Goal: Task Accomplishment & Management: Manage account settings

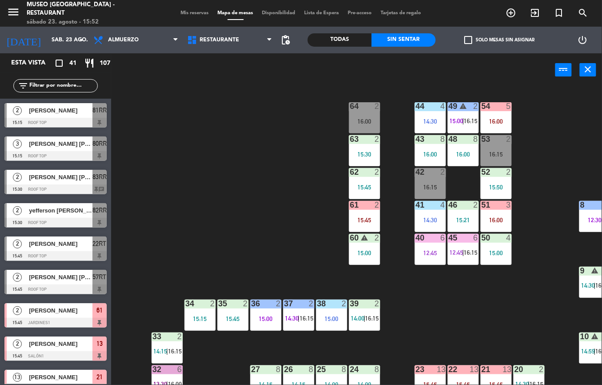
scroll to position [37, 61]
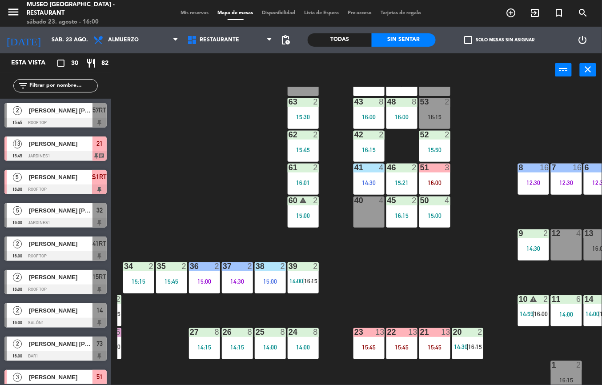
click at [308, 280] on span "16:15" at bounding box center [311, 280] width 14 height 7
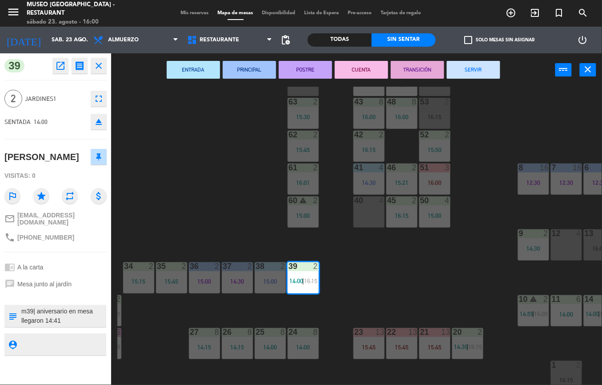
click at [396, 290] on div "44 4 14:30 49 warning 2 15:00 | 16:15 54 5 64 2 16:15 48 8 16:00 53 2 16:15 63 …" at bounding box center [359, 236] width 484 height 298
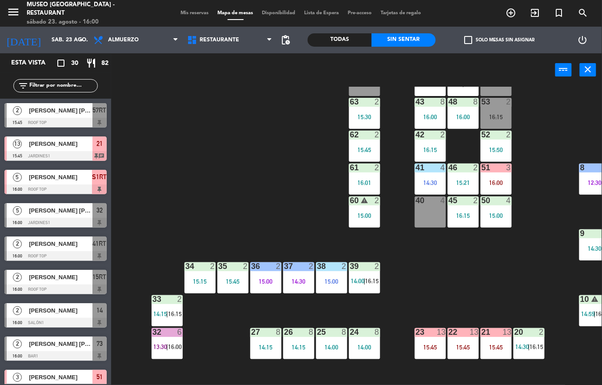
scroll to position [56, 0]
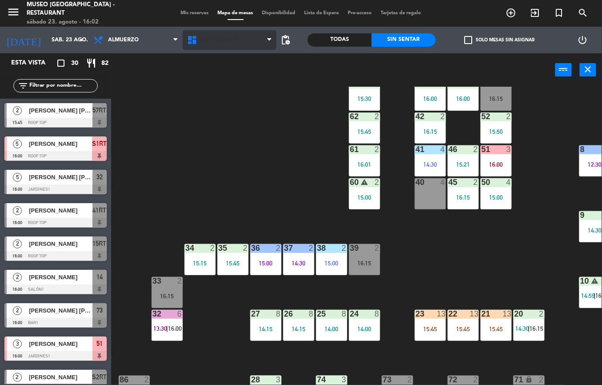
click at [199, 38] on icon at bounding box center [193, 40] width 13 height 11
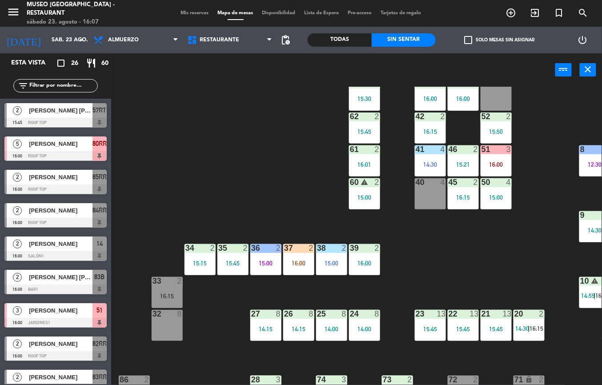
click at [439, 265] on div "44 4 14:30 49 2 15:00 54 5 64 2 16:15 48 8 16:00 53 4 63 2 15:30 43 8 16:00 62 …" at bounding box center [359, 236] width 484 height 298
click at [364, 261] on div "16:00" at bounding box center [364, 263] width 31 height 6
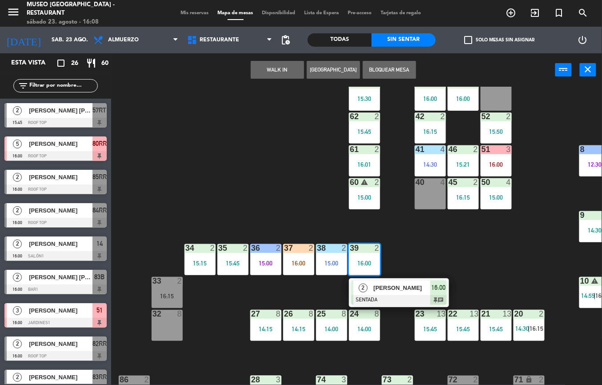
click at [416, 290] on span "[PERSON_NAME]" at bounding box center [401, 287] width 57 height 9
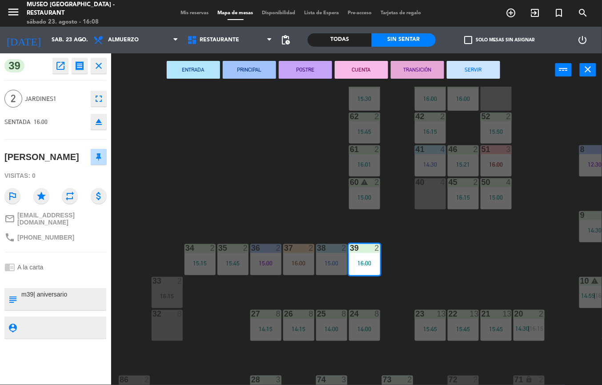
click at [257, 162] on div "44 4 14:30 49 2 15:00 54 5 64 2 16:15 48 8 16:00 53 4 63 2 15:30 43 8 16:00 62 …" at bounding box center [359, 236] width 484 height 298
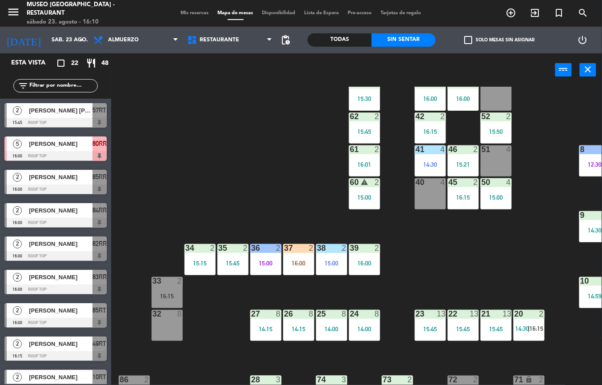
click at [444, 257] on div "44 4 14:30 49 2 15:00 54 5 64 2 16:15 48 8 16:00 53 4 63 2 15:30 43 8 16:00 62 …" at bounding box center [359, 236] width 484 height 298
click at [473, 194] on div "16:15" at bounding box center [463, 197] width 31 height 6
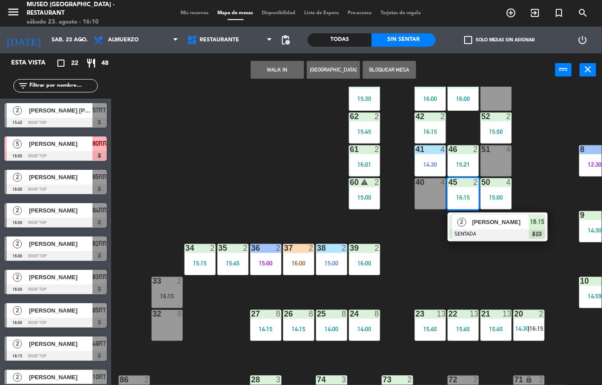
click at [492, 223] on span "[PERSON_NAME]" at bounding box center [500, 221] width 57 height 9
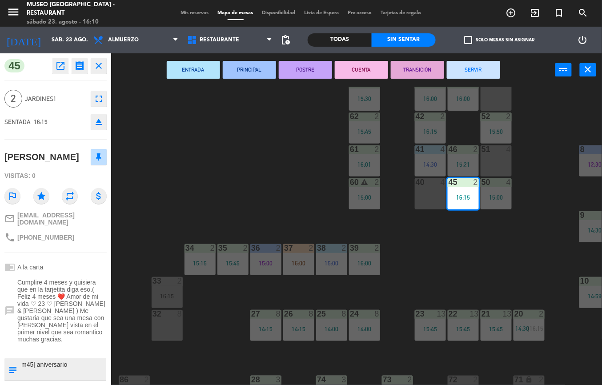
click at [308, 178] on div "44 4 14:30 49 2 15:00 54 5 64 2 16:15 48 8 16:00 53 4 63 2 15:30 43 8 16:00 62 …" at bounding box center [359, 236] width 484 height 298
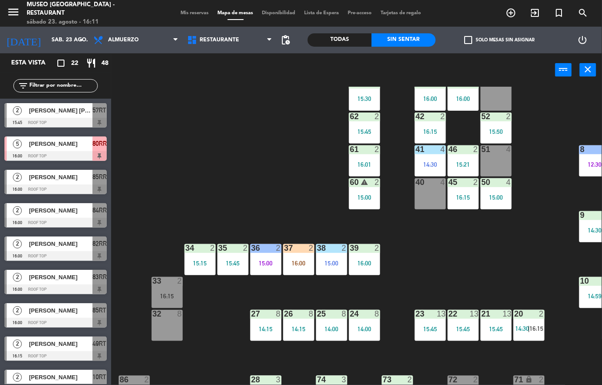
click at [491, 292] on div "44 4 14:30 49 2 15:00 54 5 64 2 16:15 48 8 16:00 53 4 63 2 15:30 43 8 16:00 62 …" at bounding box center [359, 236] width 484 height 298
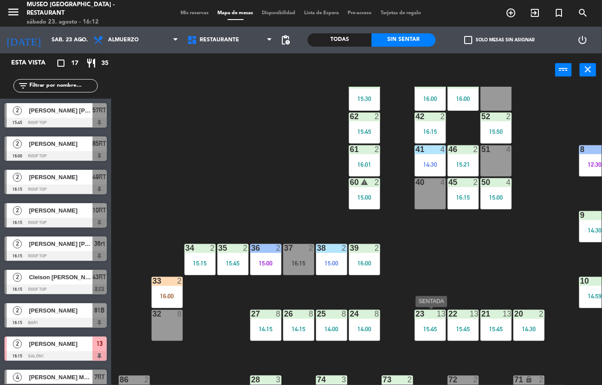
click at [460, 260] on div "44 4 14:30 49 2 15:00 54 5 64 2 16:15 48 8 16:00 53 4 63 2 15:30 43 8 16:00 62 …" at bounding box center [359, 236] width 484 height 298
click at [460, 198] on div "16:15" at bounding box center [463, 197] width 31 height 6
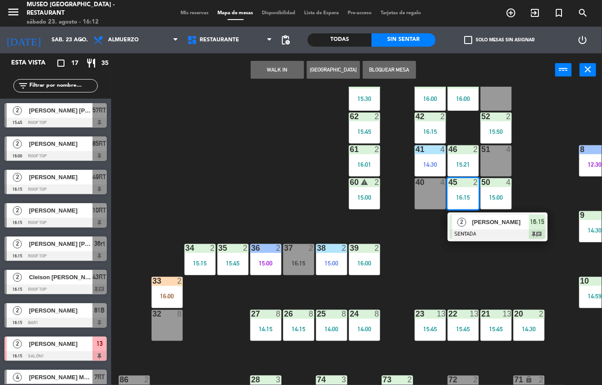
click at [486, 221] on span "[PERSON_NAME]" at bounding box center [500, 221] width 57 height 9
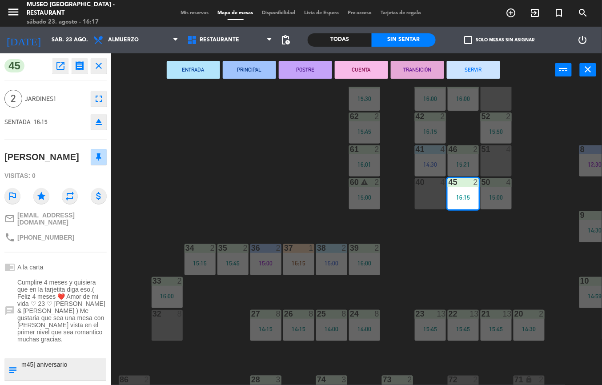
click at [434, 265] on div "44 4 14:30 49 2 15:00 54 5 64 2 16:15 48 8 16:00 53 4 63 2 15:30 43 8 16:00 62 …" at bounding box center [359, 236] width 484 height 298
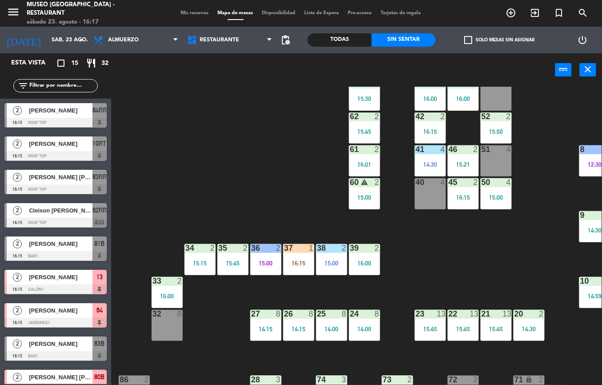
scroll to position [56, 146]
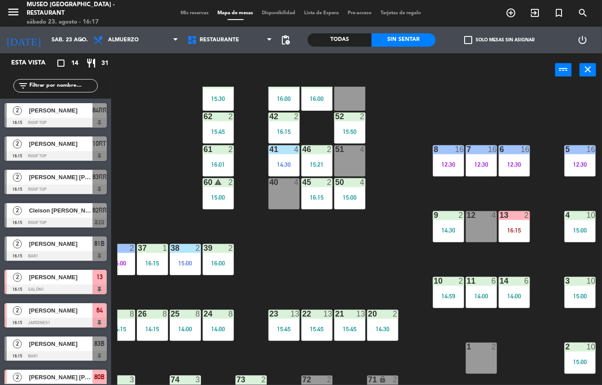
click at [441, 230] on div "14:30" at bounding box center [448, 230] width 31 height 6
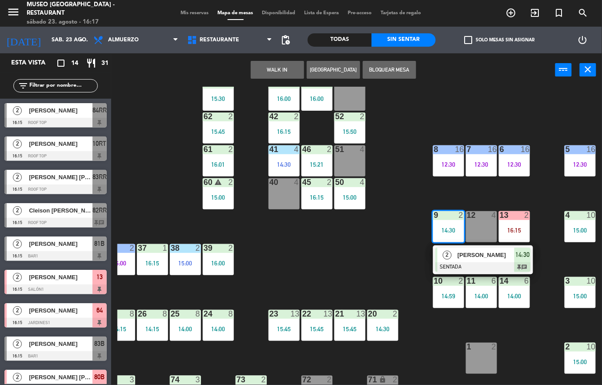
click at [444, 255] on span "2" at bounding box center [447, 255] width 9 height 9
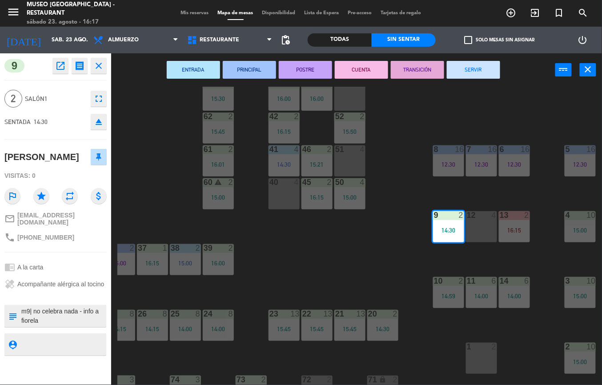
click at [255, 72] on button "PRINCIPAL" at bounding box center [249, 70] width 53 height 18
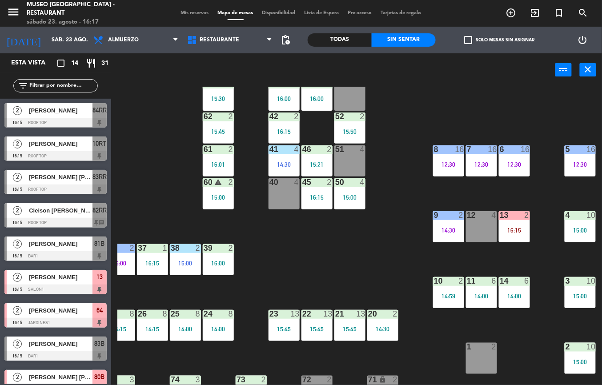
click at [348, 236] on div "44 4 14:30 49 2 15:00 54 5 64 block 2 16:15 48 8 16:00 53 4 63 2 15:30 43 8 16:…" at bounding box center [359, 236] width 484 height 298
click at [480, 296] on div "14:00" at bounding box center [481, 296] width 31 height 6
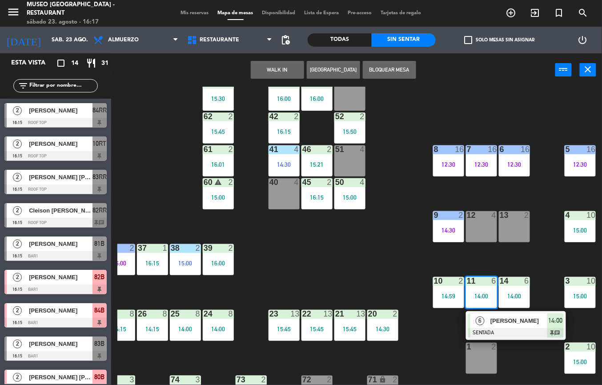
click at [484, 324] on div "6" at bounding box center [479, 320] width 19 height 15
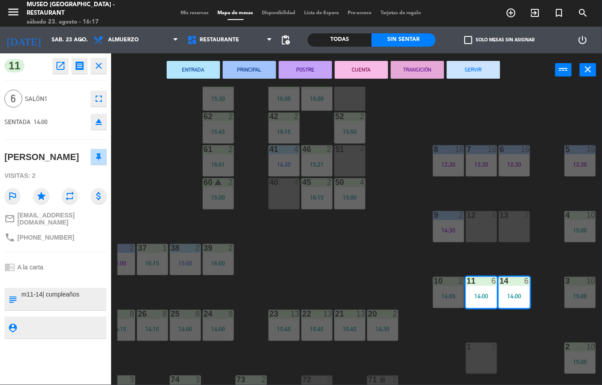
click at [298, 61] on button "POSTRE" at bounding box center [305, 70] width 53 height 18
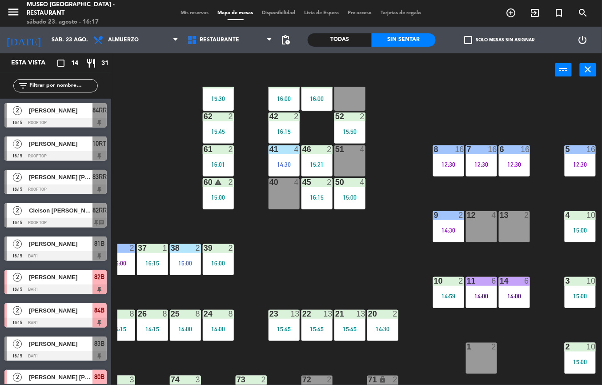
click at [394, 248] on div "44 4 14:30 49 2 15:00 54 5 64 block 2 48 8 16:00 53 4 63 2 15:30 43 8 16:00 62 …" at bounding box center [359, 236] width 484 height 298
click at [303, 260] on div "44 4 14:30 49 2 15:00 54 5 64 block 2 48 8 16:00 53 4 63 2 15:30 43 8 16:00 62 …" at bounding box center [359, 236] width 484 height 298
click at [302, 260] on div "44 4 14:30 49 2 15:00 54 5 64 block 2 48 8 16:00 53 4 63 2 15:30 43 8 16:00 62 …" at bounding box center [359, 236] width 484 height 298
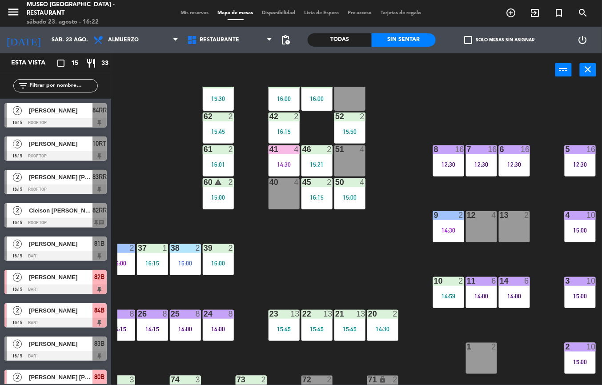
click at [286, 161] on div "14:30" at bounding box center [283, 164] width 31 height 6
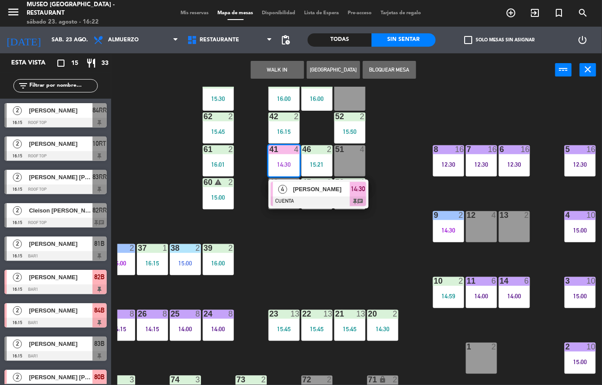
click at [308, 191] on span "[PERSON_NAME]" at bounding box center [321, 188] width 57 height 9
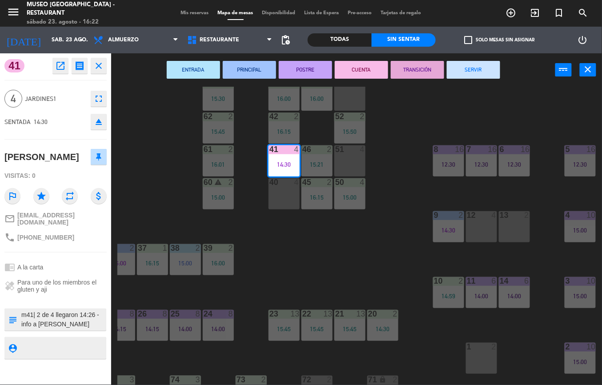
click at [400, 70] on button "TRANSICIÓN" at bounding box center [417, 70] width 53 height 18
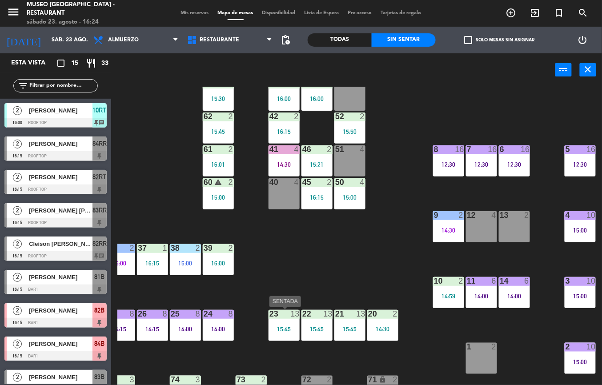
click at [445, 287] on div "10 2 14:59" at bounding box center [448, 292] width 31 height 31
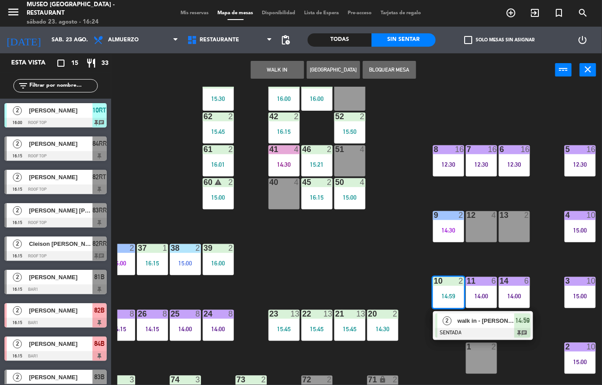
click at [452, 319] on div "2" at bounding box center [446, 320] width 19 height 15
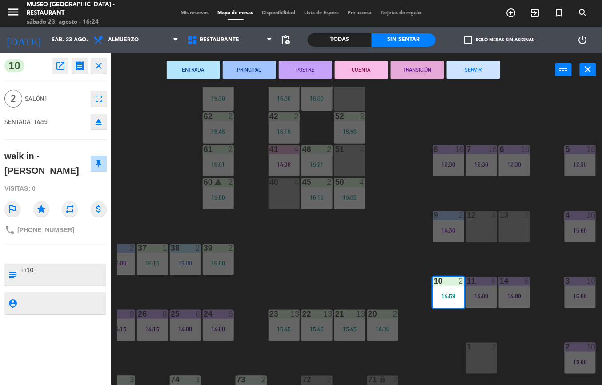
click at [404, 69] on button "TRANSICIÓN" at bounding box center [417, 70] width 53 height 18
click at [404, 68] on div "ENTRADA PRINCIPAL POSTRE CUENTA TRANSICIÓN SERVIR power_input close" at bounding box center [333, 70] width 444 height 34
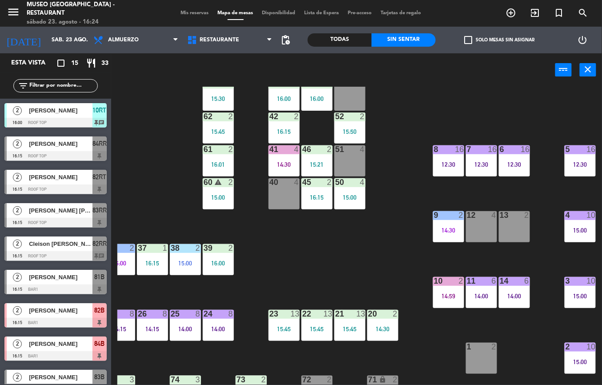
click at [445, 158] on div "8 16 12:30" at bounding box center [448, 160] width 31 height 31
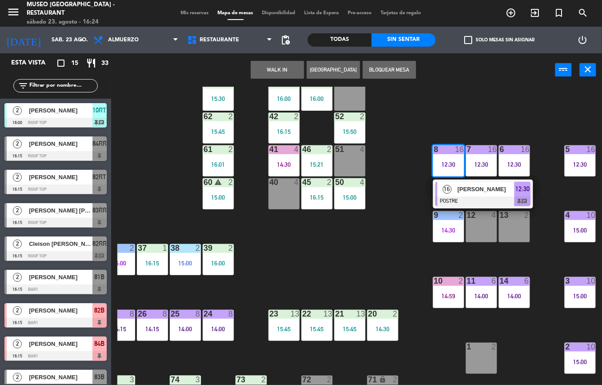
click at [458, 187] on span "[PERSON_NAME]" at bounding box center [485, 188] width 57 height 9
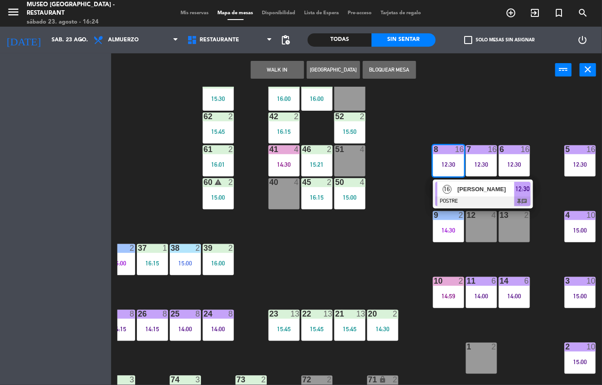
click at [459, 187] on div "44 4 14:30 49 2 15:00 54 5 64 block 2 48 8 16:00 53 4 63 2 15:30 43 8 16:00 62 …" at bounding box center [359, 236] width 484 height 298
click at [458, 187] on div "44 4 14:30 49 2 15:00 54 5 64 block 2 48 8 16:00 53 4 63 2 15:30 43 8 16:00 62 …" at bounding box center [359, 236] width 484 height 298
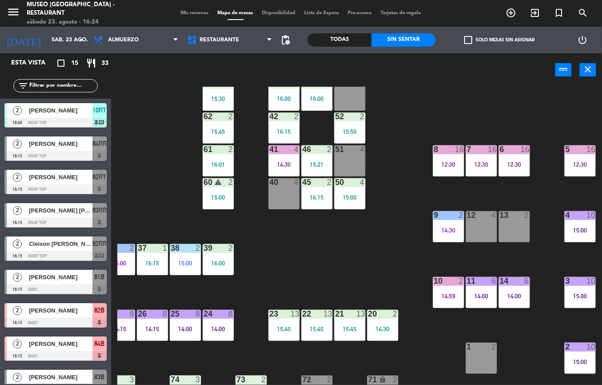
click at [445, 161] on div "12:30" at bounding box center [448, 164] width 31 height 7
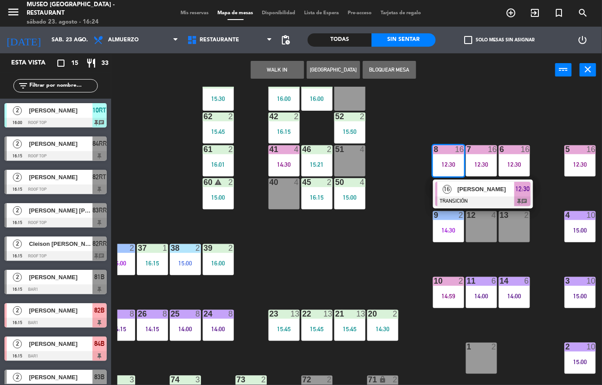
click at [464, 190] on span "[PERSON_NAME]" at bounding box center [485, 188] width 57 height 9
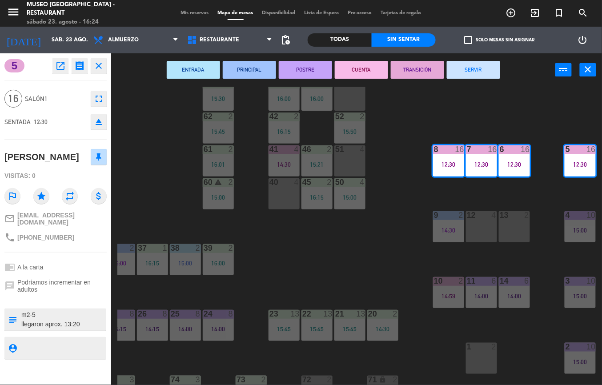
click at [412, 68] on button "TRANSICIÓN" at bounding box center [417, 70] width 53 height 18
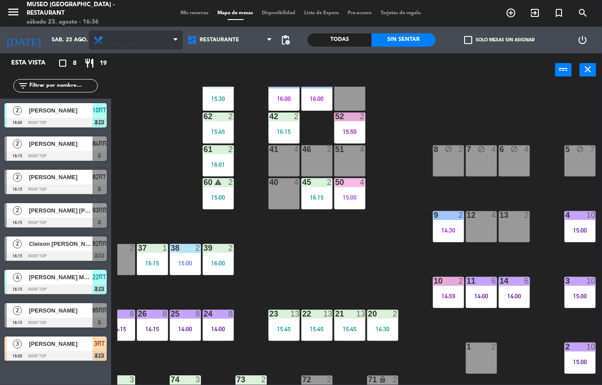
click at [137, 47] on span "Almuerzo" at bounding box center [136, 40] width 94 height 20
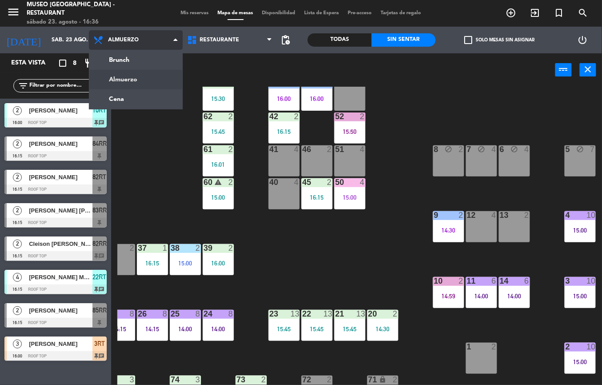
click at [157, 102] on ng-component "menu [GEOGRAPHIC_DATA] - Restaurant sábado 23. agosto - 16:36 Mis reservas Mapa…" at bounding box center [301, 192] width 602 height 385
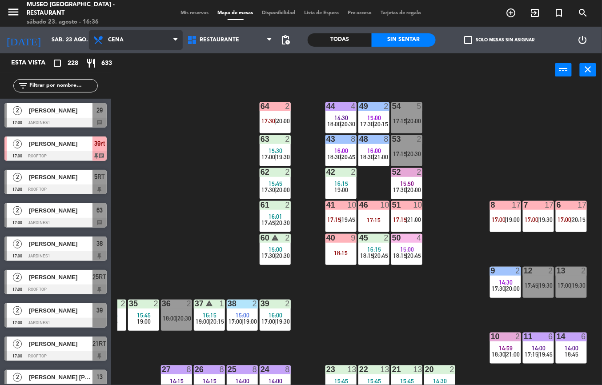
scroll to position [0, 88]
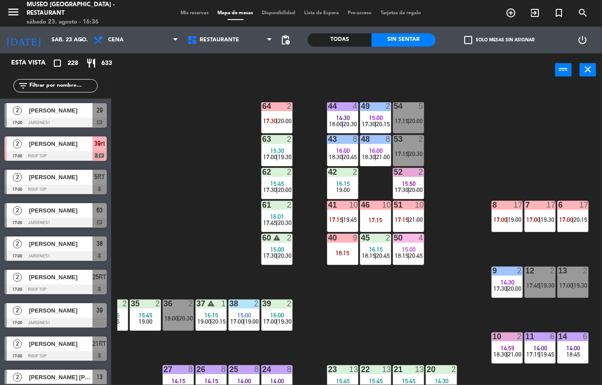
click at [568, 212] on div "6 17 17:00 | 20:15" at bounding box center [572, 216] width 31 height 31
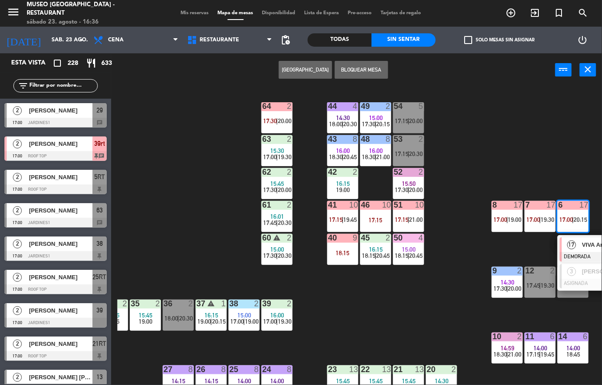
click at [528, 152] on div "44 4 14:30 18:00 | 20:30 49 2 15:00 17:30 | 20:15 54 5 17:15 | 20:00 64 2 17:30…" at bounding box center [359, 236] width 484 height 298
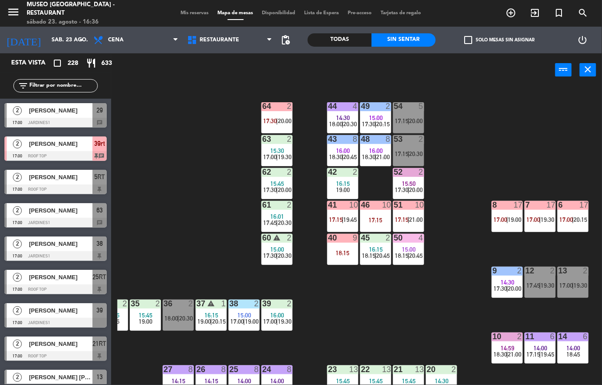
click at [509, 231] on div "8 17 17:00 | 19:00" at bounding box center [507, 216] width 31 height 31
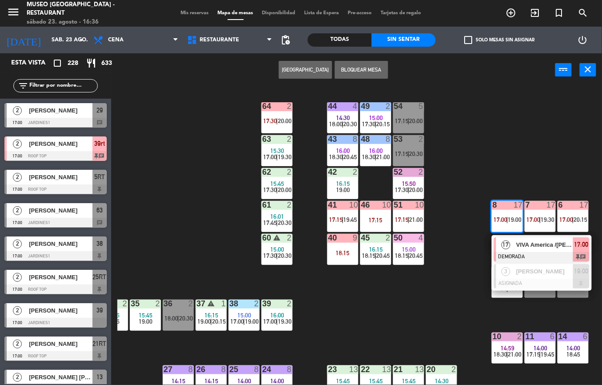
click at [530, 246] on span "VIVA America /[PERSON_NAME] x 13" at bounding box center [544, 244] width 57 height 9
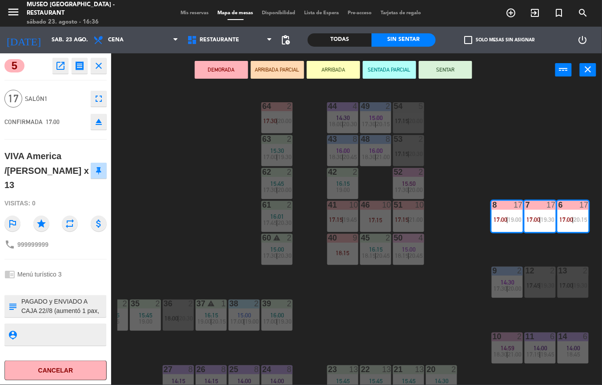
click at [92, 297] on textarea at bounding box center [62, 306] width 85 height 19
click at [399, 309] on div "44 4 14:30 18:00 | 20:30 49 2 15:00 17:30 | 20:15 54 5 17:15 | 20:00 64 2 17:30…" at bounding box center [359, 236] width 484 height 298
click at [442, 293] on div "44 4 14:30 18:00 | 20:30 49 2 15:00 17:30 | 20:15 54 5 17:15 | 20:00 64 2 17:30…" at bounding box center [359, 236] width 484 height 298
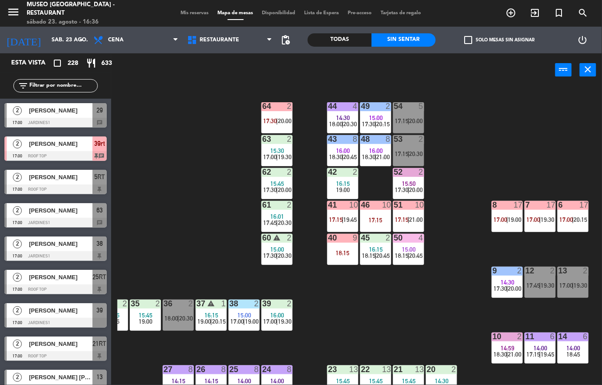
click at [373, 327] on div "44 4 14:30 18:00 | 20:30 49 2 15:00 17:30 | 20:15 54 5 17:15 | 20:00 64 2 17:30…" at bounding box center [359, 236] width 484 height 298
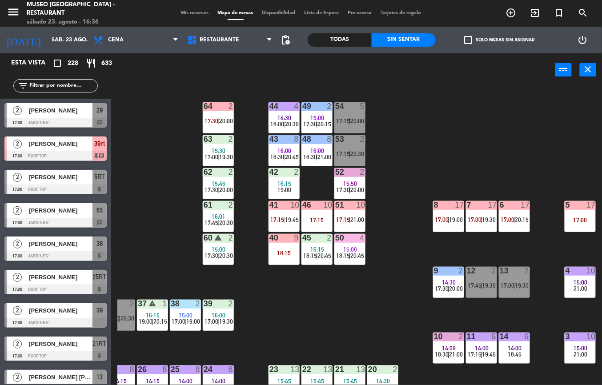
click at [365, 316] on div "44 4 14:30 18:00 | 20:30 49 2 15:00 17:30 | 20:15 54 5 17:15 | 20:00 64 2 17:30…" at bounding box center [359, 236] width 484 height 298
click at [356, 313] on div "44 4 14:30 18:00 | 20:30 49 2 15:00 17:30 | 20:15 54 5 17:15 | 20:00 64 2 17:30…" at bounding box center [359, 236] width 484 height 298
click at [344, 264] on div "50 4 15:00 18:15 | 20:45" at bounding box center [349, 249] width 31 height 31
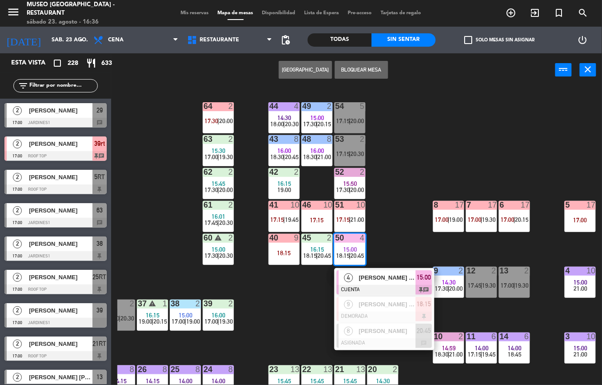
click at [328, 249] on div "16:15" at bounding box center [316, 249] width 31 height 6
click at [329, 237] on div "50" at bounding box center [335, 238] width 15 height 8
click at [482, 164] on div "44 4 14:30 18:00 | 20:30 49 2 15:00 17:30 | 20:15 54 5 17:15 | 20:00 64 2 17:30…" at bounding box center [359, 236] width 484 height 298
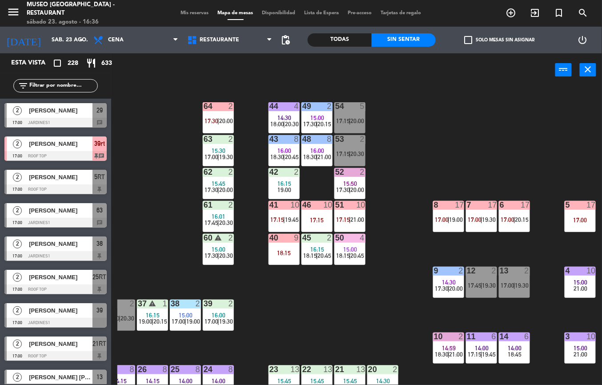
click at [405, 175] on div "44 4 14:30 18:00 | 20:30 49 2 15:00 17:30 | 20:15 54 5 17:15 | 20:00 64 2 17:30…" at bounding box center [359, 236] width 484 height 298
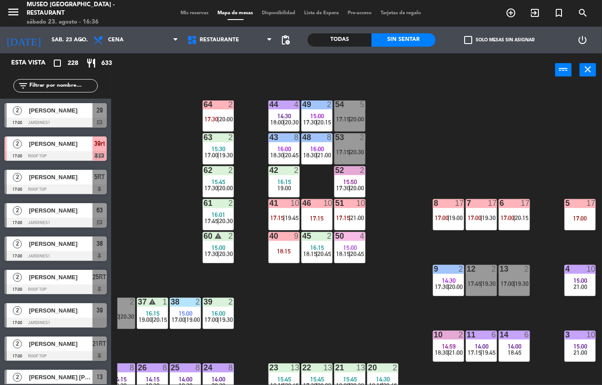
scroll to position [20, 146]
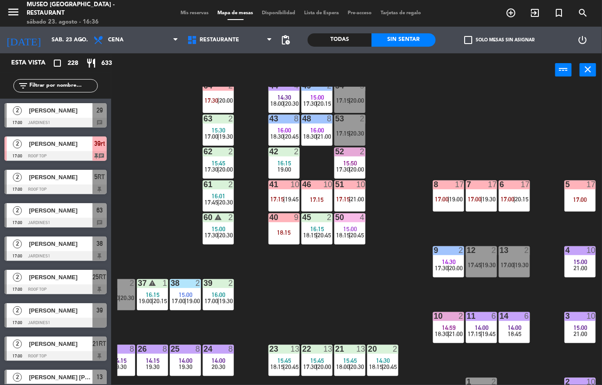
click at [368, 306] on div "44 4 14:30 18:00 | 20:30 49 2 15:00 17:30 | 20:15 54 5 17:15 | 20:00 64 2 17:30…" at bounding box center [359, 236] width 484 height 298
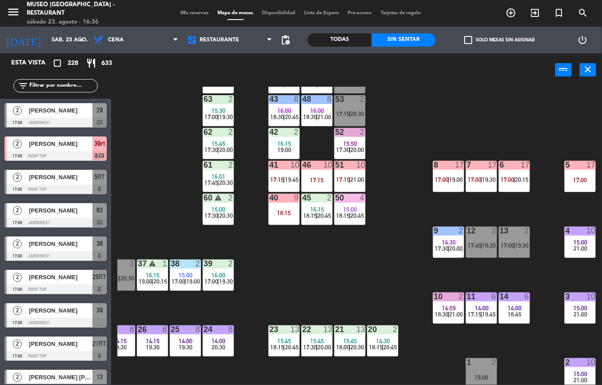
click at [315, 304] on div "44 4 14:30 18:00 | 20:30 49 2 15:00 17:30 | 20:15 54 5 17:15 | 20:00 64 2 17:30…" at bounding box center [359, 236] width 484 height 298
click at [359, 296] on div "44 4 14:30 18:00 | 20:30 49 2 15:00 17:30 | 20:15 54 5 17:15 | 20:00 64 2 17:30…" at bounding box center [359, 236] width 484 height 298
click at [358, 244] on div "44 4 14:30 18:00 | 20:30 49 2 15:00 17:30 | 20:15 54 5 17:15 | 20:00 64 2 17:30…" at bounding box center [359, 236] width 484 height 298
click at [357, 216] on span "20:45" at bounding box center [358, 215] width 14 height 7
click at [354, 214] on span "20:45" at bounding box center [358, 215] width 14 height 7
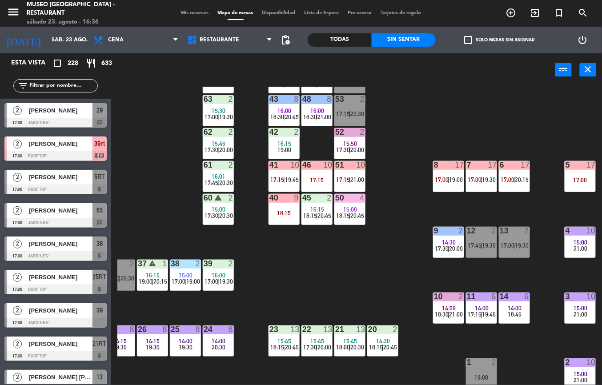
click at [351, 208] on span "15:00" at bounding box center [351, 209] width 14 height 7
click at [350, 207] on span "15:00" at bounding box center [351, 209] width 14 height 7
click at [551, 250] on div "44 4 14:30 18:00 | 20:30 49 2 15:00 17:30 | 20:15 54 5 17:15 | 20:00 64 2 17:30…" at bounding box center [359, 236] width 484 height 298
click at [576, 244] on span "15:00" at bounding box center [581, 242] width 14 height 7
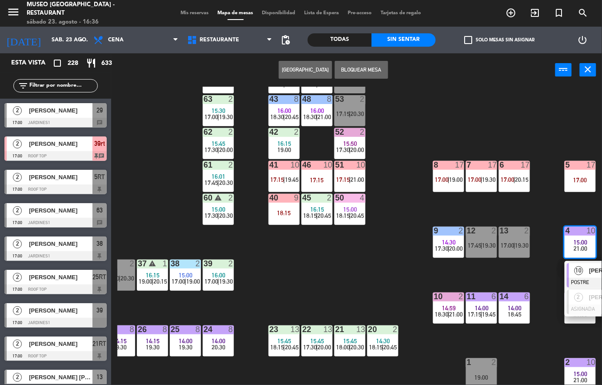
click at [527, 296] on div "6" at bounding box center [526, 296] width 5 height 8
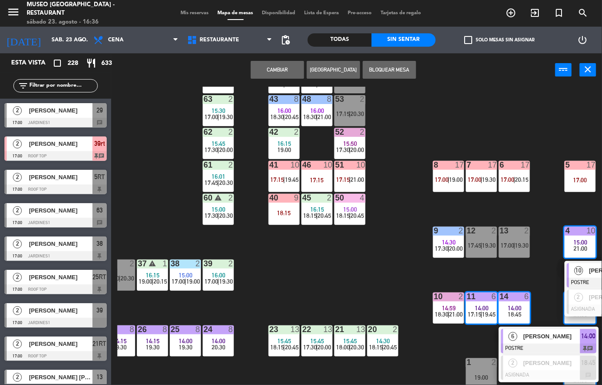
click at [539, 275] on div "44 4 14:30 18:00 | 20:30 49 2 15:00 17:30 | 20:15 54 5 17:15 | 20:00 64 2 17:30…" at bounding box center [359, 236] width 484 height 298
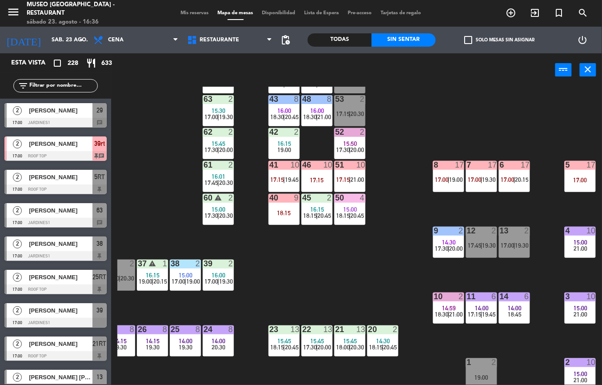
click at [526, 279] on div "44 4 14:30 18:00 | 20:30 49 2 15:00 17:30 | 20:15 54 5 17:15 | 20:00 64 2 17:30…" at bounding box center [359, 236] width 484 height 298
click at [526, 292] on div "6" at bounding box center [526, 296] width 5 height 8
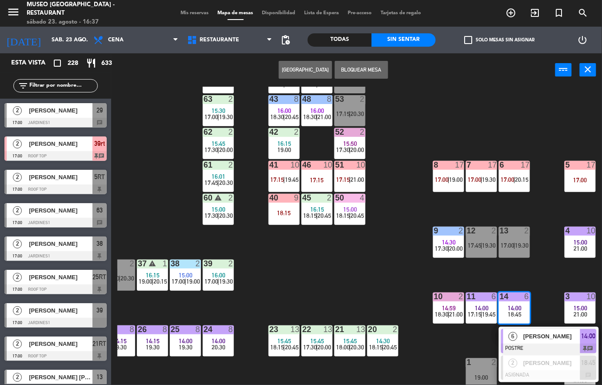
click at [572, 246] on div "21:00" at bounding box center [579, 248] width 31 height 6
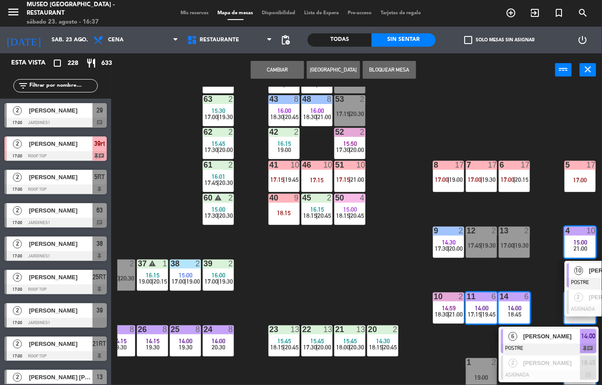
click at [377, 268] on div "44 4 14:30 18:00 | 20:30 49 2 15:00 17:30 | 20:15 54 5 17:15 | 20:00 64 2 17:30…" at bounding box center [359, 236] width 484 height 298
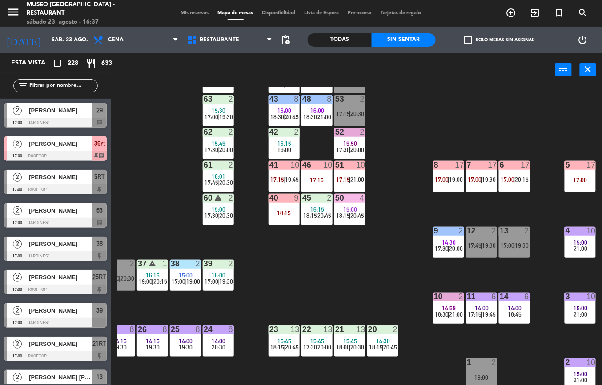
click at [564, 240] on div "15:00" at bounding box center [579, 242] width 31 height 6
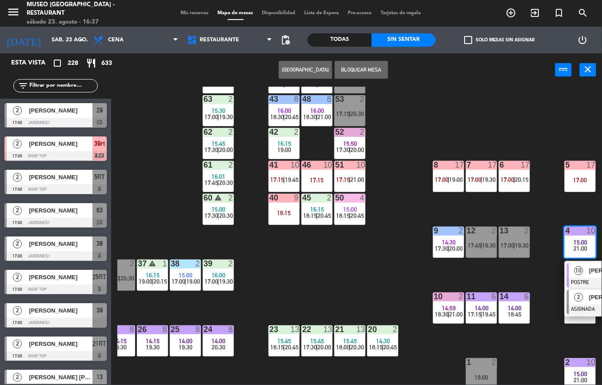
click at [565, 296] on div "2 [PERSON_NAME] [PERSON_NAME] ASIGNADA 21:00" at bounding box center [614, 302] width 100 height 29
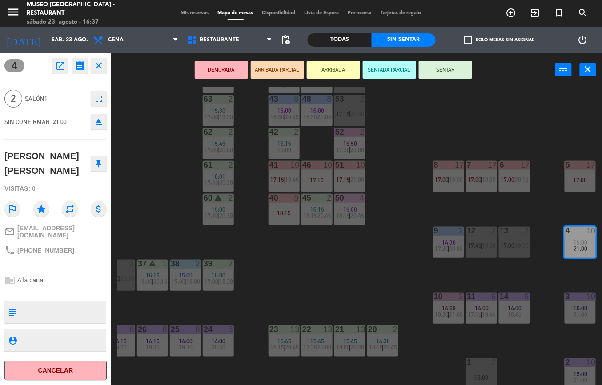
click at [360, 275] on div "44 4 14:30 18:00 | 20:30 49 2 15:00 17:30 | 20:15 54 5 17:15 | 20:00 64 2 17:30…" at bounding box center [359, 236] width 484 height 298
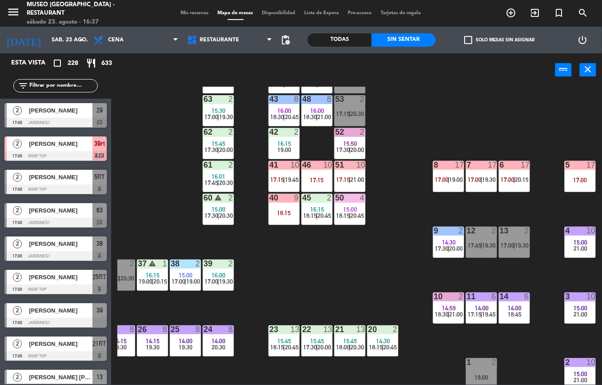
scroll to position [0, 0]
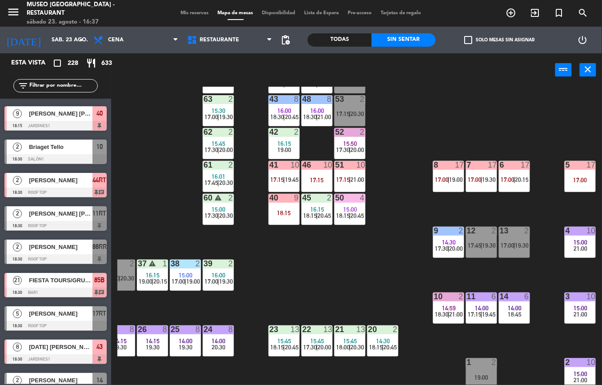
click at [343, 179] on span "17:15" at bounding box center [343, 179] width 14 height 7
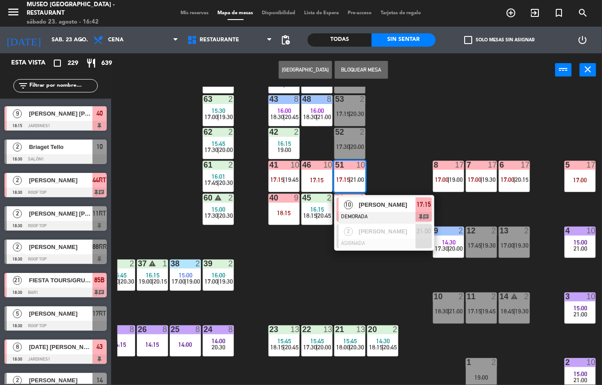
click at [381, 296] on div "44 4 14:30 18:00 | 20:30 49 warning 2 15:00 17:30 | 19:30 | 20:15 54 5 17:15 | …" at bounding box center [359, 236] width 484 height 298
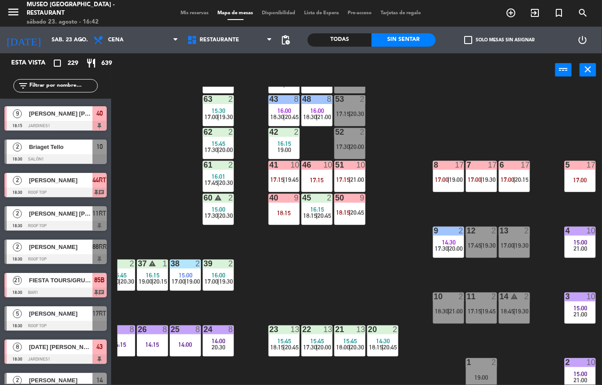
click at [380, 345] on span "18:15" at bounding box center [376, 347] width 14 height 7
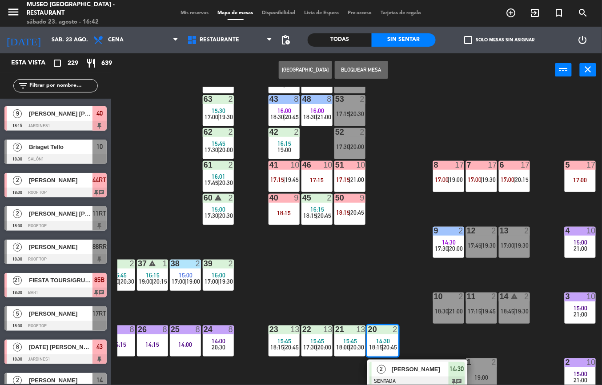
click at [394, 367] on span "[PERSON_NAME]" at bounding box center [420, 368] width 57 height 9
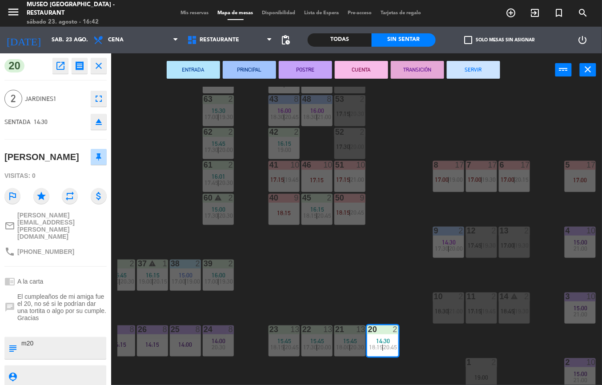
click at [360, 72] on button "CUENTA" at bounding box center [361, 70] width 53 height 18
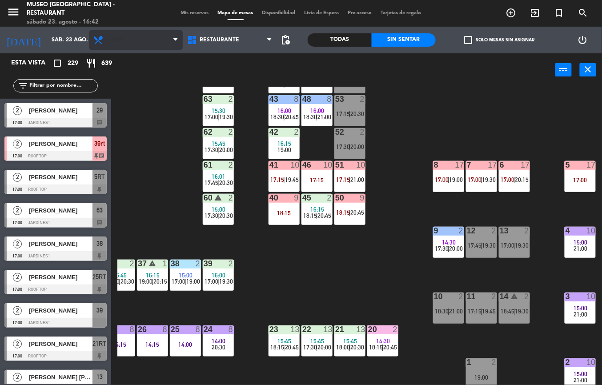
click at [140, 43] on span "Cena" at bounding box center [136, 40] width 94 height 20
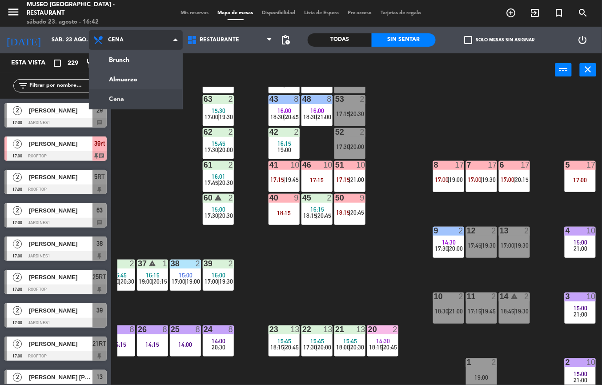
click at [122, 80] on ng-component "menu [GEOGRAPHIC_DATA] - Restaurant sábado 23. agosto - 16:42 Mis reservas Mapa…" at bounding box center [301, 192] width 602 height 385
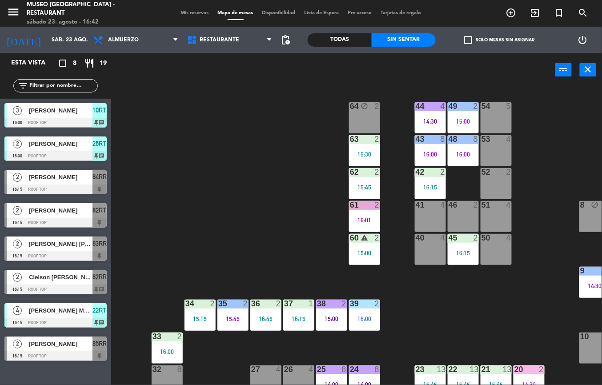
click at [457, 294] on div "44 4 14:30 49 2 15:00 54 5 64 block 2 48 8 16:00 53 4 63 2 15:30 43 8 16:00 62 …" at bounding box center [359, 236] width 484 height 298
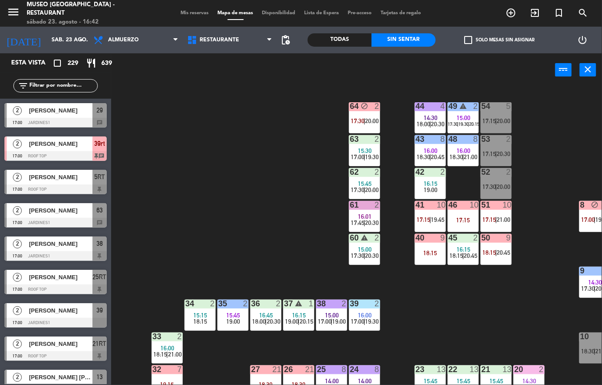
click at [226, 360] on div "44 4 14:30 18:00 | 20:30 49 warning 2 15:00 17:30 | 19:30 | 20:15 54 5 17:15 | …" at bounding box center [359, 236] width 484 height 298
click at [308, 241] on div "44 4 14:30 18:00 | 20:30 49 warning 2 15:00 17:30 | 19:30 | 20:15 54 5 17:15 | …" at bounding box center [359, 236] width 484 height 298
click at [124, 39] on span "Almuerzo" at bounding box center [123, 40] width 31 height 6
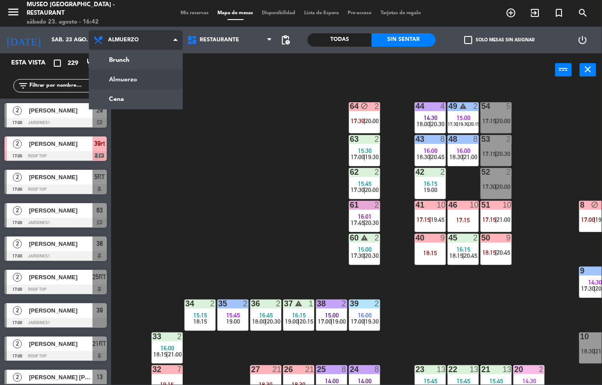
click at [130, 78] on ng-component "menu [GEOGRAPHIC_DATA] - Restaurant sábado 23. agosto - 16:42 Mis reservas Mapa…" at bounding box center [301, 192] width 602 height 385
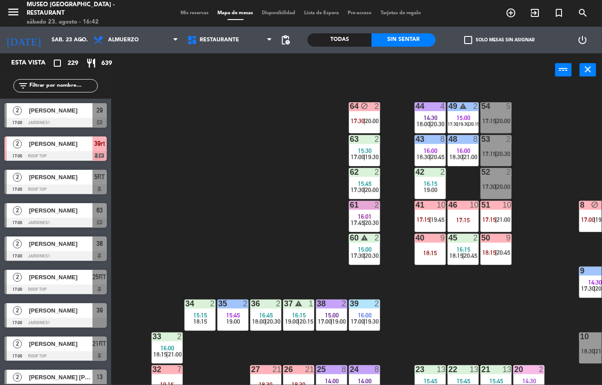
click at [219, 194] on div "44 4 14:30 18:00 | 20:30 49 warning 2 15:00 17:30 | 19:30 | 20:15 54 5 17:15 | …" at bounding box center [359, 236] width 484 height 298
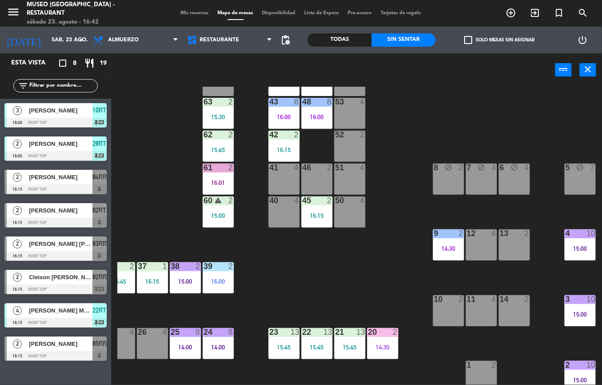
scroll to position [38, 146]
click at [442, 240] on div "9 2 14:30" at bounding box center [448, 244] width 31 height 31
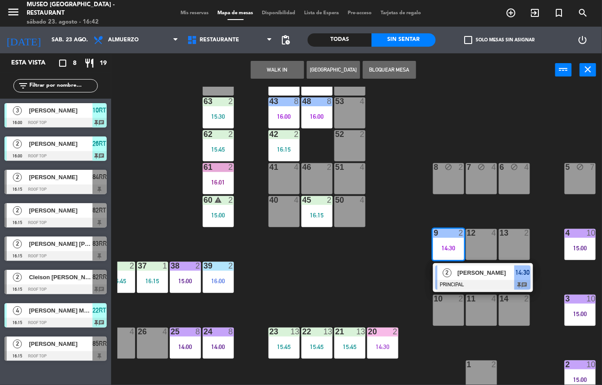
click at [463, 280] on div at bounding box center [483, 285] width 96 height 10
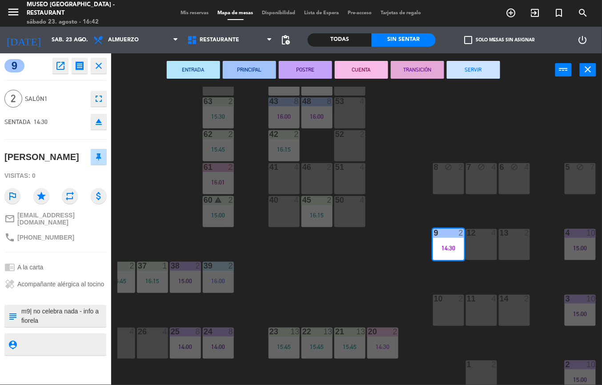
click at [412, 68] on button "TRANSICIÓN" at bounding box center [417, 70] width 53 height 18
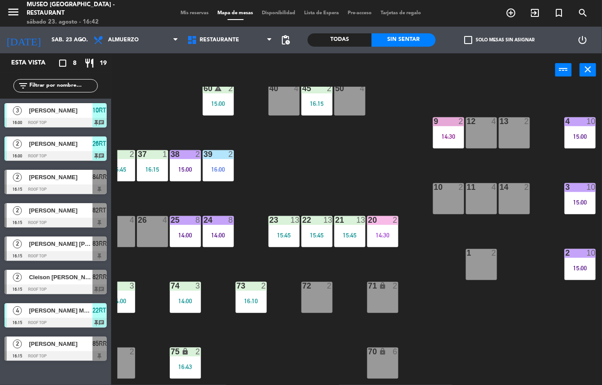
scroll to position [155, 146]
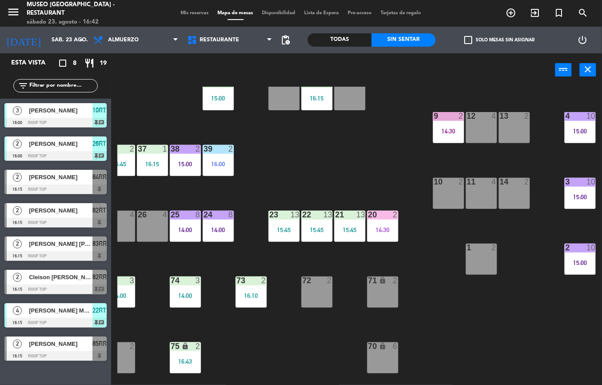
click at [341, 230] on div "15:45" at bounding box center [349, 230] width 31 height 6
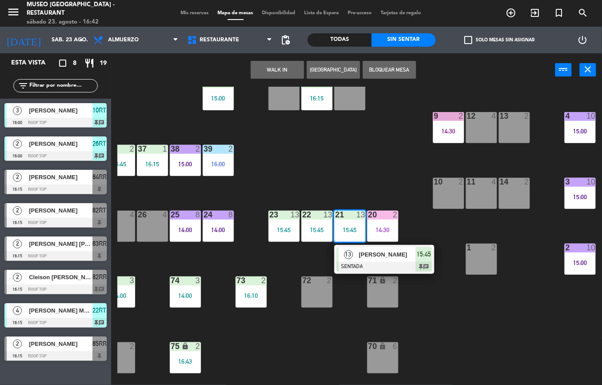
click at [357, 262] on div at bounding box center [384, 267] width 96 height 10
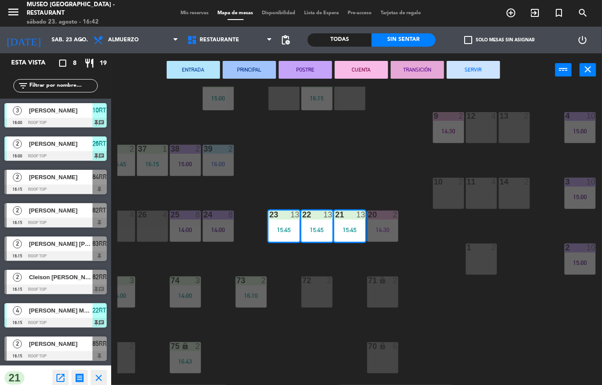
click at [258, 73] on button "PRINCIPAL" at bounding box center [249, 70] width 53 height 18
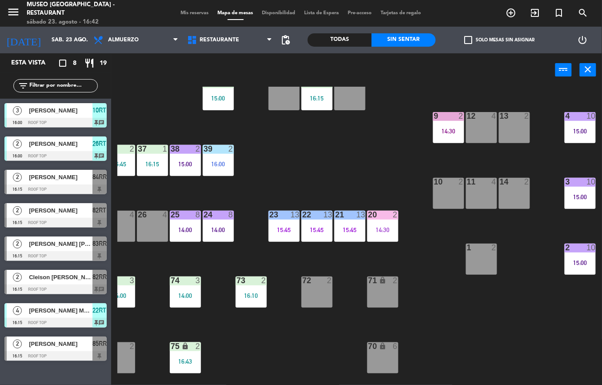
scroll to position [155, 0]
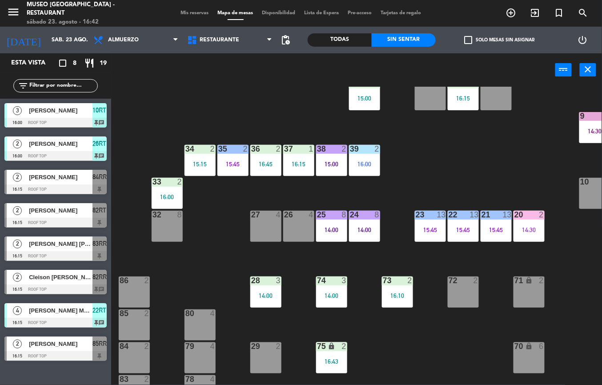
click at [447, 188] on div "44 4 14:30 49 2 15:00 54 5 64 block 2 48 8 16:00 53 4 63 2 15:30 43 8 16:00 62 …" at bounding box center [359, 236] width 484 height 298
click at [476, 125] on div "44 4 14:30 49 2 15:00 54 5 64 block 2 48 8 16:00 53 4 63 2 15:30 43 8 16:00 62 …" at bounding box center [359, 236] width 484 height 298
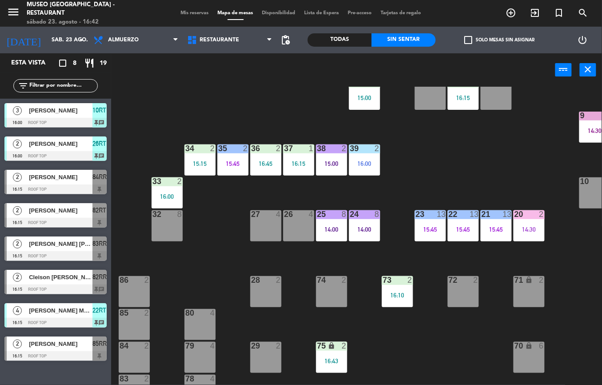
click at [440, 183] on div "44 4 14:30 49 2 15:00 54 5 64 block 2 48 8 16:00 53 4 63 2 15:30 43 8 16:00 62 …" at bounding box center [359, 236] width 484 height 298
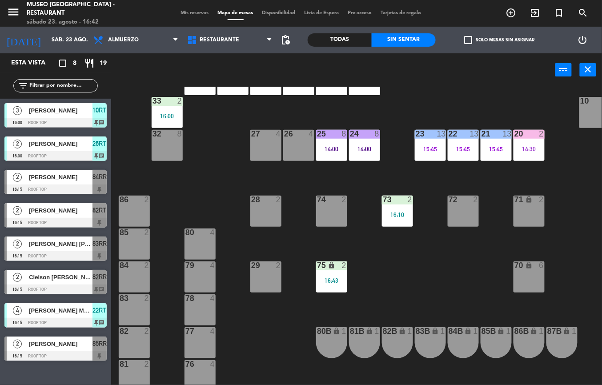
click at [415, 287] on div "44 4 14:30 49 2 15:00 54 5 64 block 2 48 8 16:00 53 4 63 2 15:30 43 8 16:00 62 …" at bounding box center [359, 236] width 484 height 298
click at [417, 246] on div "44 4 14:30 49 2 15:00 54 5 64 block 2 48 8 16:00 53 4 63 2 15:30 43 8 16:00 62 …" at bounding box center [359, 236] width 484 height 298
click at [420, 240] on div "44 4 14:30 49 2 15:00 54 5 64 block 2 48 8 16:00 53 4 63 2 15:30 43 8 16:00 62 …" at bounding box center [359, 236] width 484 height 298
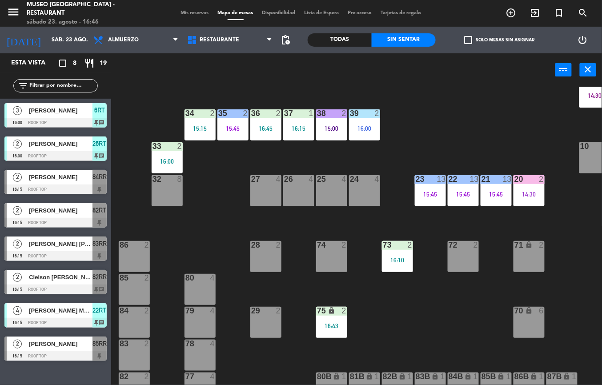
click at [448, 227] on div "44 4 14:30 49 2 15:00 54 5 64 2 48 8 16:00 53 4 63 2 15:30 43 8 16:00 62 2 15:4…" at bounding box center [359, 236] width 484 height 298
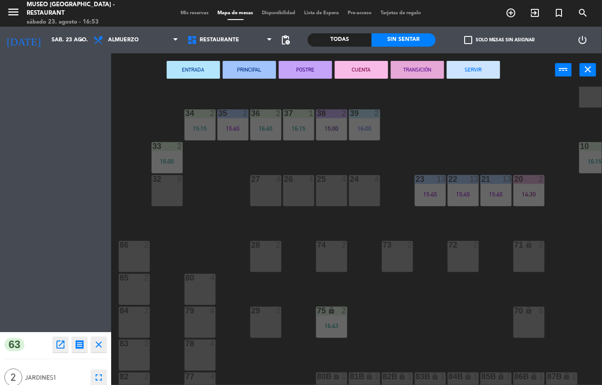
scroll to position [1, 0]
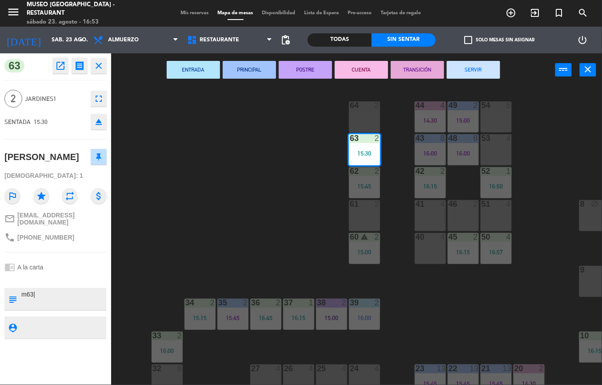
click at [319, 259] on div "44 4 14:30 49 2 15:00 54 5 64 2 48 8 16:00 53 4 63 2 15:30 43 8 16:00 62 2 15:4…" at bounding box center [359, 236] width 484 height 298
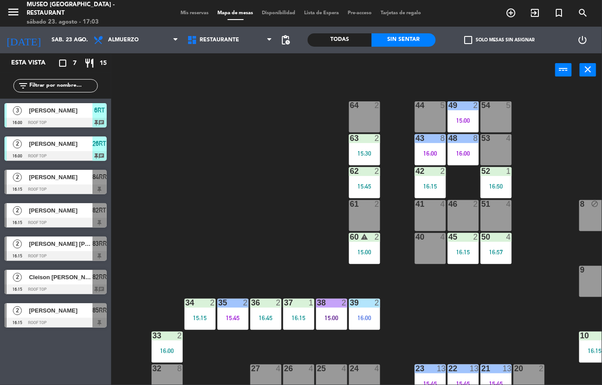
click at [293, 185] on div "44 5 49 2 15:00 54 5 64 2 48 8 16:00 53 4 63 2 15:30 43 8 16:00 62 2 15:45 42 2…" at bounding box center [359, 236] width 484 height 298
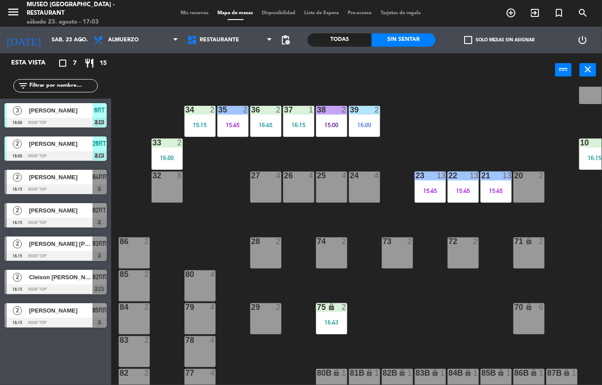
scroll to position [194, 0]
click at [414, 304] on div "44 5 49 2 15:00 54 5 64 2 48 8 16:00 53 4 63 2 15:30 43 8 16:00 62 2 15:45 42 2…" at bounding box center [359, 236] width 484 height 298
click at [426, 276] on div "44 5 49 2 15:00 54 5 64 2 48 8 16:00 53 4 63 2 15:30 43 8 16:00 62 2 15:45 42 2…" at bounding box center [359, 236] width 484 height 298
click at [441, 238] on div "72" at bounding box center [448, 241] width 15 height 8
click at [439, 200] on div "23 13 15:45" at bounding box center [430, 186] width 31 height 31
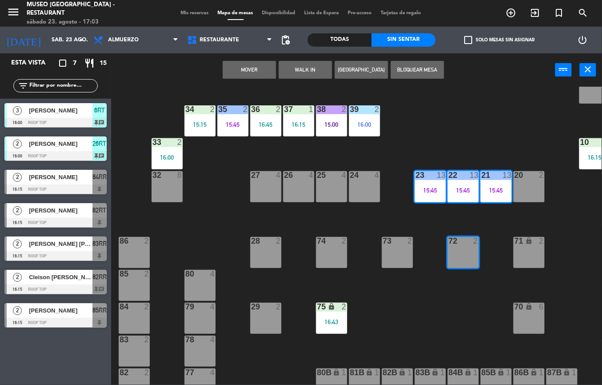
click at [406, 292] on div "44 5 49 2 15:00 54 5 64 2 48 8 16:00 53 4 63 2 15:30 43 8 16:00 62 2 15:45 42 2…" at bounding box center [359, 236] width 484 height 298
click at [409, 253] on div "73 2" at bounding box center [397, 252] width 31 height 31
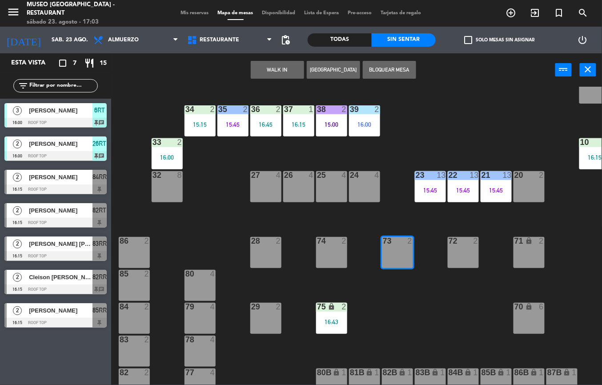
click at [139, 59] on div "WALK IN [GEOGRAPHIC_DATA] Bloquear Mesa power_input close" at bounding box center [333, 70] width 444 height 34
click at [156, 39] on span "Almuerzo" at bounding box center [136, 40] width 94 height 20
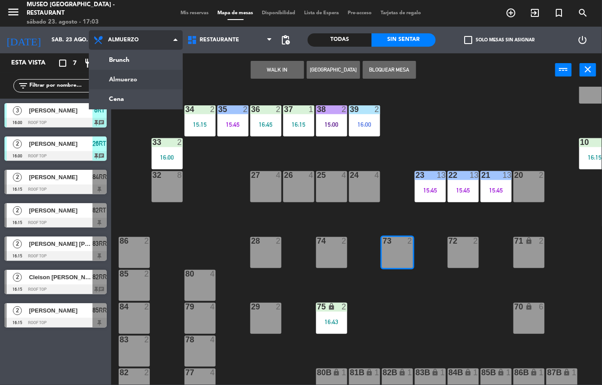
click at [150, 100] on ng-component "menu [GEOGRAPHIC_DATA] - Restaurant sábado 23. agosto - 17:03 Mis reservas Mapa…" at bounding box center [301, 192] width 602 height 385
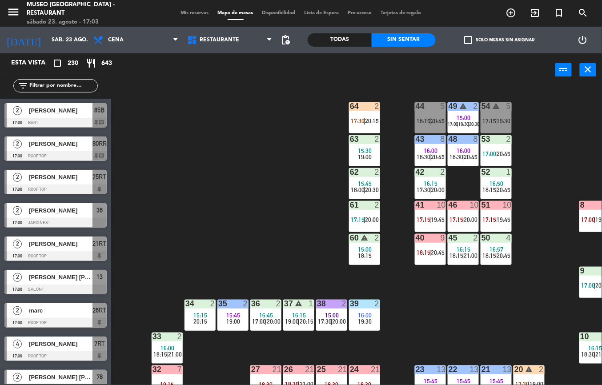
click at [308, 240] on div "44 5 18:15 | 20:45 49 warning 2 15:00 17:00 | 19:30 | 20:30 54 warning 5 17:15 …" at bounding box center [359, 236] width 484 height 298
click at [306, 224] on div "44 5 18:15 | 20:45 49 warning 2 15:00 17:00 | 19:30 | 20:30 54 warning 5 17:15 …" at bounding box center [359, 236] width 484 height 298
click at [308, 176] on div "44 5 18:15 | 20:45 49 warning 2 15:00 17:00 | 19:30 | 20:30 54 warning 5 17:15 …" at bounding box center [359, 236] width 484 height 298
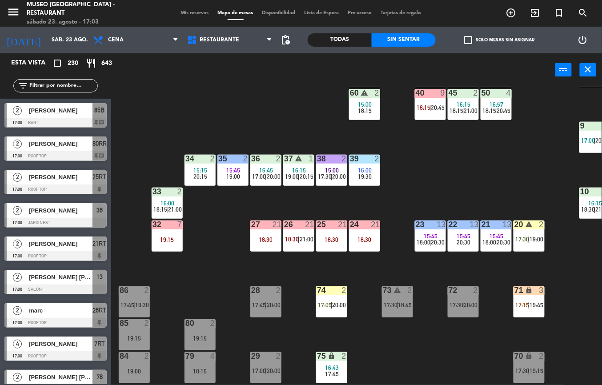
click at [398, 304] on span "|" at bounding box center [397, 304] width 2 height 7
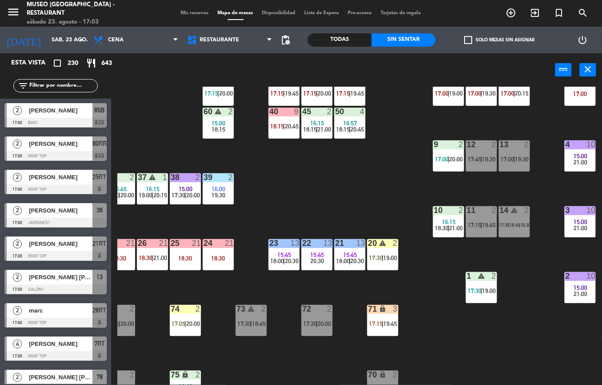
click at [374, 200] on div "44 5 18:15 | 20:45 49 warning 2 15:00 19:30 | 20:30 54 warning 5 17:15 | 19:30 …" at bounding box center [359, 236] width 484 height 298
click at [443, 156] on span "17:00" at bounding box center [442, 159] width 14 height 7
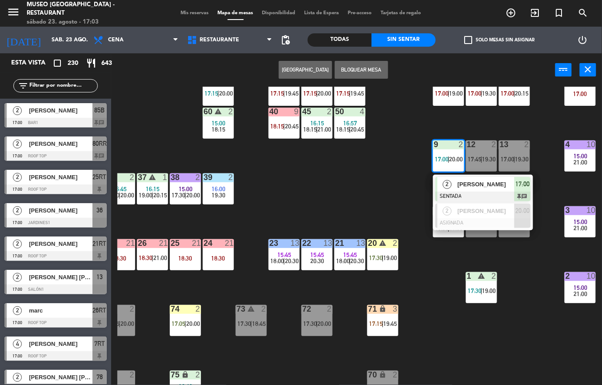
click at [468, 189] on div "[PERSON_NAME]" at bounding box center [485, 184] width 58 height 15
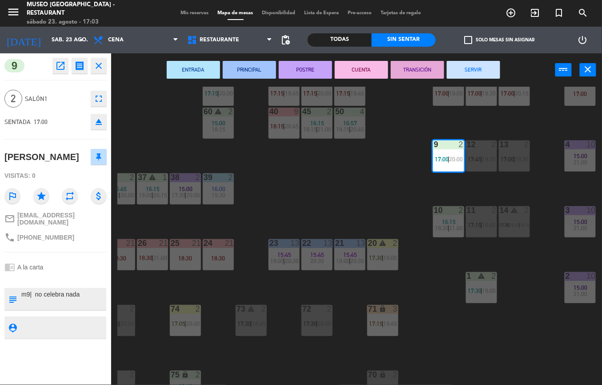
click at [326, 208] on div "44 5 18:15 | 20:45 49 warning 2 15:00 19:30 | 20:30 54 warning 5 17:15 | 19:30 …" at bounding box center [359, 236] width 484 height 298
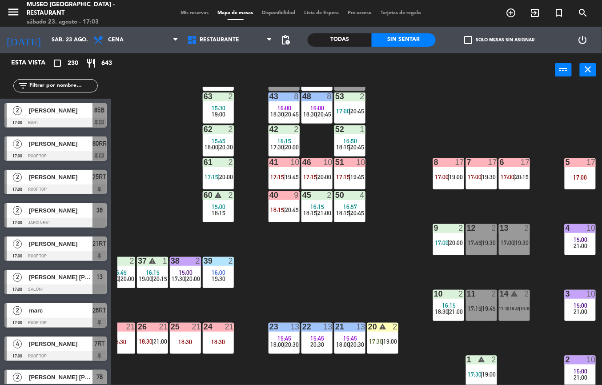
scroll to position [171, 146]
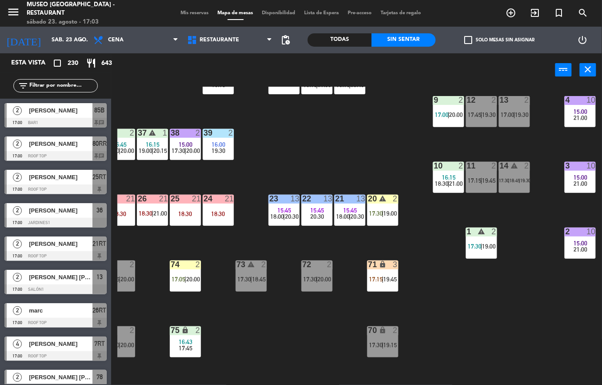
click at [476, 243] on span "17:30" at bounding box center [475, 246] width 14 height 7
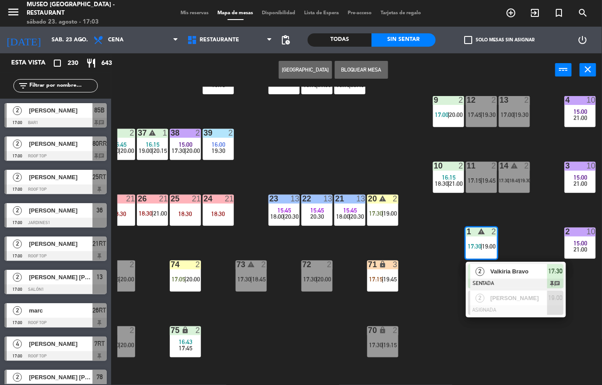
click at [495, 274] on span "Valkiria Bravo" at bounding box center [518, 271] width 57 height 9
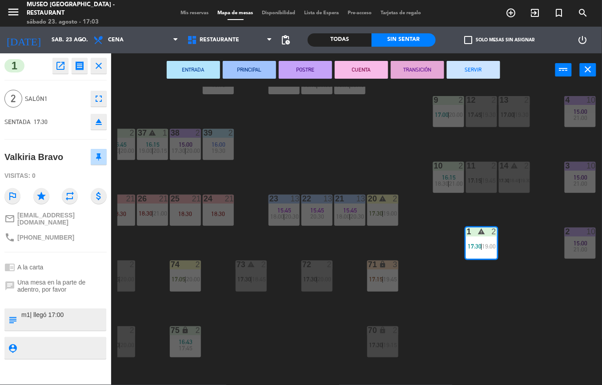
click at [280, 360] on div "44 5 18:15 | 20:45 49 warning 2 15:00 19:30 | 20:30 54 warning 5 17:15 | 19:30 …" at bounding box center [359, 236] width 484 height 298
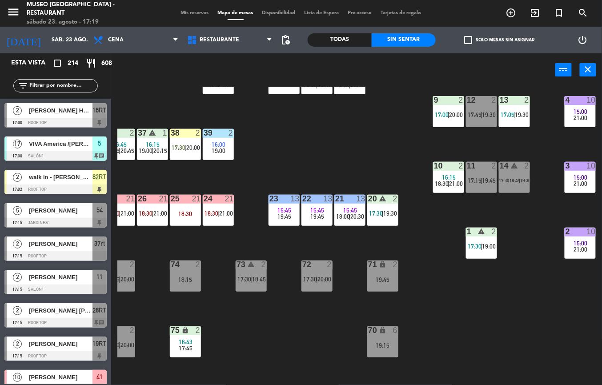
scroll to position [164, 146]
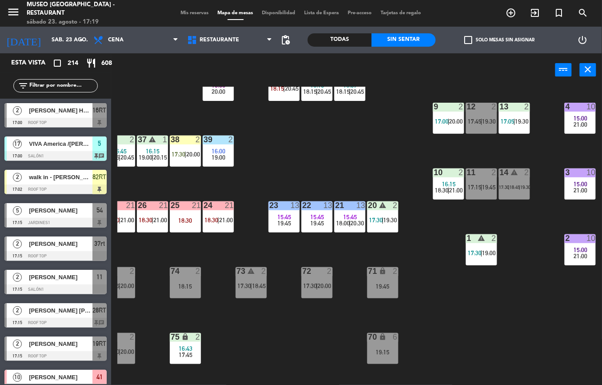
click at [310, 278] on div "44 2 19:15 49 warning 2 15:00 19:30 | 20:30 54 warning 5 17:15 | 18:15 | 20:45 …" at bounding box center [359, 236] width 484 height 298
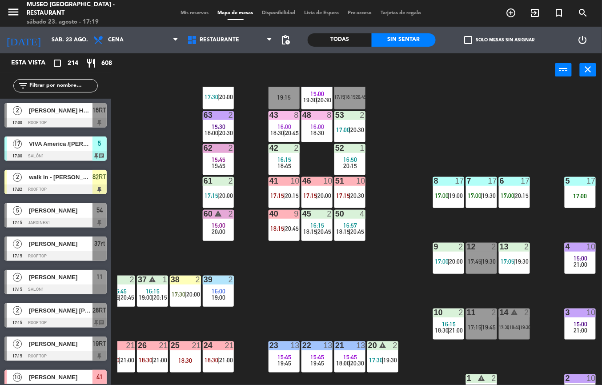
click at [260, 274] on div "44 2 19:15 49 warning 2 15:00 19:30 | 20:30 54 warning 5 17:15 | 18:15 | 20:45 …" at bounding box center [359, 236] width 484 height 298
click at [511, 184] on div at bounding box center [514, 181] width 15 height 8
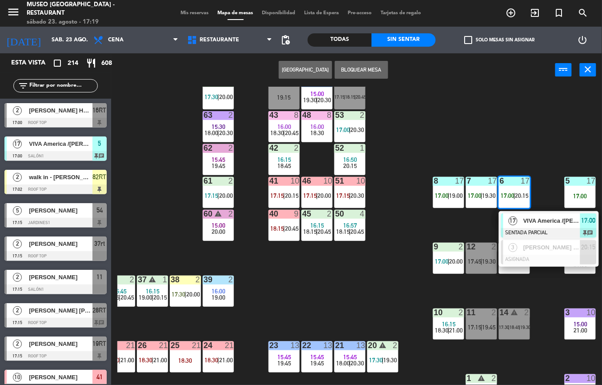
click at [548, 212] on div "17 VIVA America /[PERSON_NAME] x 13 SENTADA PARCIAL 17:00 chat" at bounding box center [549, 225] width 100 height 29
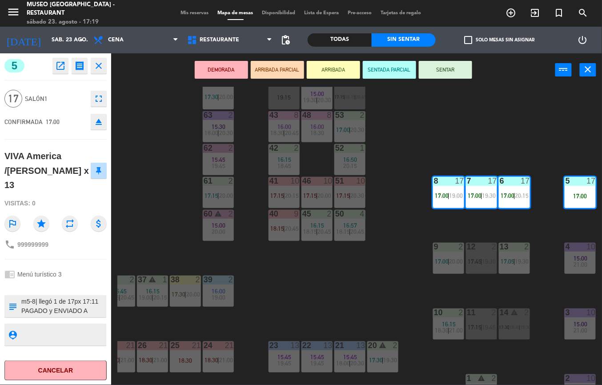
click at [375, 289] on div "44 2 19:15 49 warning 2 15:00 19:30 | 20:30 54 warning 5 17:15 | 18:15 | 20:45 …" at bounding box center [359, 236] width 484 height 298
click at [582, 261] on span "21:00" at bounding box center [581, 264] width 14 height 7
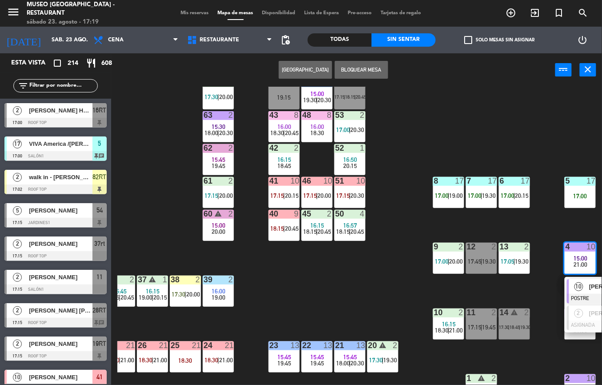
click at [585, 286] on div "10" at bounding box center [578, 286] width 19 height 15
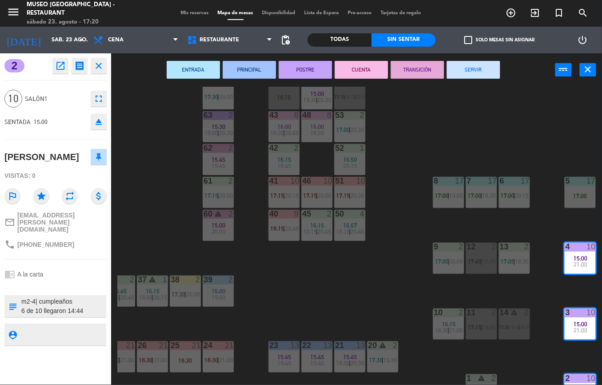
click at [374, 311] on div "44 2 19:15 49 warning 2 15:00 19:30 | 20:30 54 warning 5 17:15 | 18:15 | 20:45 …" at bounding box center [359, 236] width 484 height 298
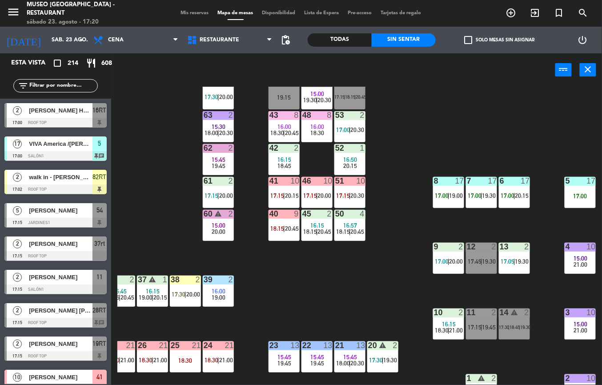
click at [224, 217] on div "warning" at bounding box center [218, 214] width 15 height 8
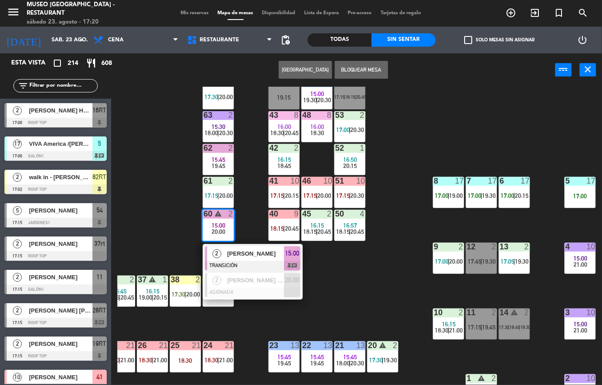
click at [372, 293] on div "44 2 19:15 49 warning 2 15:00 19:30 | 20:30 54 warning 5 17:15 | 18:15 | 20:45 …" at bounding box center [359, 236] width 484 height 298
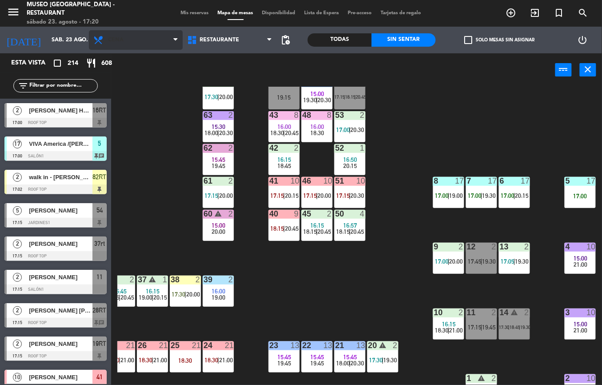
click at [156, 40] on span "Cena" at bounding box center [136, 40] width 94 height 20
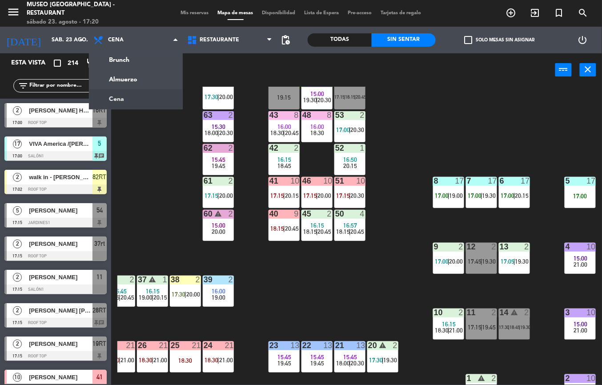
click at [174, 156] on div "44 2 19:15 49 warning 2 15:00 19:30 | 20:30 54 warning 5 17:15 | 18:15 | 20:45 …" at bounding box center [359, 236] width 484 height 298
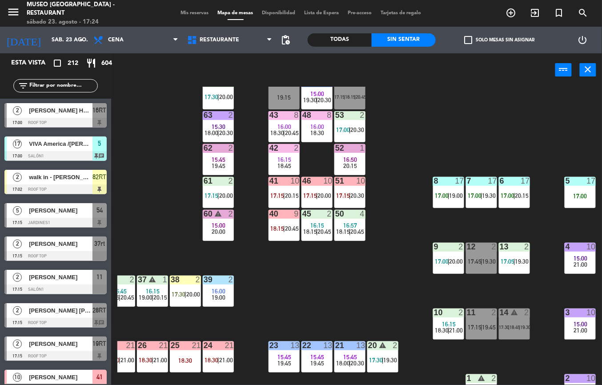
click at [282, 290] on div "44 2 19:15 49 warning 2 15:00 19:30 | 20:30 54 warning 5 17:15 | 18:15 | 20:45 …" at bounding box center [359, 236] width 484 height 298
click at [188, 292] on span "20:00" at bounding box center [193, 294] width 14 height 7
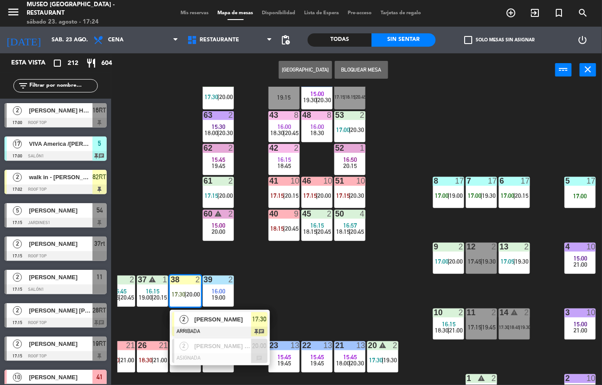
click at [241, 324] on div "[PERSON_NAME]" at bounding box center [222, 319] width 58 height 15
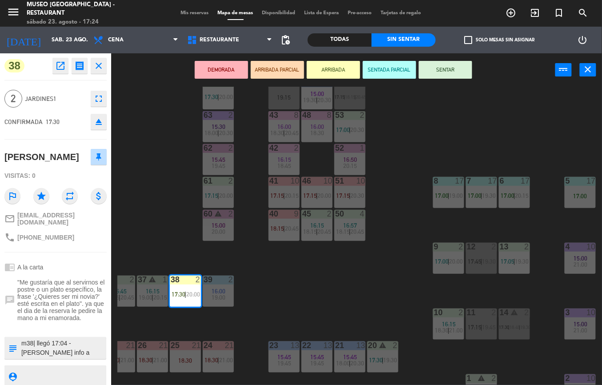
click at [330, 310] on div "44 2 19:15 49 warning 2 15:00 19:30 | 20:30 54 warning 5 17:15 | 18:15 | 20:45 …" at bounding box center [359, 236] width 484 height 298
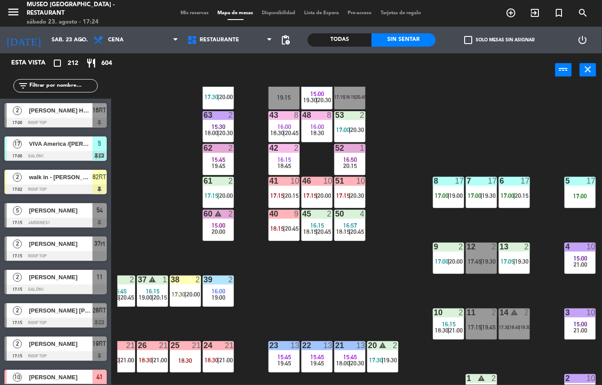
scroll to position [0, 0]
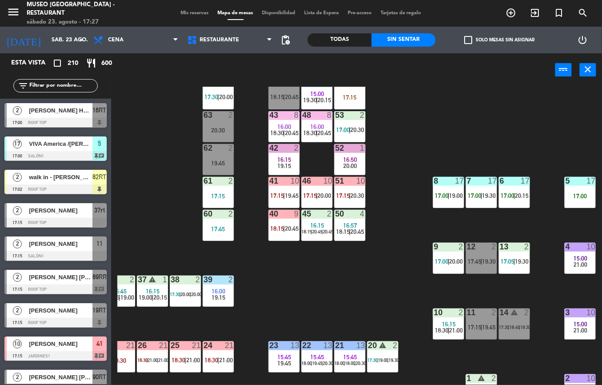
click at [301, 294] on div "44 5 18:15 | 20:45 49 warning 2 15:00 19:30 | 20:15 54 warning 5 17:15 64 2 17:…" at bounding box center [359, 236] width 484 height 298
click at [206, 221] on div "60 2 17:45" at bounding box center [218, 225] width 31 height 31
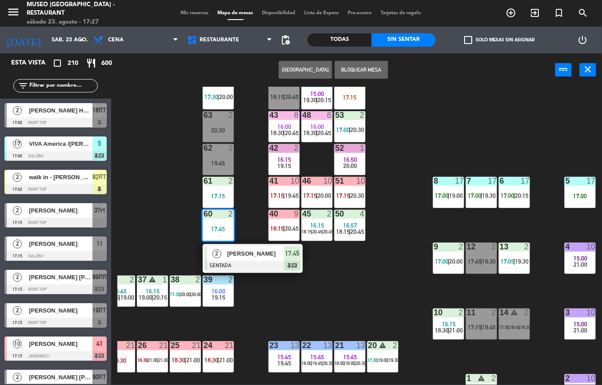
click at [259, 252] on span "[PERSON_NAME]" at bounding box center [255, 253] width 57 height 9
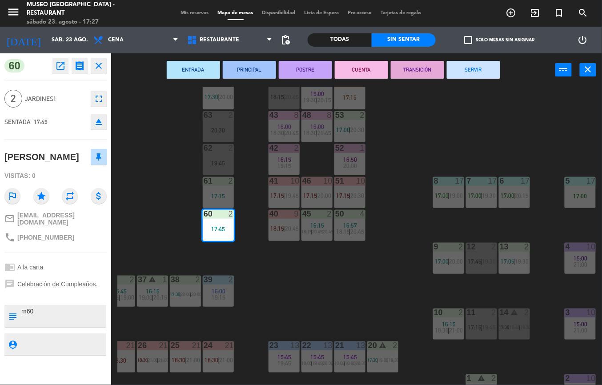
click at [340, 308] on div "44 5 18:15 | 20:45 49 warning 2 15:00 19:30 | 20:15 54 warning 5 17:15 64 2 17:…" at bounding box center [359, 236] width 484 height 298
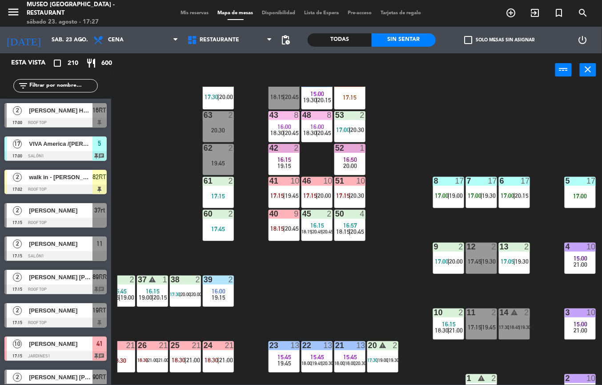
scroll to position [99, 146]
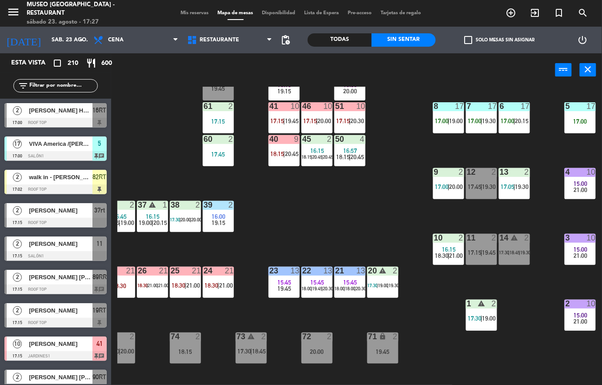
click at [196, 271] on div "21" at bounding box center [196, 271] width 9 height 8
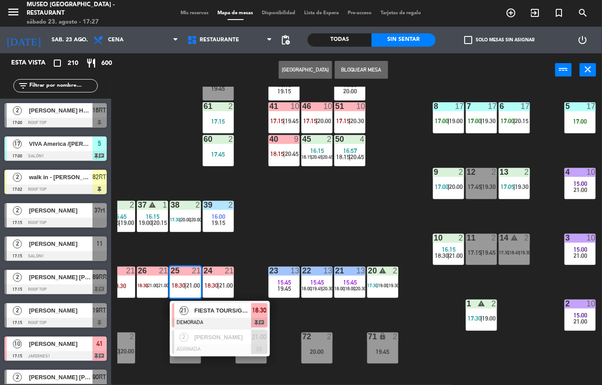
click at [218, 307] on span "FIESTA TOURS/GRUPO [PERSON_NAME] 21" at bounding box center [222, 310] width 57 height 9
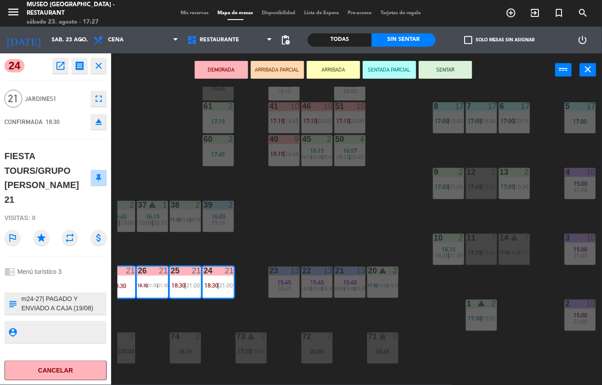
click at [356, 216] on div "44 5 18:15 | 20:45 49 warning 2 15:00 19:30 | 20:15 54 warning 5 17:15 64 2 17:…" at bounding box center [359, 236] width 484 height 298
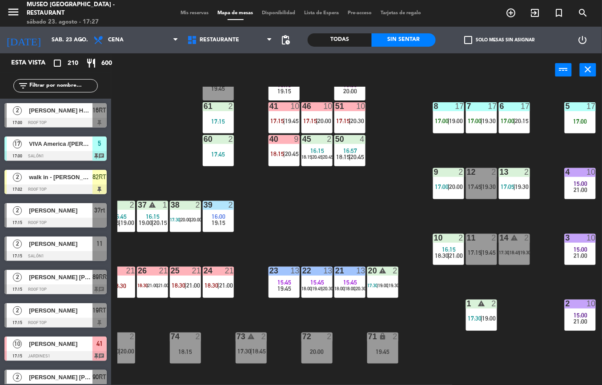
scroll to position [99, 0]
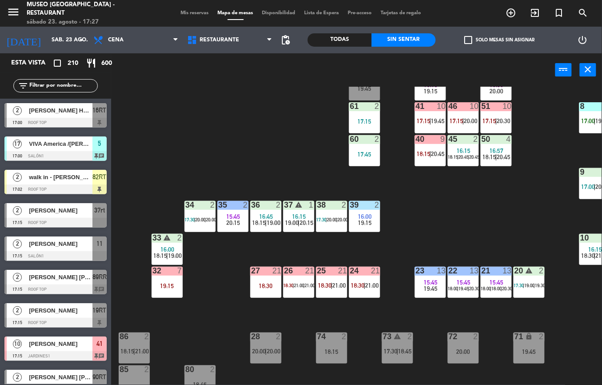
click at [153, 270] on div "32" at bounding box center [152, 271] width 0 height 8
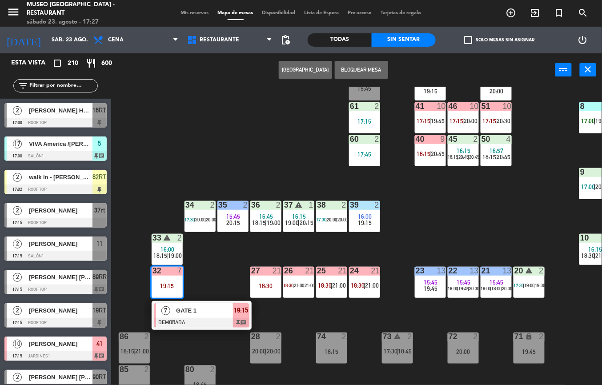
click at [196, 310] on span "GATE 1" at bounding box center [204, 310] width 57 height 9
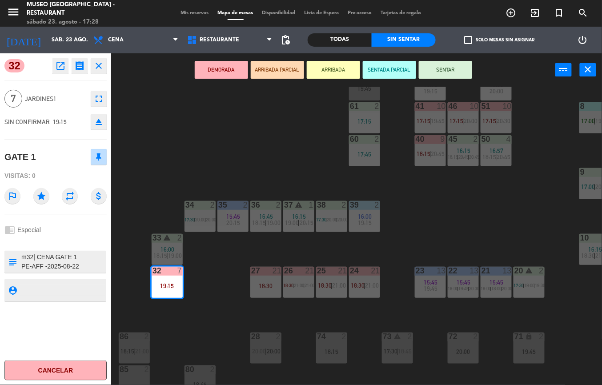
click at [219, 321] on div "44 5 18:15 | 20:45 49 warning 2 15:00 19:30 | 20:15 54 warning 5 17:15 64 2 17:…" at bounding box center [359, 236] width 484 height 298
click at [217, 322] on div "44 5 18:15 | 20:45 49 warning 2 15:00 19:30 | 20:15 54 warning 5 17:15 64 2 17:…" at bounding box center [359, 236] width 484 height 298
click at [463, 208] on div "44 5 18:15 | 20:45 49 warning 2 15:00 19:30 | 20:15 54 warning 5 17:15 64 2 17:…" at bounding box center [359, 236] width 484 height 298
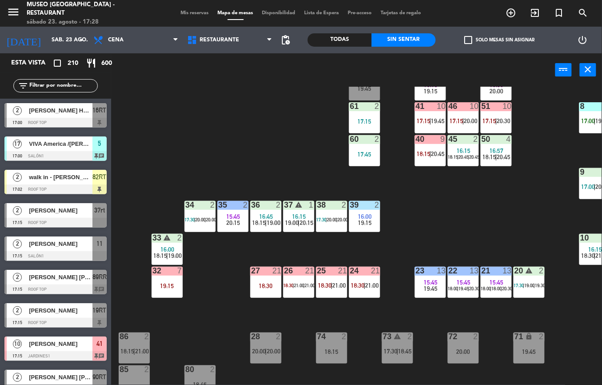
click at [360, 146] on div "60 2 17:45" at bounding box center [364, 150] width 31 height 31
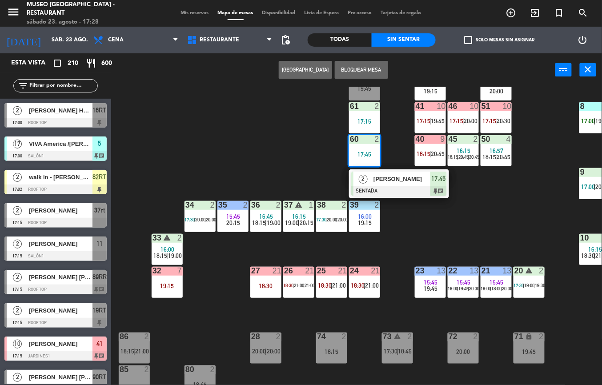
scroll to position [0, 0]
click at [396, 176] on span "[PERSON_NAME]" at bounding box center [401, 178] width 57 height 9
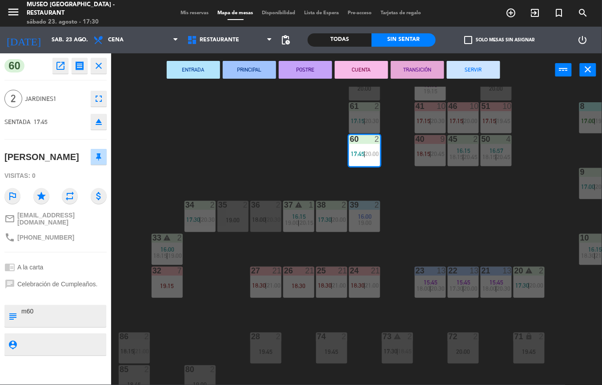
click at [241, 125] on div "44 5 18:15 | 20:45 49 warning 2 15:00 19:30 | 20:15 54 warning 5 17:15 | 20:15 …" at bounding box center [359, 236] width 484 height 298
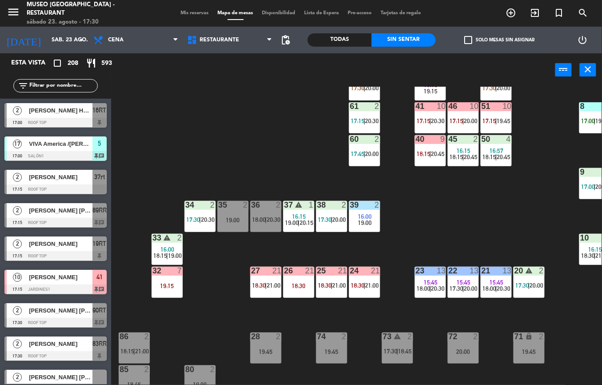
click at [271, 91] on div "44 5 18:15 | 20:45 49 warning 2 15:00 19:30 | 20:15 54 warning 5 17:15 | 20:15 …" at bounding box center [359, 236] width 484 height 298
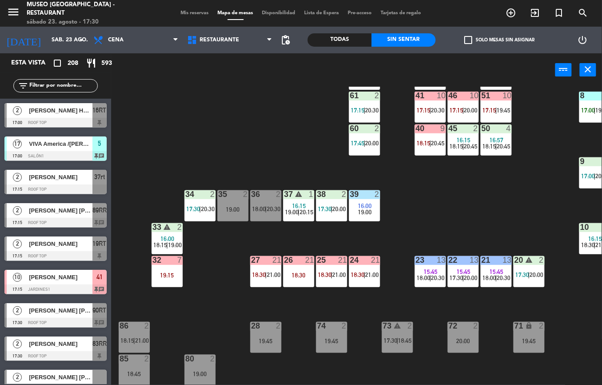
click at [287, 327] on div "2" at bounding box center [280, 326] width 15 height 8
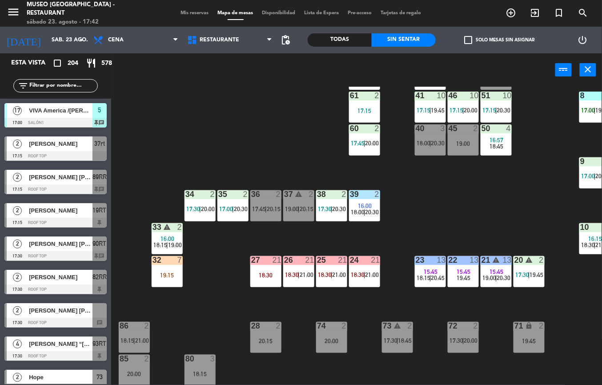
click at [259, 159] on div "44 2 19:00 49 warning 2 19:30 | 20:45 54 warning 5 17:15 | 18:45 64 2 17:30 | 2…" at bounding box center [359, 236] width 484 height 298
click at [219, 162] on div "44 2 19:00 49 warning 2 19:30 | 20:45 54 warning 5 17:15 | 18:45 64 2 17:30 | 2…" at bounding box center [359, 236] width 484 height 298
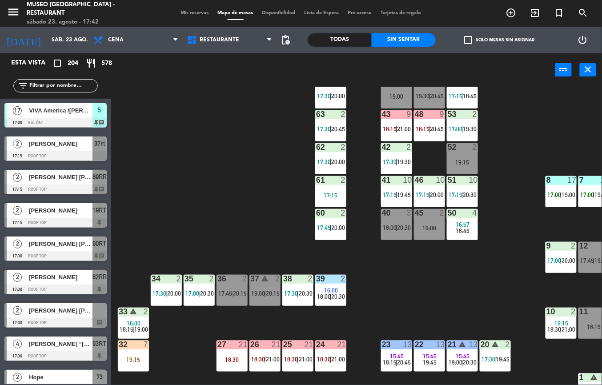
scroll to position [0, 34]
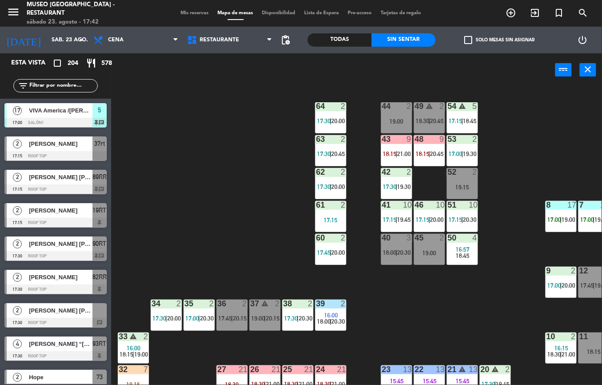
click at [488, 282] on div "44 2 19:00 49 warning 2 19:30 | 20:45 54 warning 5 17:15 | 18:45 64 2 17:30 | 2…" at bounding box center [359, 236] width 484 height 298
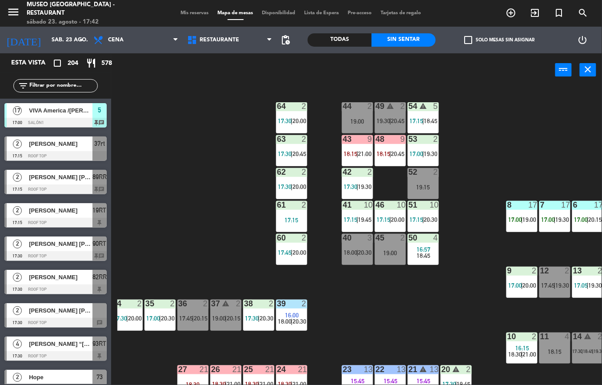
scroll to position [0, 146]
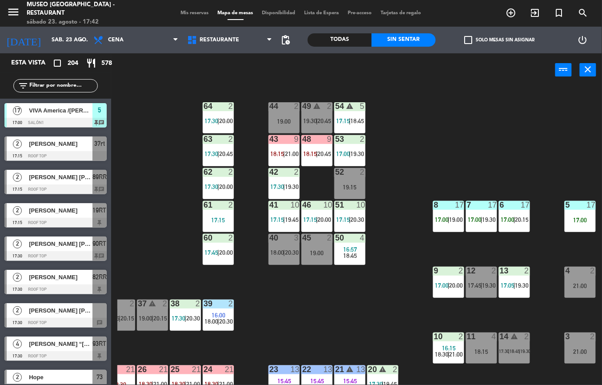
click at [526, 293] on div "13 2 17:05 | 19:30" at bounding box center [514, 282] width 31 height 31
click at [559, 219] on div "44 2 19:00 49 warning 2 19:30 | 20:45 54 warning 5 17:15 | 18:45 64 2 17:30 | 2…" at bounding box center [359, 236] width 484 height 298
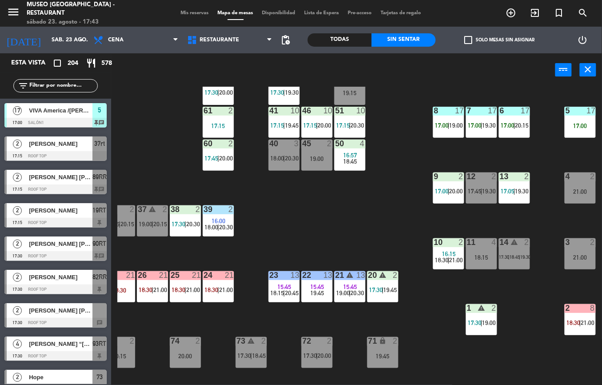
click at [580, 322] on span "|" at bounding box center [580, 322] width 2 height 7
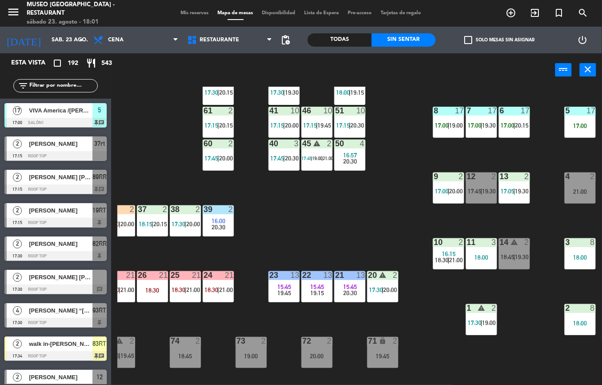
click at [341, 189] on div "44 5 18:15 | 20:45 49 2 17:30 | 20:00 54 warning 5 17:15 | 19:45 64 2 17:30 | 2…" at bounding box center [359, 236] width 484 height 298
click at [342, 208] on div "44 5 18:15 | 20:45 49 2 17:30 | 20:00 54 warning 5 17:15 | 19:45 64 2 17:30 | 2…" at bounding box center [359, 236] width 484 height 298
click at [336, 275] on div "21" at bounding box center [335, 275] width 0 height 8
click at [348, 146] on div at bounding box center [349, 144] width 15 height 8
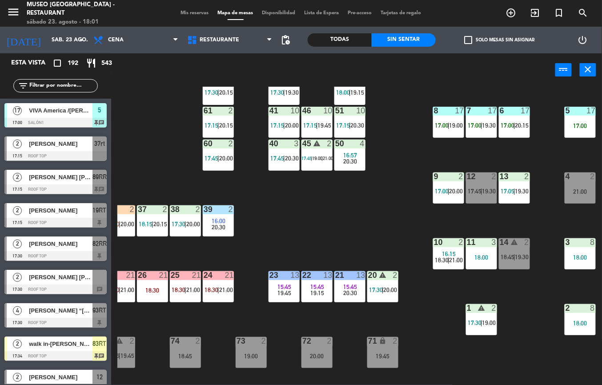
click at [348, 147] on div at bounding box center [349, 144] width 15 height 8
click at [344, 151] on div "50 4 16:57 20:30" at bounding box center [349, 155] width 31 height 31
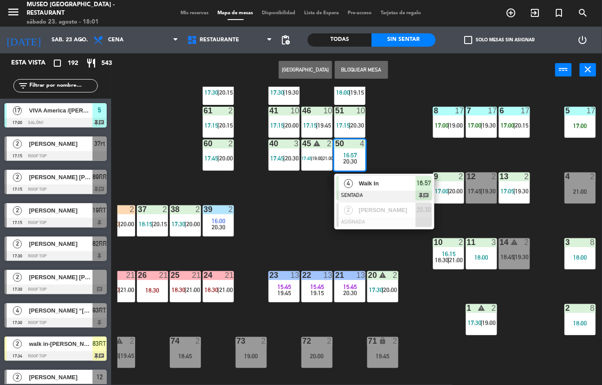
click at [360, 182] on span "Walk In" at bounding box center [387, 183] width 57 height 9
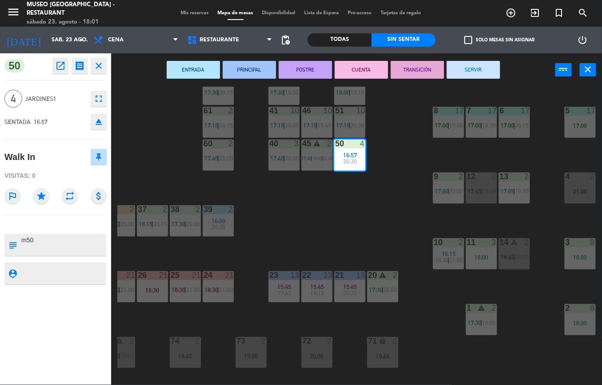
click at [466, 64] on button "SERVIR" at bounding box center [473, 70] width 53 height 18
click at [465, 65] on div "ENTRADA PRINCIPAL POSTRE CUENTA TRANSICIÓN SERVIR power_input close" at bounding box center [333, 70] width 444 height 34
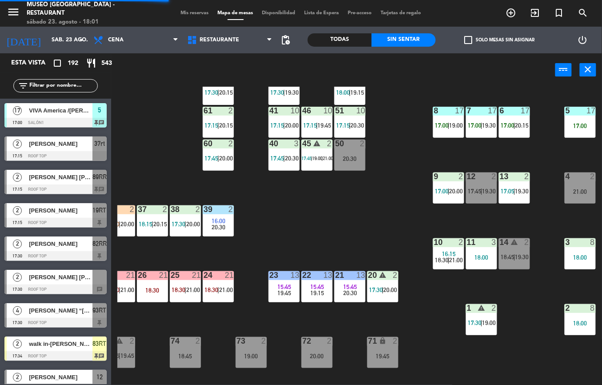
scroll to position [36, 146]
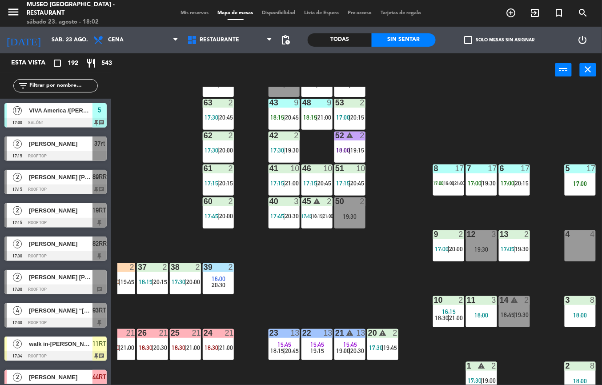
click at [327, 290] on div "44 5 18:15 | 20:45 49 2 17:30 | 20:30 54 warning 5 17:15 | 20:00 64 2 17:30 | 2…" at bounding box center [359, 236] width 484 height 298
click at [210, 285] on div "20:30" at bounding box center [218, 285] width 31 height 6
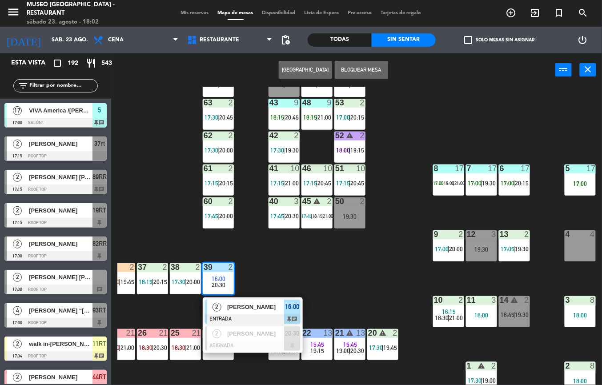
click at [261, 306] on span "[PERSON_NAME]" at bounding box center [255, 306] width 57 height 9
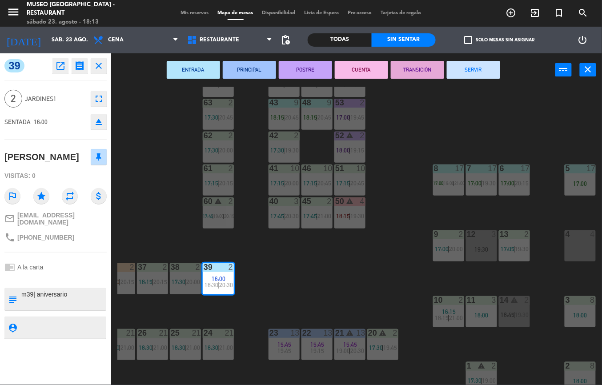
click at [369, 274] on div "44 5 18:15 | 20:45 49 2 17:30 | 20:00 54 warning 5 17:15 | 18:15 | 21:00 64 2 1…" at bounding box center [359, 236] width 484 height 298
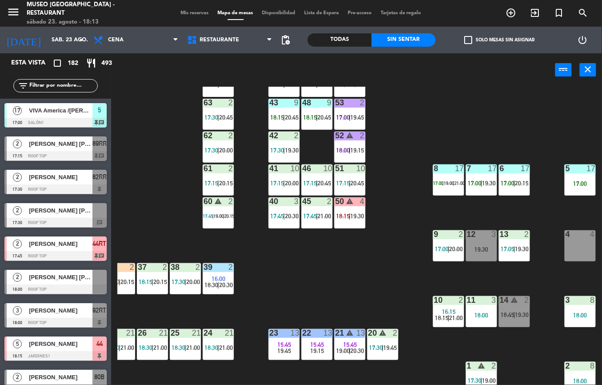
click at [219, 177] on div "61 2 17:15 | 20:15" at bounding box center [218, 179] width 31 height 31
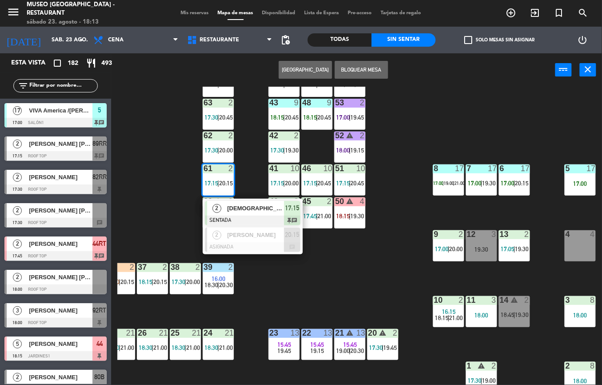
click at [362, 284] on div "44 5 18:15 | 20:45 49 2 17:30 | 20:00 54 warning 5 17:15 | 18:15 | 21:00 64 2 1…" at bounding box center [359, 236] width 484 height 298
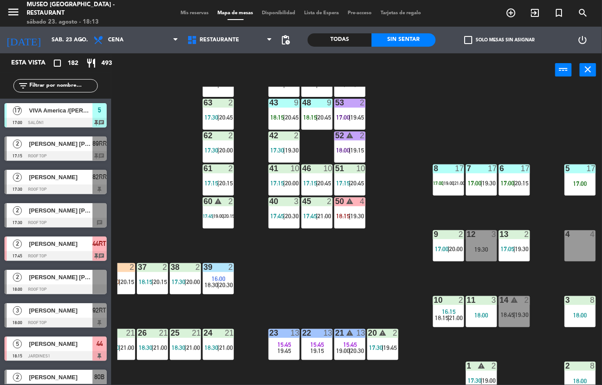
click at [216, 213] on span "19:00" at bounding box center [219, 215] width 10 height 5
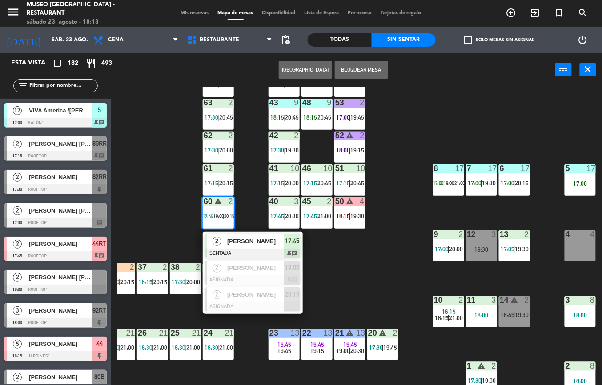
click at [367, 274] on div "44 5 18:15 | 20:45 49 2 17:30 | 20:00 54 warning 5 17:15 | 18:15 | 21:00 64 2 1…" at bounding box center [359, 236] width 484 height 298
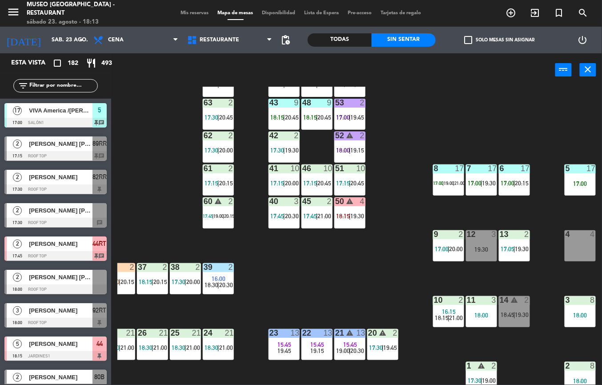
click at [388, 242] on div "44 5 18:15 | 20:45 49 2 17:30 | 20:00 54 warning 5 17:15 | 18:15 | 21:00 64 2 1…" at bounding box center [359, 236] width 484 height 298
click at [213, 177] on div "61 2 17:15 | 20:15" at bounding box center [218, 179] width 31 height 31
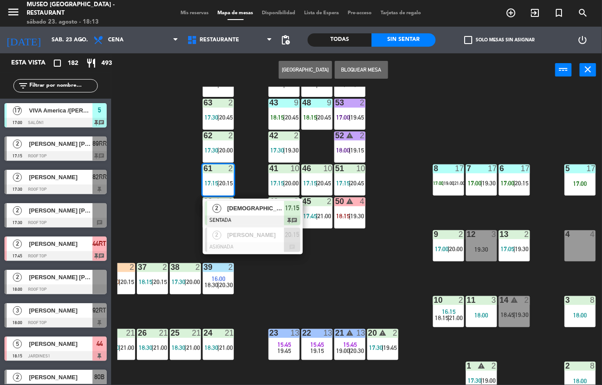
click at [258, 204] on span "[DEMOGRAPHIC_DATA][PERSON_NAME]" at bounding box center [255, 208] width 57 height 9
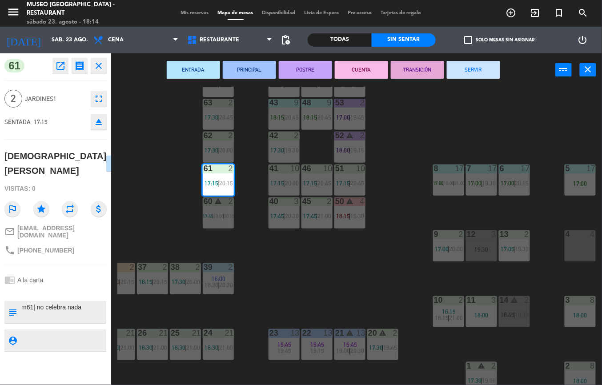
click at [299, 279] on div "44 5 18:15 | 20:45 49 2 17:30 | 20:00 54 warning 5 17:15 | 18:15 | 21:00 64 2 1…" at bounding box center [359, 236] width 484 height 298
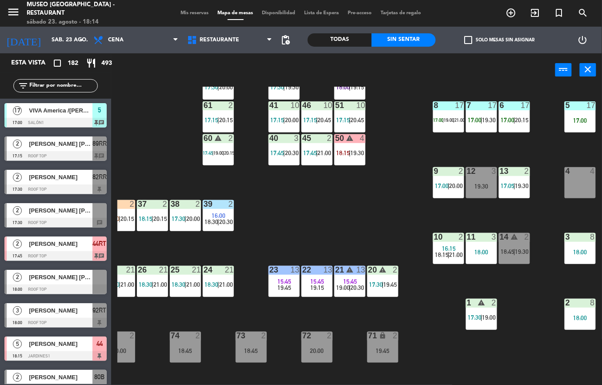
scroll to position [36, 146]
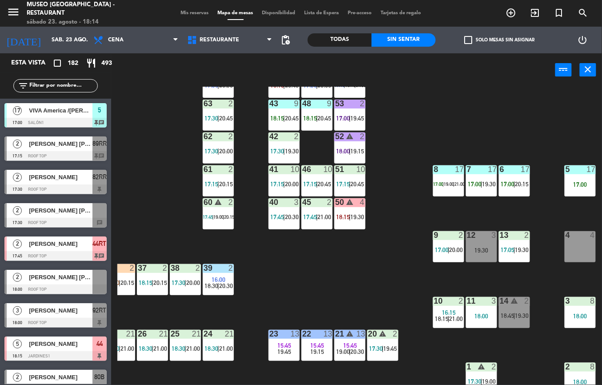
click at [310, 216] on span "17:45" at bounding box center [310, 216] width 14 height 7
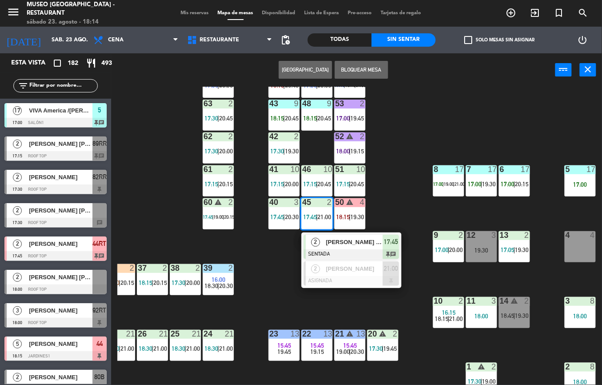
click at [344, 240] on span "[PERSON_NAME] [PERSON_NAME]" at bounding box center [354, 241] width 57 height 9
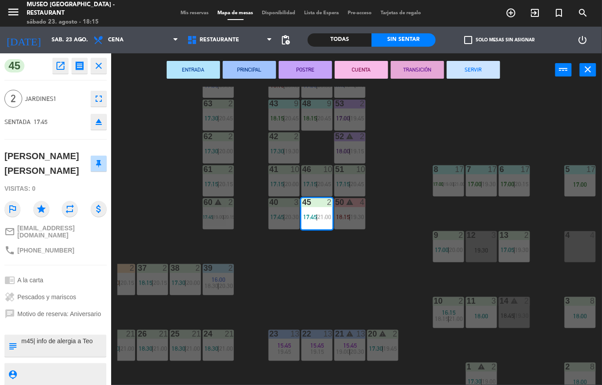
click at [315, 276] on div "44 5 18:15 | 20:45 49 2 17:30 | 20:00 54 warning 5 17:15 | 18:15 | 21:00 64 2 1…" at bounding box center [359, 236] width 484 height 298
click at [278, 219] on span "17:45" at bounding box center [277, 216] width 14 height 7
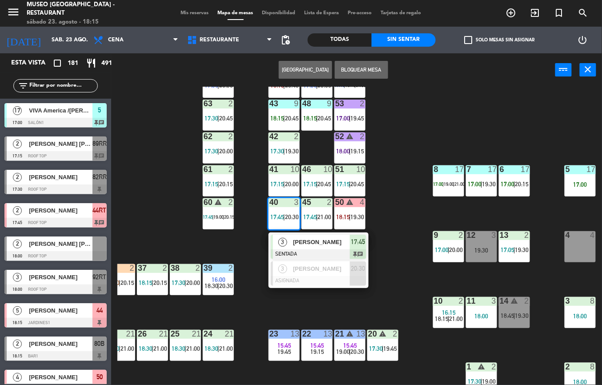
click at [306, 244] on span "[PERSON_NAME]" at bounding box center [321, 241] width 57 height 9
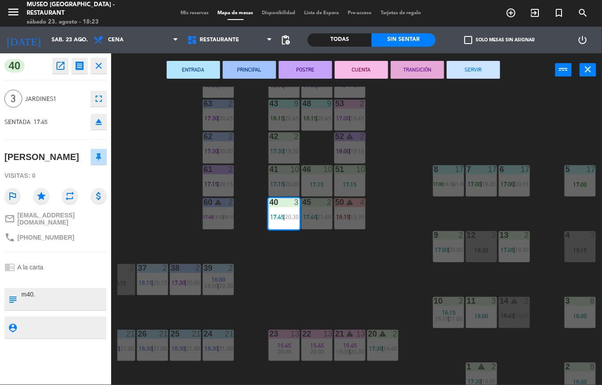
click at [264, 290] on div "44 5 18:15 | 20:45 49 2 17:30 | 20:00 54 warning 5 17:15 | 18:15 | 21:00 64 2 1…" at bounding box center [359, 236] width 484 height 298
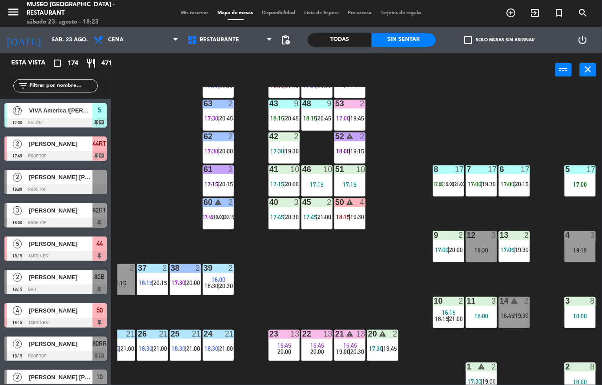
scroll to position [36, 43]
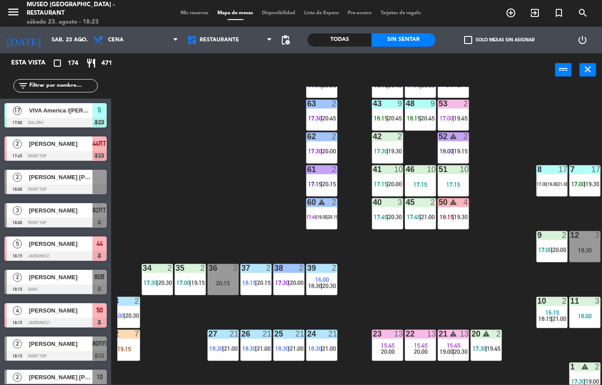
click at [160, 270] on div at bounding box center [157, 268] width 15 height 8
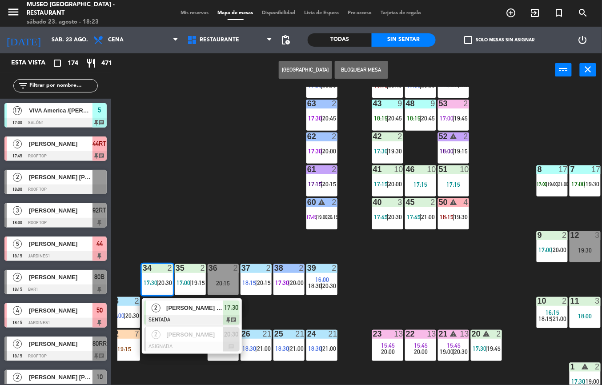
click at [176, 310] on span "[PERSON_NAME] [PERSON_NAME]" at bounding box center [194, 307] width 57 height 9
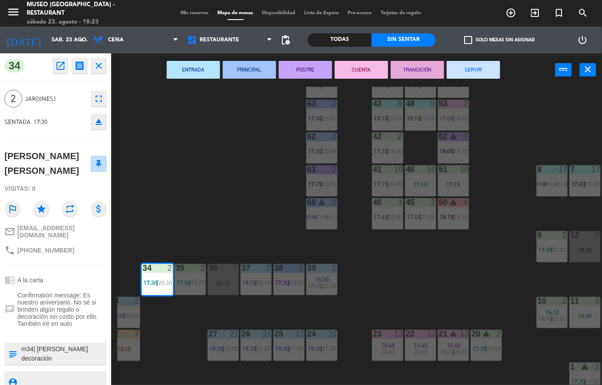
click at [240, 65] on button "PRINCIPAL" at bounding box center [249, 70] width 53 height 18
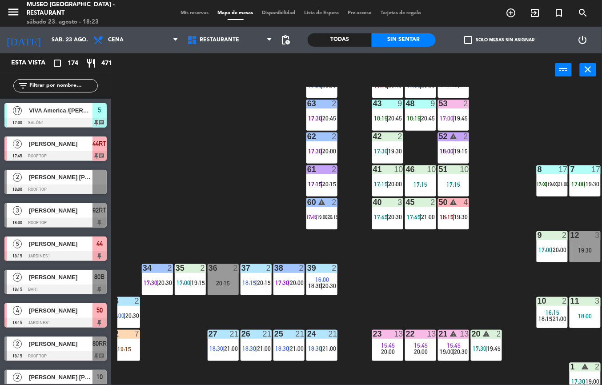
click at [191, 277] on div "35 2 17:00 | 19:15" at bounding box center [190, 279] width 31 height 31
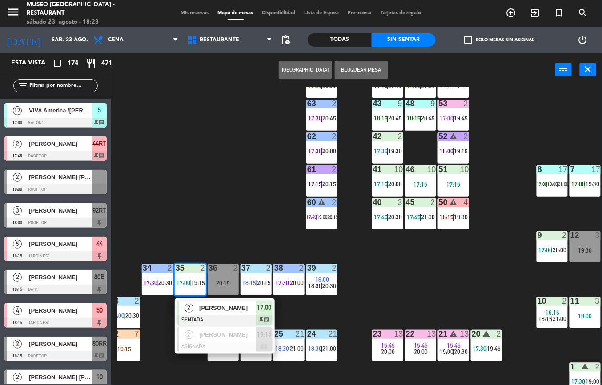
click at [200, 310] on span "[PERSON_NAME]" at bounding box center [227, 307] width 57 height 9
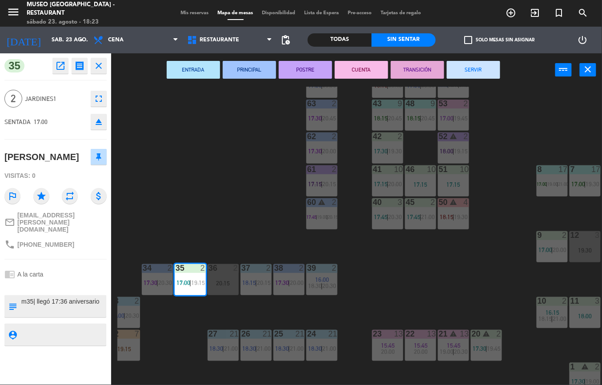
click at [242, 70] on button "PRINCIPAL" at bounding box center [249, 70] width 53 height 18
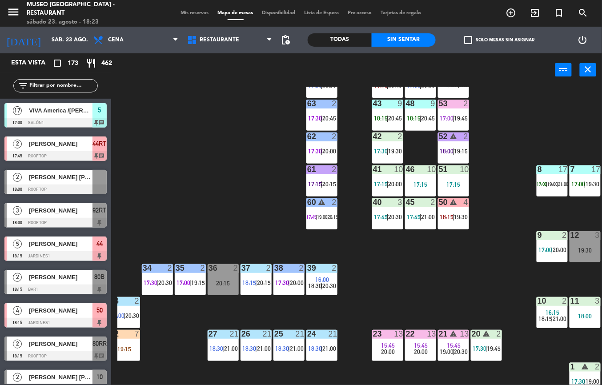
click at [168, 175] on div "44 5 18:15 | 20:45 49 2 17:30 | 20:00 54 warning 5 17:15 | 18:15 | 21:00 64 2 1…" at bounding box center [359, 236] width 484 height 298
click at [389, 203] on div at bounding box center [387, 202] width 15 height 8
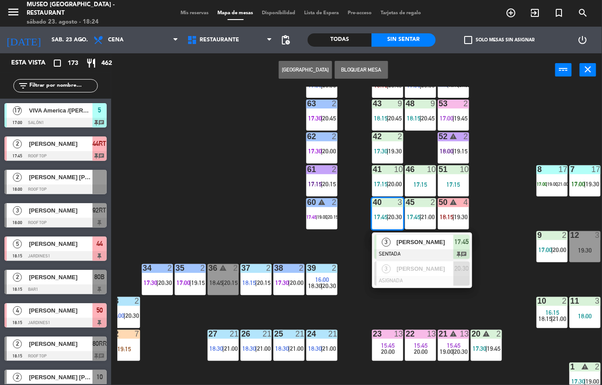
click at [396, 239] on div "[PERSON_NAME]" at bounding box center [425, 242] width 58 height 15
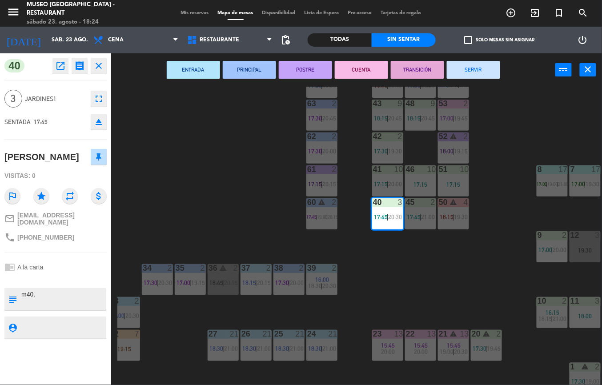
click at [250, 68] on button "PRINCIPAL" at bounding box center [249, 70] width 53 height 18
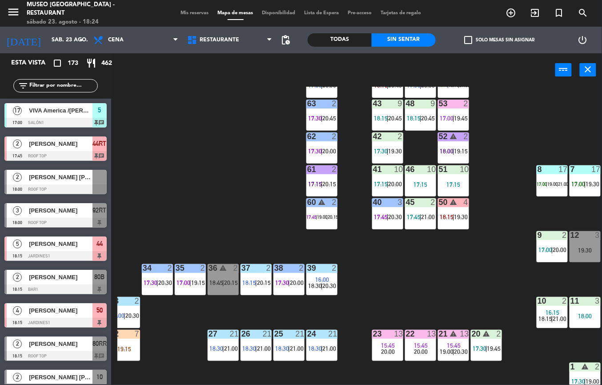
click at [416, 203] on div at bounding box center [420, 202] width 15 height 8
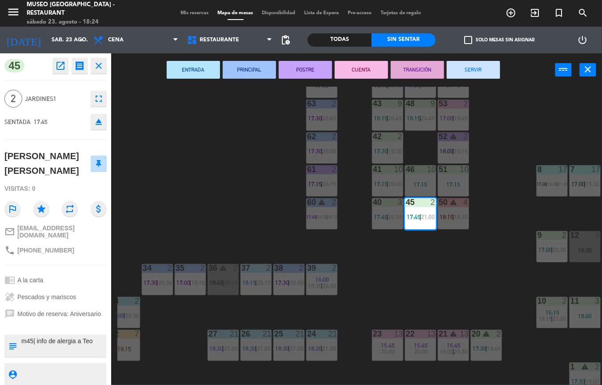
click at [194, 68] on button "ENTRADA" at bounding box center [193, 70] width 53 height 18
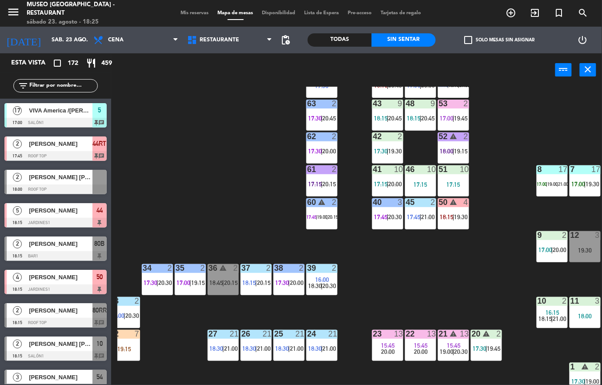
click at [388, 173] on div at bounding box center [387, 169] width 15 height 8
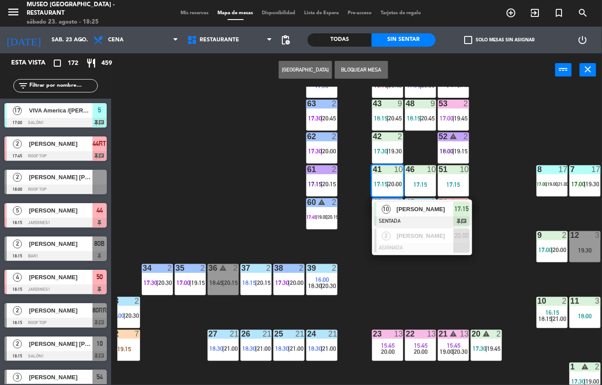
click at [396, 204] on span "[PERSON_NAME]" at bounding box center [424, 208] width 57 height 9
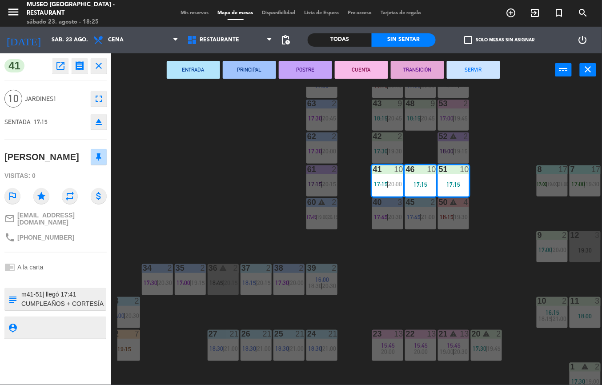
click at [190, 68] on button "ENTRADA" at bounding box center [193, 70] width 53 height 18
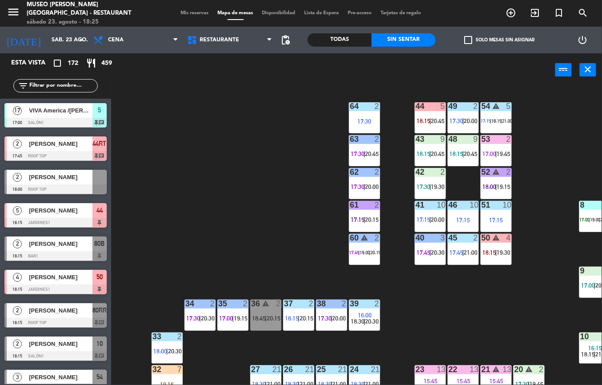
scroll to position [36, 43]
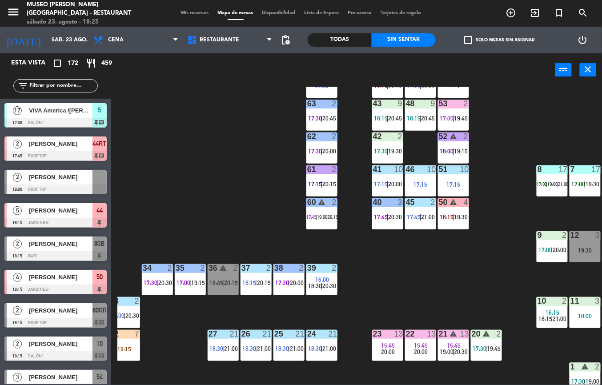
click at [377, 148] on span "17:30" at bounding box center [381, 151] width 14 height 7
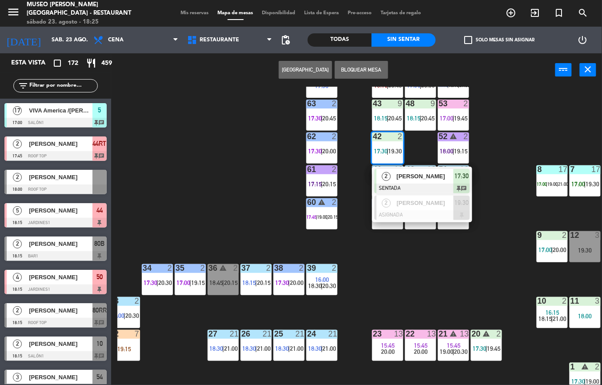
click at [380, 176] on div "2" at bounding box center [385, 176] width 19 height 15
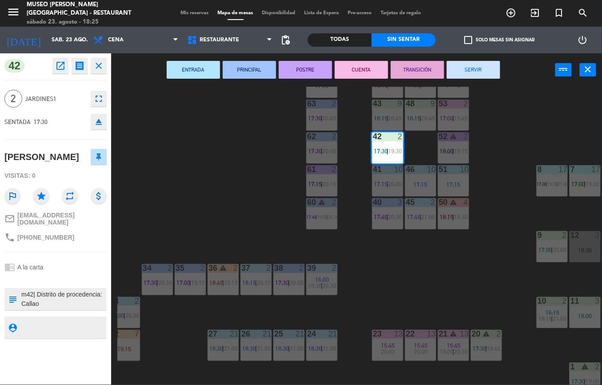
click at [251, 68] on button "PRINCIPAL" at bounding box center [249, 70] width 53 height 18
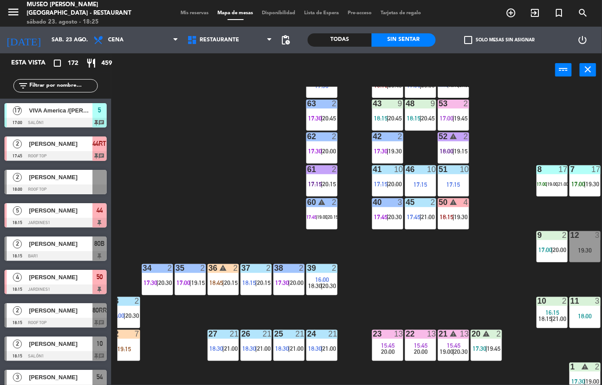
click at [199, 173] on div "44 5 18:15 | 20:45 49 2 17:30 | 20:00 54 warning 5 17:15 | 18:15 | 21:00 64 2 1…" at bounding box center [359, 236] width 484 height 298
click at [416, 208] on div "45 2 17:45 | 21:00" at bounding box center [420, 213] width 31 height 31
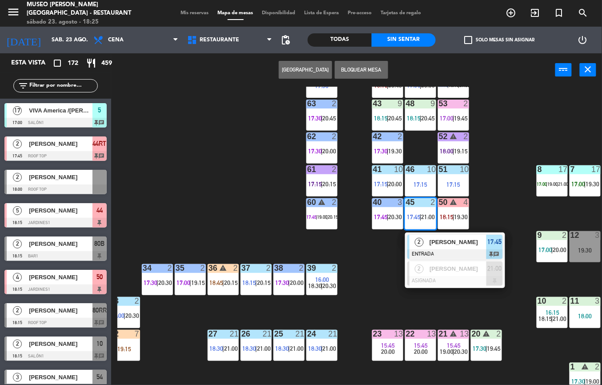
click at [444, 246] on span "[PERSON_NAME] [PERSON_NAME]" at bounding box center [457, 241] width 57 height 9
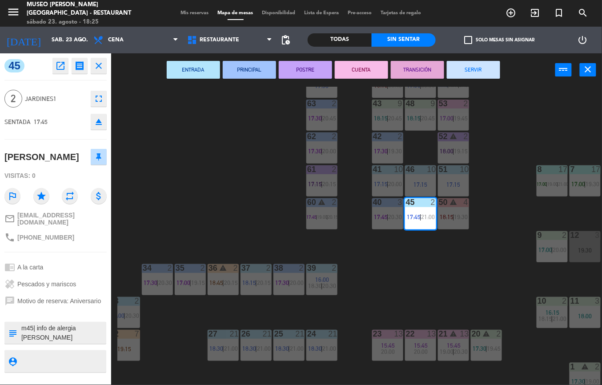
click at [253, 68] on button "PRINCIPAL" at bounding box center [249, 70] width 53 height 18
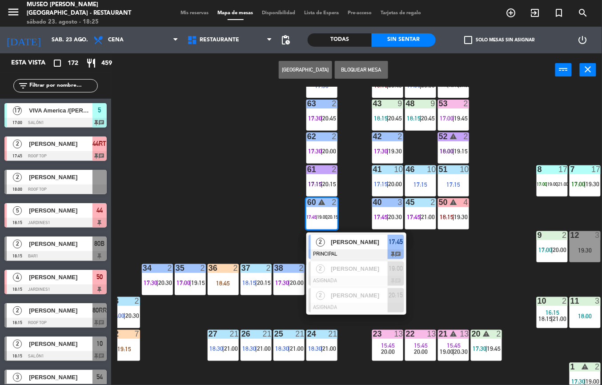
click at [355, 242] on span "[PERSON_NAME]" at bounding box center [359, 241] width 57 height 9
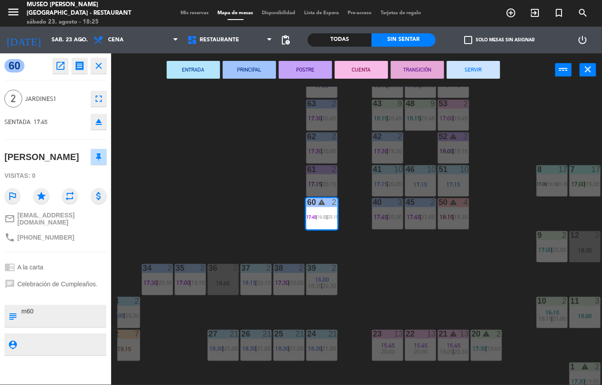
click at [311, 70] on button "POSTRE" at bounding box center [305, 70] width 53 height 18
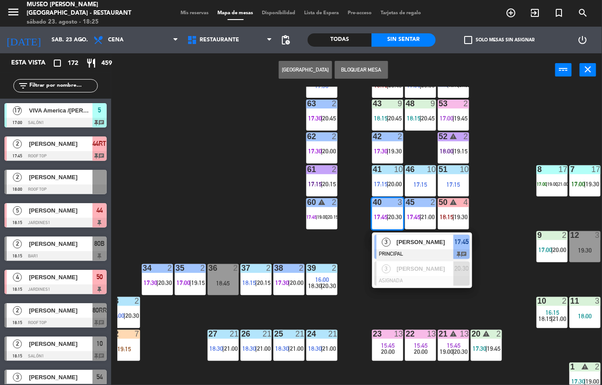
click at [413, 240] on span "[PERSON_NAME]" at bounding box center [424, 241] width 57 height 9
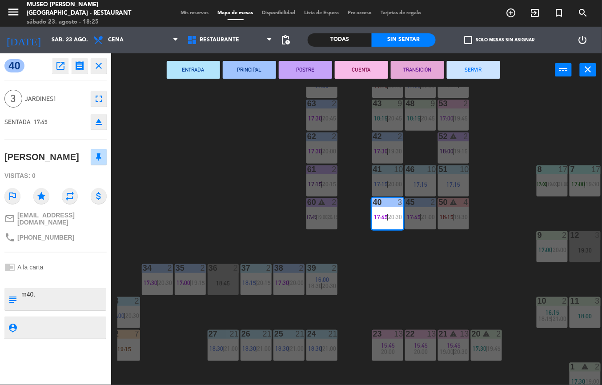
click at [254, 68] on button "PRINCIPAL" at bounding box center [249, 70] width 53 height 18
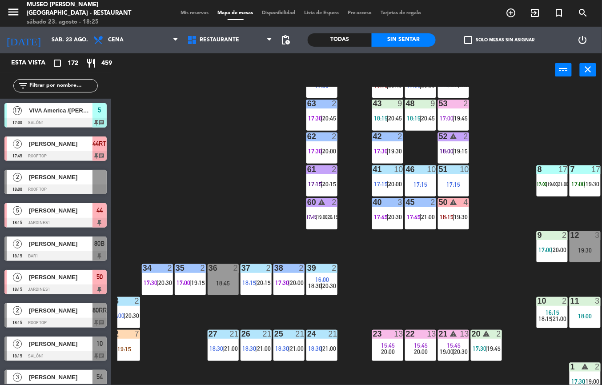
click at [447, 256] on div "44 5 18:15 | 20:45 49 2 17:30 | 20:00 54 warning 5 17:15 | 18:15 | 21:00 64 2 1…" at bounding box center [359, 236] width 484 height 298
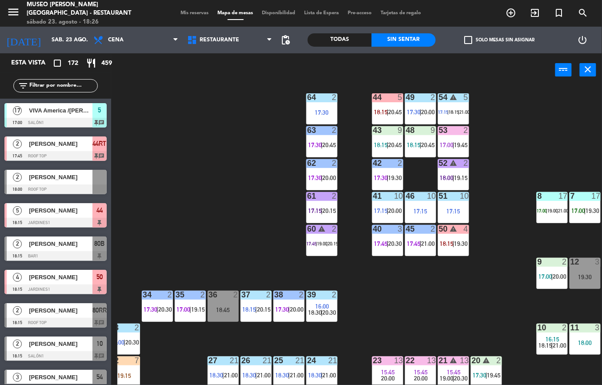
click at [449, 244] on span "18:15" at bounding box center [447, 243] width 14 height 7
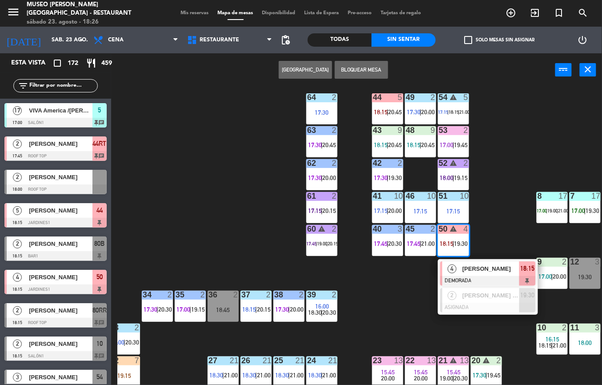
click at [484, 270] on span "[PERSON_NAME]" at bounding box center [490, 268] width 57 height 9
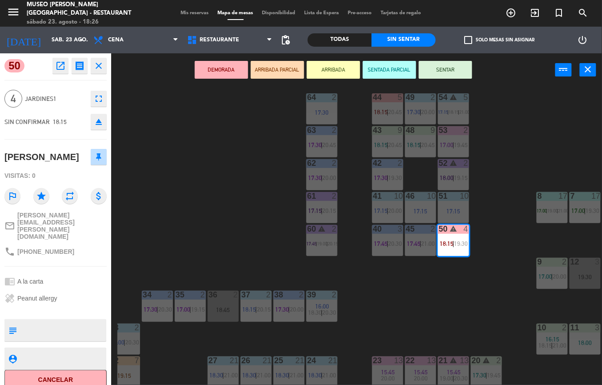
click at [443, 310] on div "44 5 18:15 | 20:45 49 2 17:30 | 20:00 54 warning 5 17:15 | 18:15 | 21:00 64 2 1…" at bounding box center [359, 236] width 484 height 298
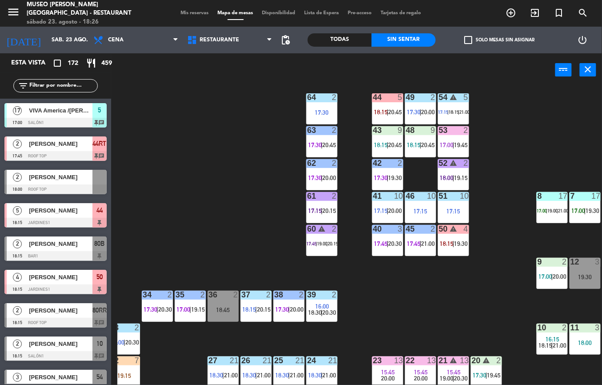
scroll to position [90, 43]
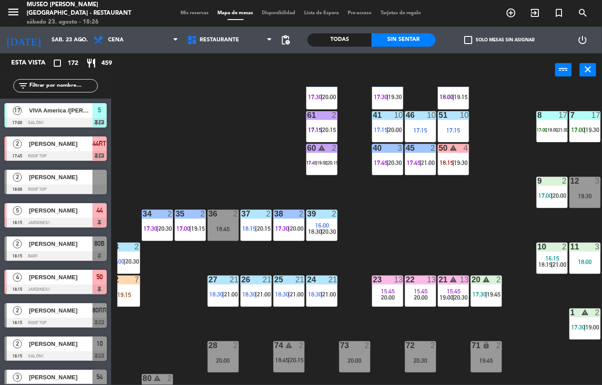
click at [286, 292] on span "18:30" at bounding box center [282, 294] width 14 height 7
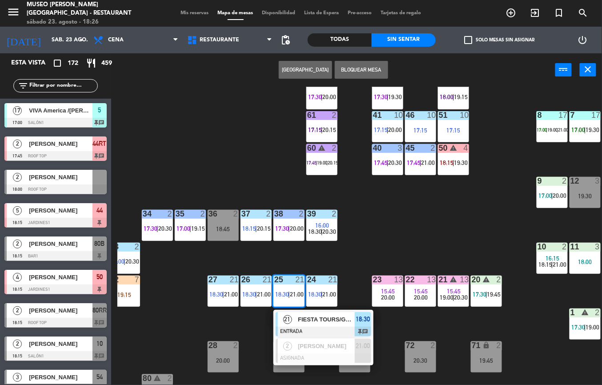
click at [323, 318] on span "FIESTA TOURS/GRUPO [PERSON_NAME] 21" at bounding box center [326, 319] width 57 height 9
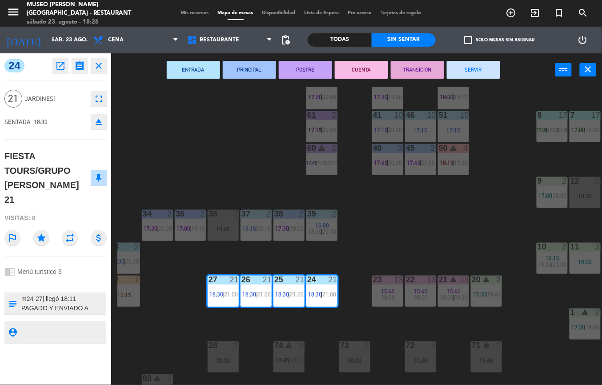
click at [383, 224] on div "44 5 18:15 | 20:45 49 2 17:30 | 20:00 54 warning 5 17:15 | 18:15 | 21:00 64 2 1…" at bounding box center [359, 236] width 484 height 298
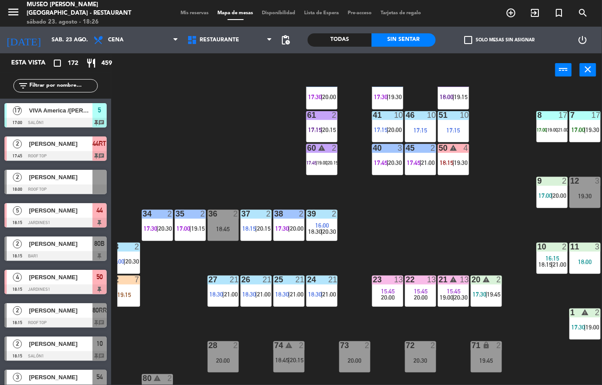
click at [324, 292] on span "21:00" at bounding box center [330, 294] width 14 height 7
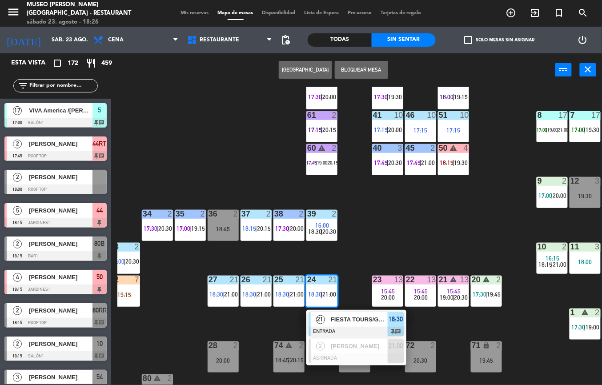
click at [258, 328] on div "44 5 18:15 | 20:45 49 2 17:30 | 20:00 54 warning 5 17:15 | 18:15 | 21:00 64 2 1…" at bounding box center [359, 236] width 484 height 298
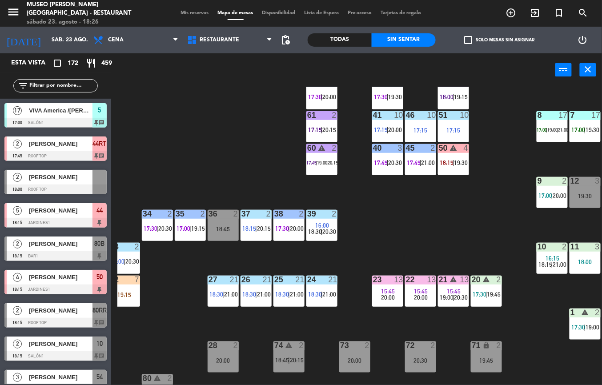
click at [290, 293] on span "|" at bounding box center [289, 294] width 2 height 7
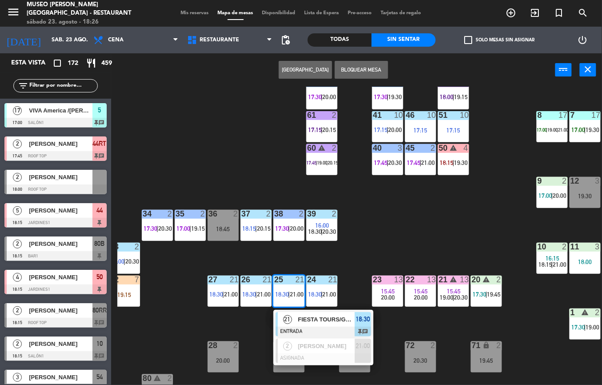
click at [254, 330] on div "44 5 18:15 | 20:45 49 2 17:30 | 20:00 54 warning 5 17:15 | 18:15 | 21:00 64 2 1…" at bounding box center [359, 236] width 484 height 298
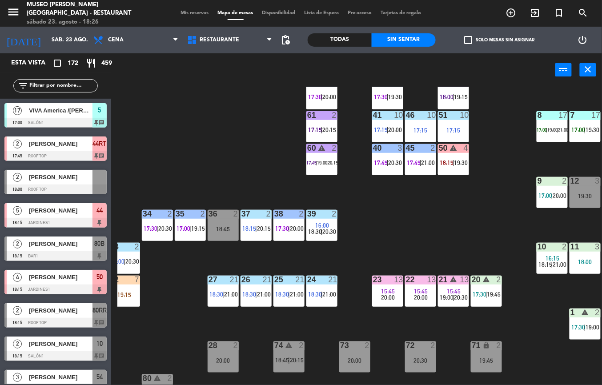
click at [292, 291] on span "21:00" at bounding box center [297, 294] width 14 height 7
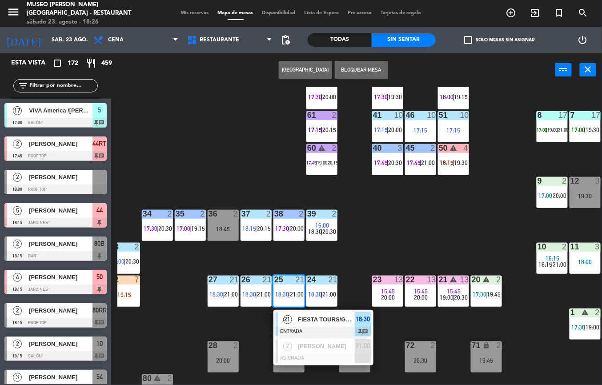
click at [345, 317] on span "FIESTA TOURS/GRUPO [PERSON_NAME] 21" at bounding box center [326, 319] width 57 height 9
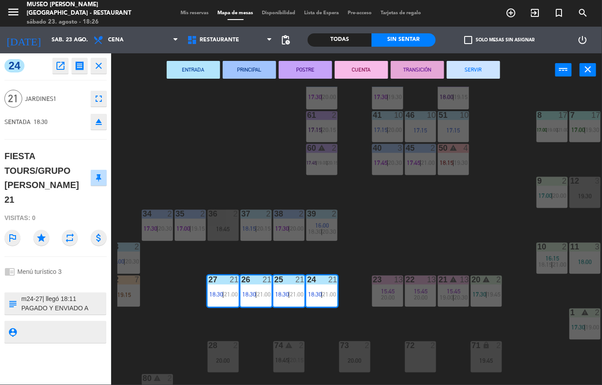
click at [57, 66] on icon "open_in_new" at bounding box center [60, 65] width 11 height 11
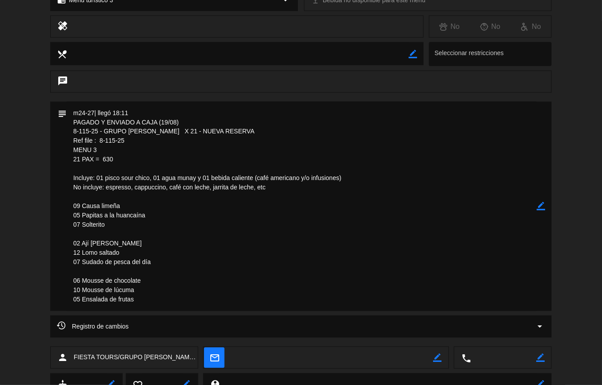
scroll to position [356, 0]
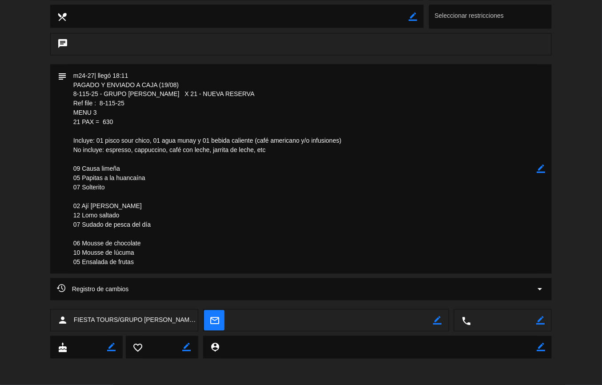
click at [514, 96] on textarea at bounding box center [302, 168] width 470 height 209
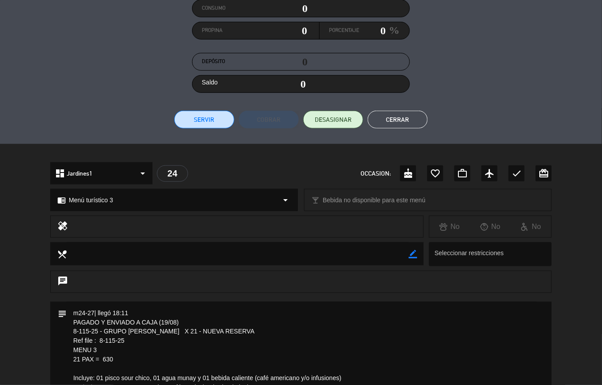
scroll to position [0, 0]
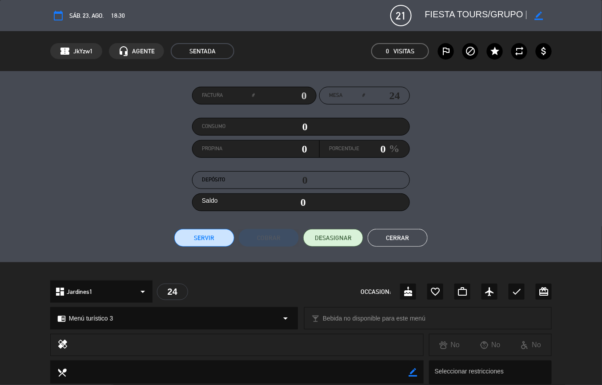
click at [395, 246] on button "Cerrar" at bounding box center [398, 238] width 60 height 18
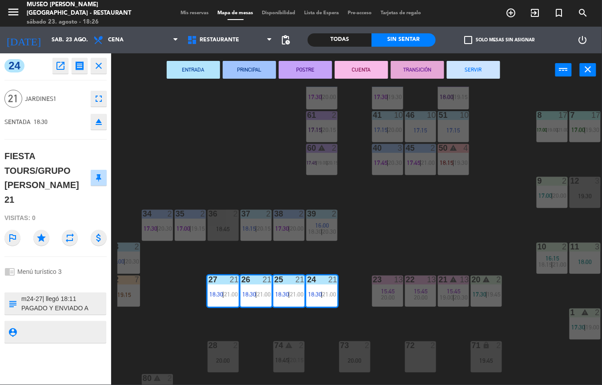
click at [390, 225] on div "44 5 18:15 | 20:45 49 2 17:30 | 20:00 54 warning 5 17:15 | 18:15 | 21:00 64 2 1…" at bounding box center [359, 236] width 484 height 298
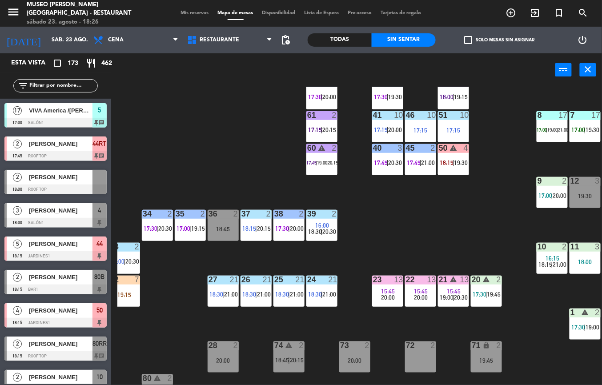
click at [132, 297] on div "19:15" at bounding box center [124, 295] width 31 height 6
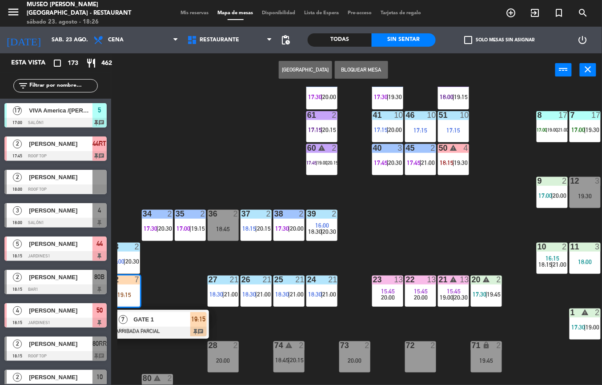
click at [148, 324] on div "GATE 1" at bounding box center [161, 319] width 58 height 15
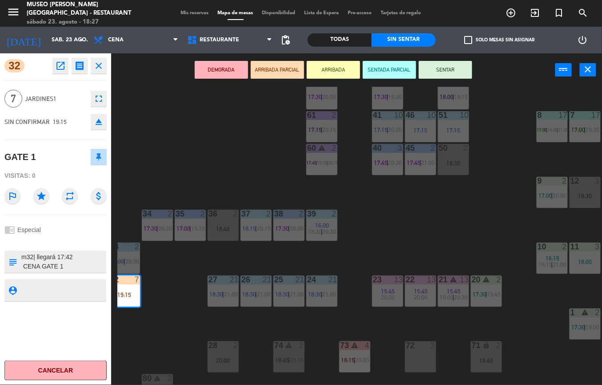
click at [207, 134] on div "44 5 18:15 | 20:45 49 2 17:30 | 20:00 54 warning 5 17:15 | 18:15 | 21:00 64 2 1…" at bounding box center [359, 236] width 484 height 298
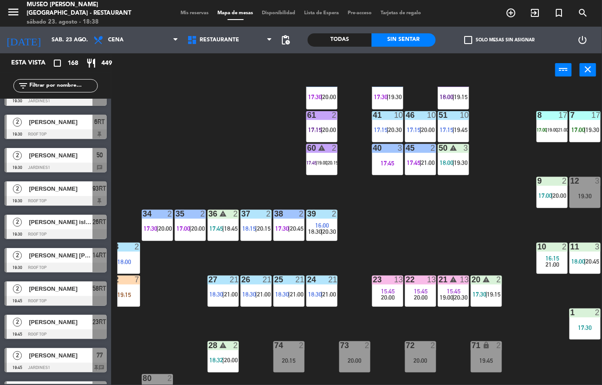
click at [435, 236] on div "44 5 18:15 | 20:45 49 2 17:30 | 20:15 54 warning 5 17:15 | 19:45 64 2 17:30 | 2…" at bounding box center [359, 236] width 484 height 298
click at [463, 160] on span "19:30" at bounding box center [461, 162] width 14 height 7
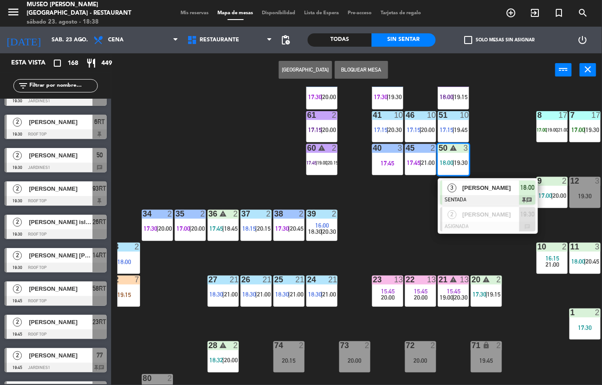
click at [480, 185] on span "[PERSON_NAME]" at bounding box center [490, 187] width 57 height 9
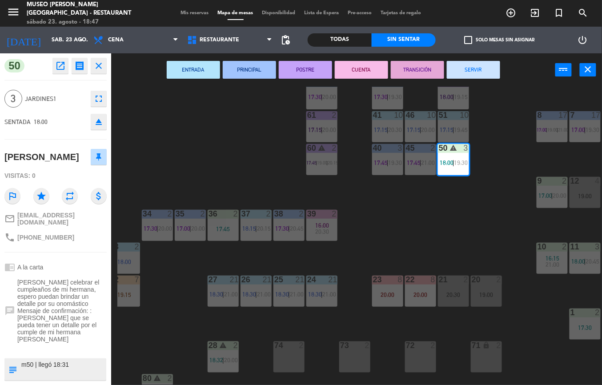
click at [317, 219] on div "39 2 16:00 20:30" at bounding box center [321, 225] width 31 height 31
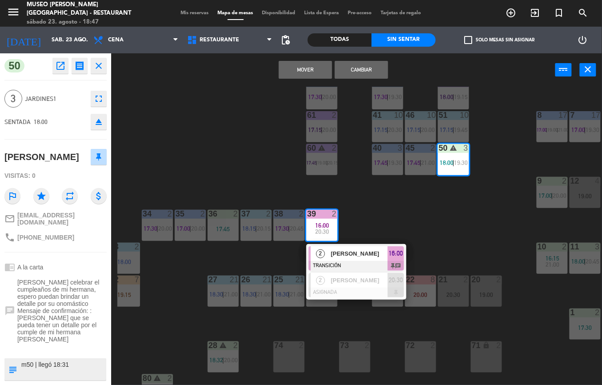
click at [276, 303] on div "25 21 18:30 | 21:00" at bounding box center [288, 291] width 31 height 31
click at [447, 286] on div "21 2 20:30" at bounding box center [453, 291] width 31 height 31
click at [462, 222] on div "44 5 20:45 49 2 17:30 | 20:15 54 warning 5 17:15 | 19:45 64 2 17:30 | 20:45 48 …" at bounding box center [359, 236] width 484 height 298
click at [444, 221] on div "44 5 20:45 49 2 17:30 | 20:15 54 warning 5 17:15 | 19:45 64 2 17:30 | 20:45 48 …" at bounding box center [359, 236] width 484 height 298
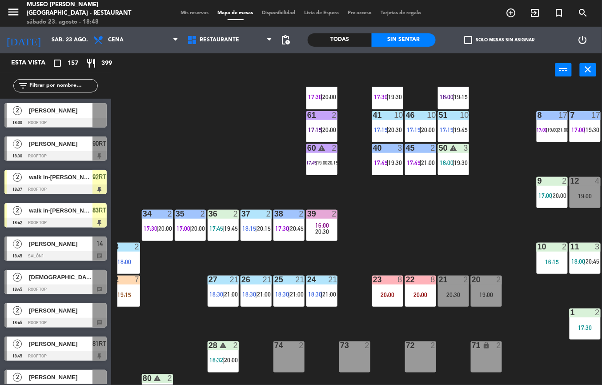
click at [546, 253] on div "10 2 16:15" at bounding box center [551, 258] width 31 height 31
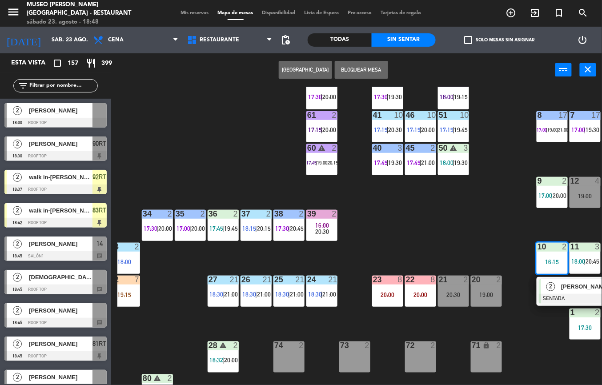
click at [550, 254] on div "10 2 16:15" at bounding box center [551, 258] width 31 height 31
click at [559, 285] on div "44 5 20:45 49 2 17:30 | 20:15 54 warning 5 17:15 | 19:45 64 2 17:30 | 20:45 48 …" at bounding box center [359, 236] width 484 height 298
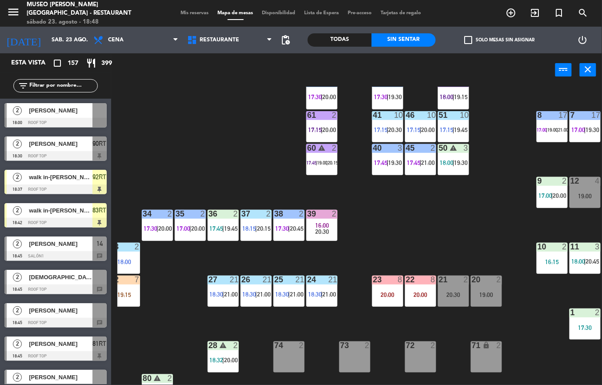
click at [548, 264] on div "16:15" at bounding box center [551, 262] width 31 height 6
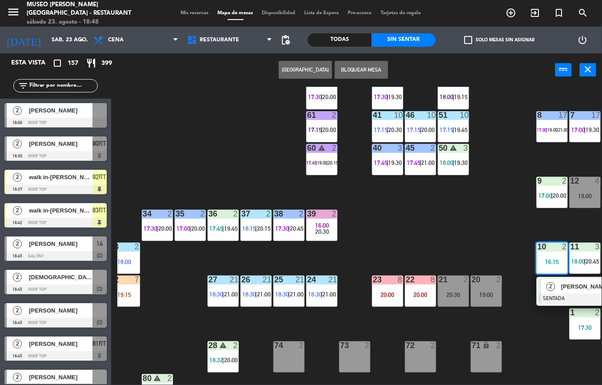
click at [560, 292] on div "[PERSON_NAME] [PERSON_NAME]" at bounding box center [589, 286] width 58 height 15
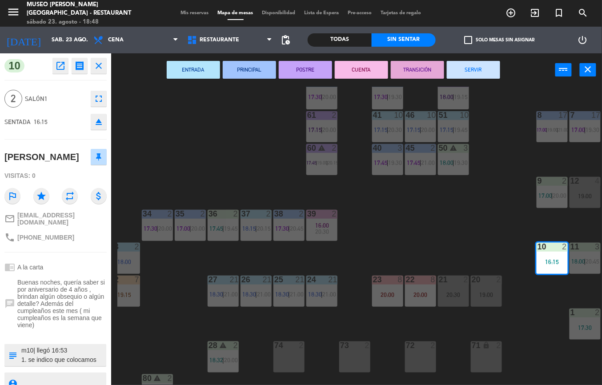
click at [320, 68] on button "POSTRE" at bounding box center [305, 70] width 53 height 18
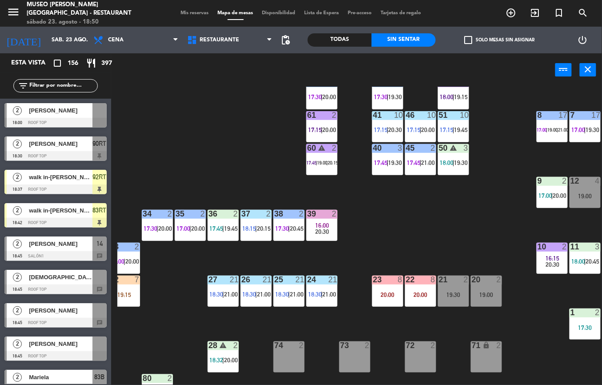
scroll to position [90, 107]
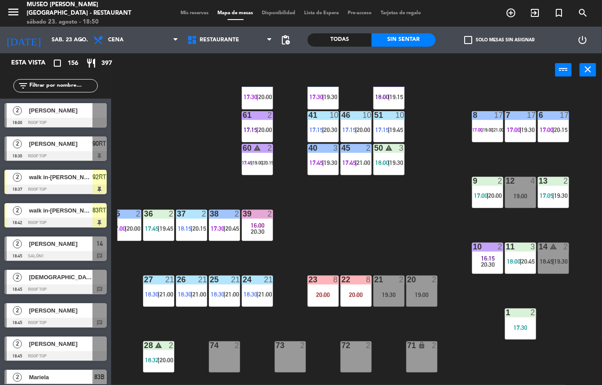
click at [480, 195] on span "17:00" at bounding box center [481, 195] width 14 height 7
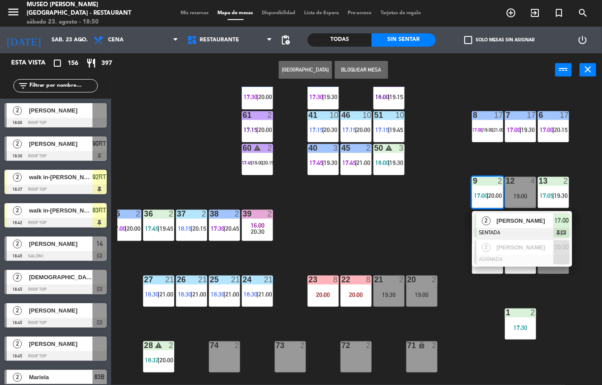
click at [486, 220] on span "2" at bounding box center [486, 220] width 9 height 9
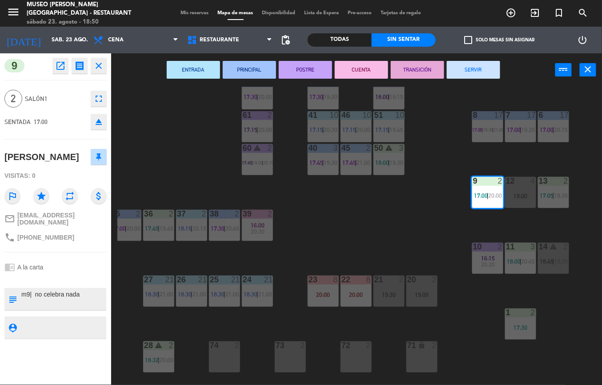
click at [411, 68] on button "TRANSICIÓN" at bounding box center [417, 70] width 53 height 18
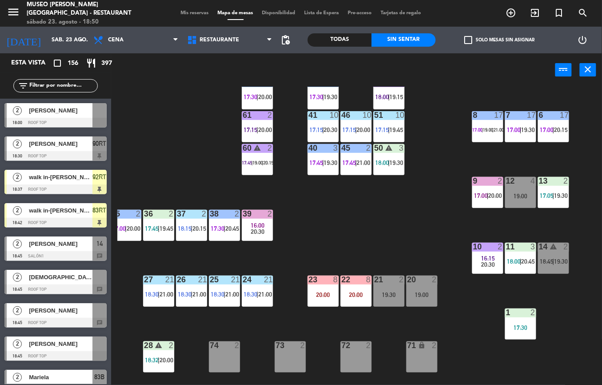
click at [549, 192] on span "17:05" at bounding box center [547, 195] width 14 height 7
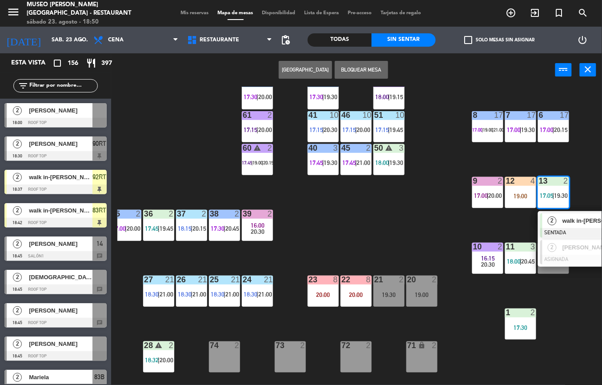
click at [578, 222] on span "walk in-[PERSON_NAME]" at bounding box center [590, 220] width 57 height 9
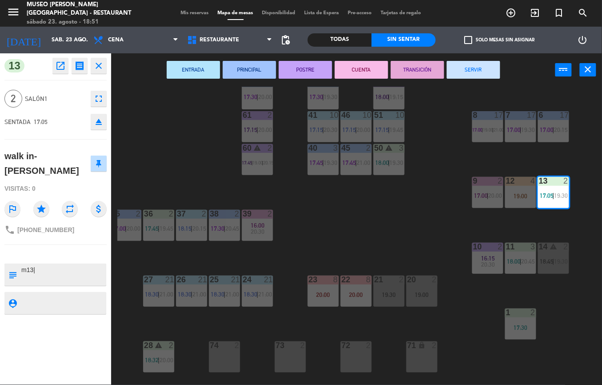
click at [411, 64] on button "TRANSICIÓN" at bounding box center [417, 70] width 53 height 18
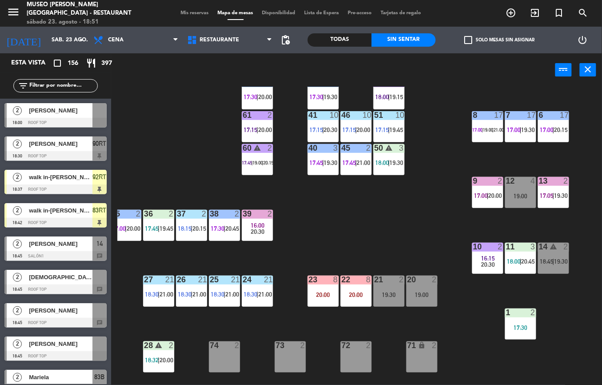
click at [557, 192] on span "19:30" at bounding box center [561, 195] width 14 height 7
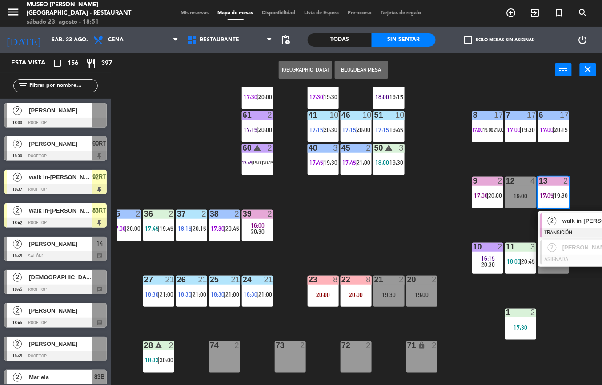
click at [548, 223] on span "2" at bounding box center [552, 220] width 9 height 9
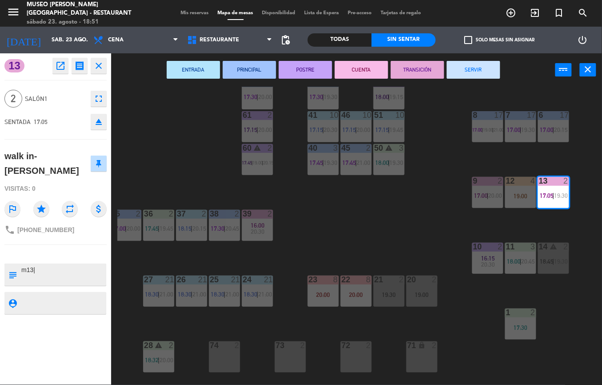
click at [461, 68] on button "SERVIR" at bounding box center [473, 70] width 53 height 18
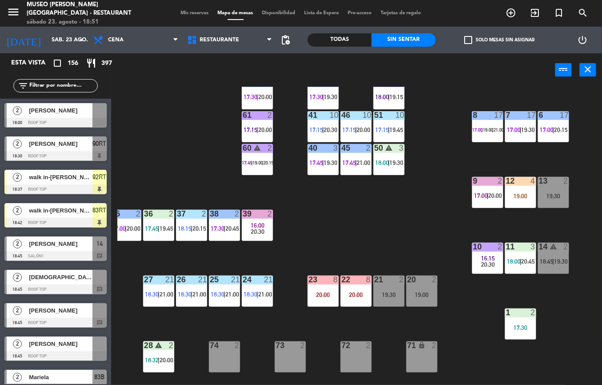
click at [511, 258] on span "18:00" at bounding box center [514, 261] width 14 height 7
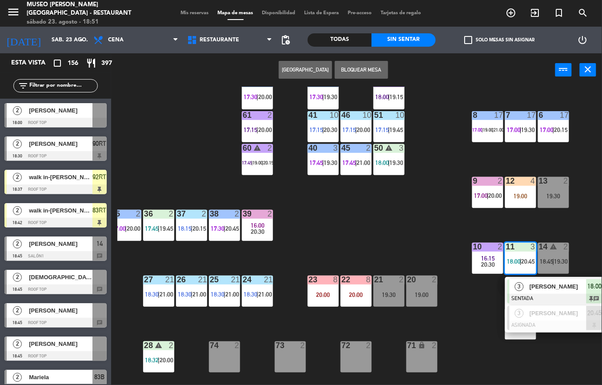
click at [518, 285] on span "3" at bounding box center [519, 286] width 9 height 9
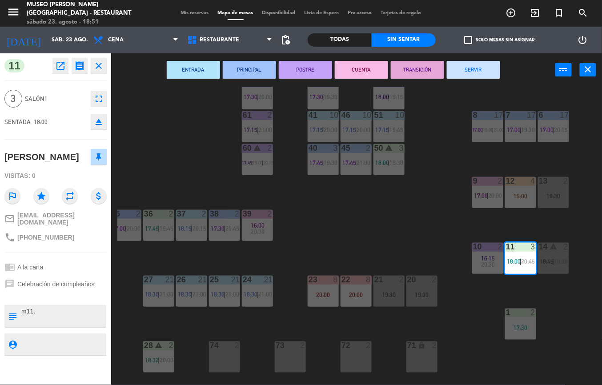
click at [194, 71] on button "ENTRADA" at bounding box center [193, 70] width 53 height 18
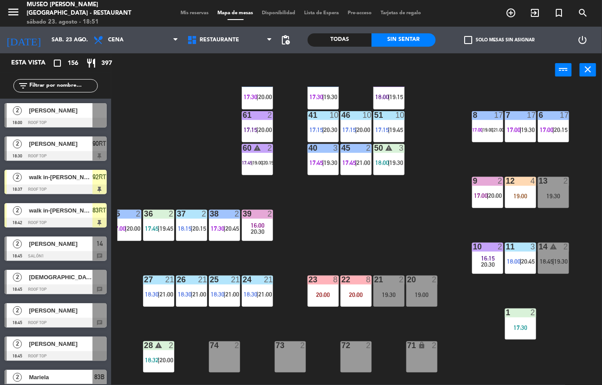
scroll to position [90, 146]
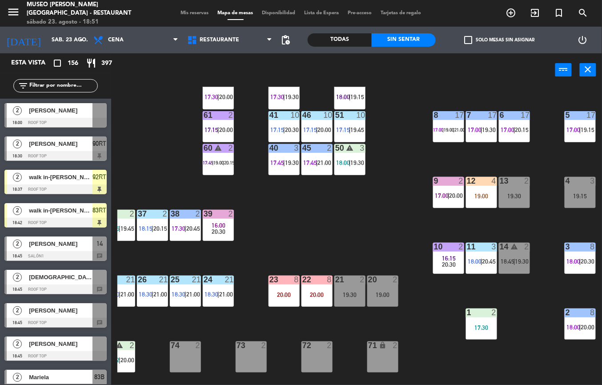
click at [473, 326] on div "17:30" at bounding box center [481, 327] width 31 height 6
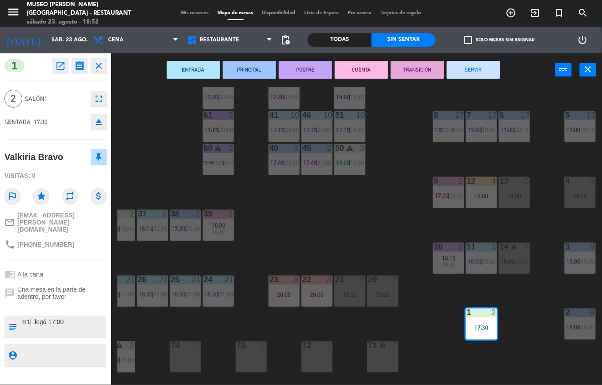
click at [393, 206] on div "44 5 20:45 49 2 17:30 | 20:15 54 warning 5 17:15 | 19:45 64 2 17:30 | 20:45 48 …" at bounding box center [359, 236] width 484 height 298
click at [384, 238] on div "44 5 20:45 49 2 17:30 | 20:15 54 warning 5 17:15 | 19:45 64 2 17:30 | 20:45 48 …" at bounding box center [359, 236] width 484 height 298
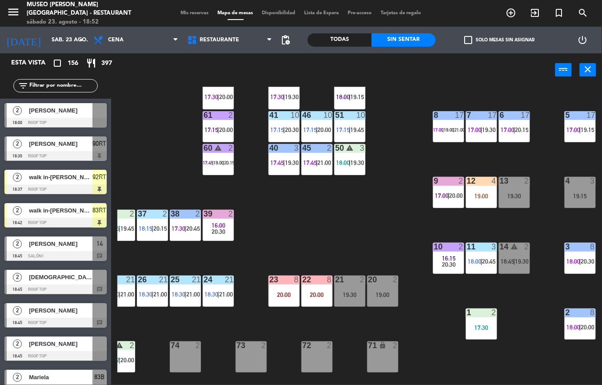
click at [478, 318] on div "1 2 17:30" at bounding box center [481, 323] width 31 height 31
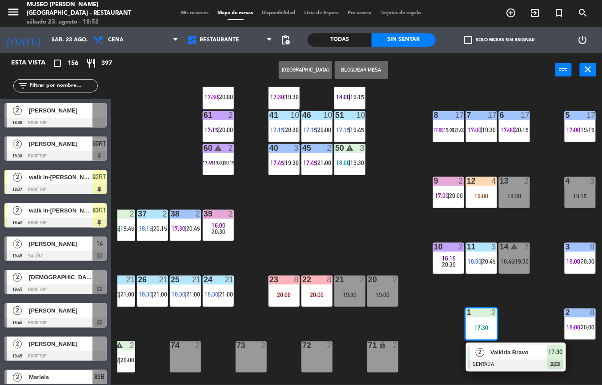
click at [483, 356] on div "2" at bounding box center [479, 352] width 19 height 15
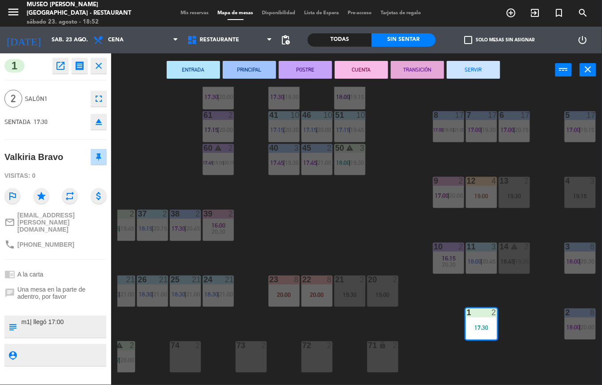
click at [195, 68] on button "ENTRADA" at bounding box center [193, 70] width 53 height 18
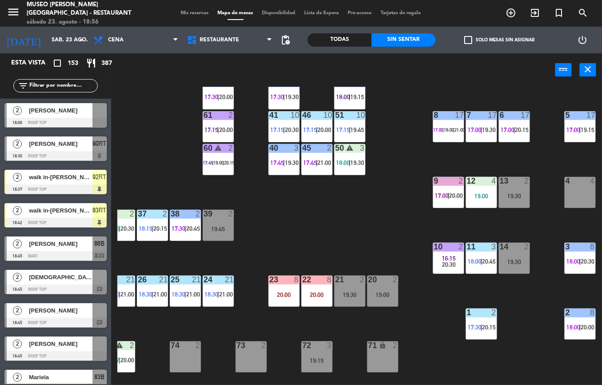
click at [277, 158] on div "40 3 17:45 | 19:30" at bounding box center [283, 159] width 31 height 31
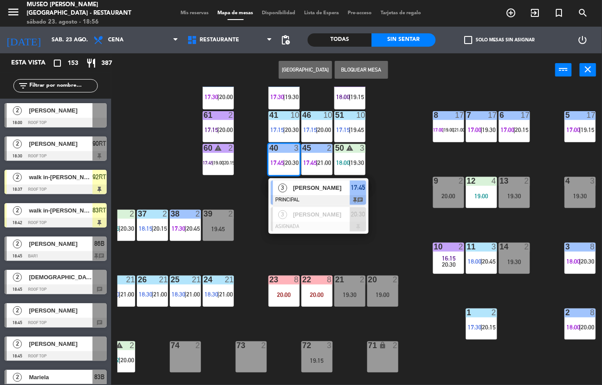
click at [313, 185] on span "[PERSON_NAME]" at bounding box center [321, 187] width 57 height 9
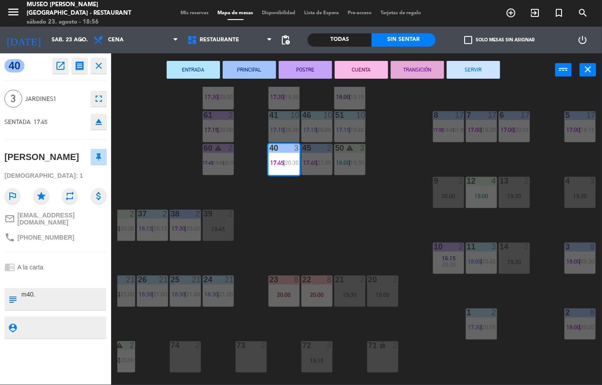
click at [310, 67] on button "POSTRE" at bounding box center [305, 70] width 53 height 18
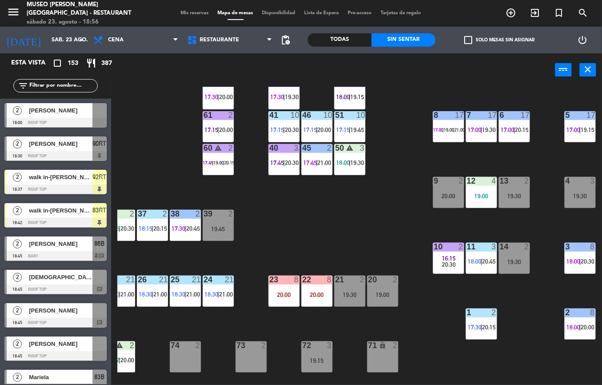
click at [314, 155] on div "45 2 17:45 | 21:00" at bounding box center [316, 159] width 31 height 31
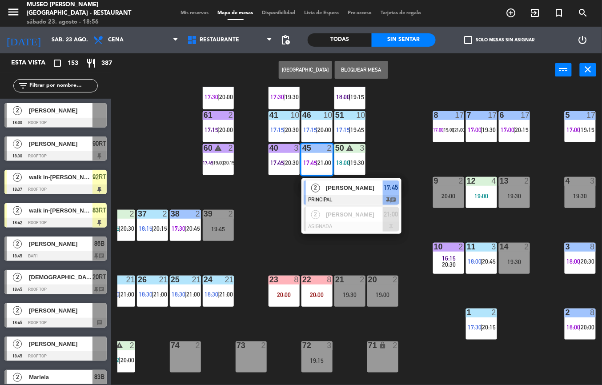
click at [347, 157] on div "50 warning 3 18:00 | 19:30" at bounding box center [349, 159] width 31 height 31
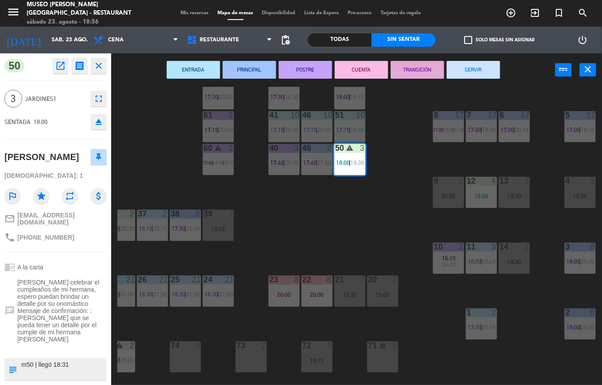
click at [308, 69] on button "POSTRE" at bounding box center [305, 70] width 53 height 18
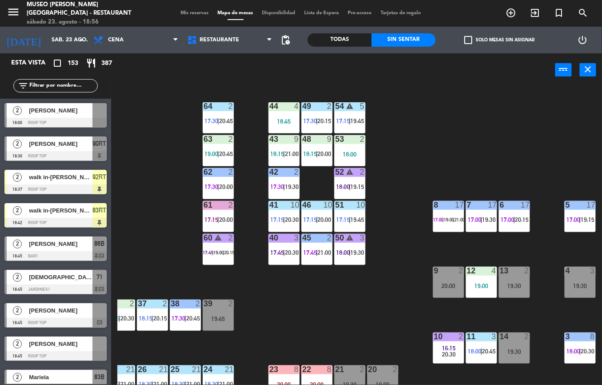
scroll to position [43, 146]
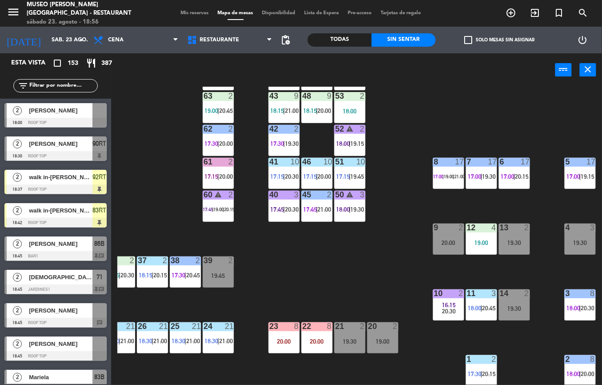
click at [212, 205] on div "60 warning 2 17:45 | 19:00 | 20:15" at bounding box center [218, 206] width 31 height 31
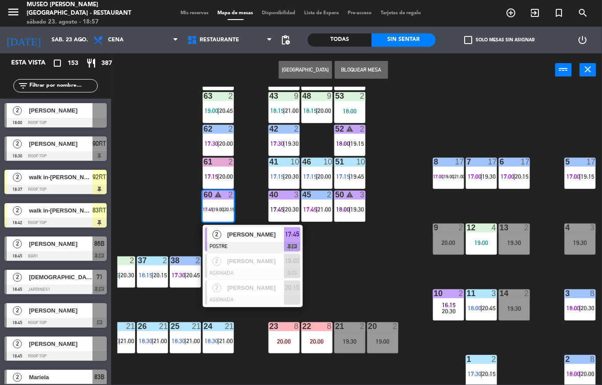
click at [258, 231] on span "[PERSON_NAME]" at bounding box center [255, 234] width 57 height 9
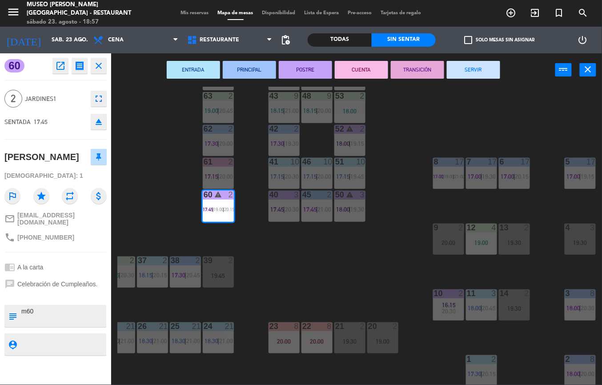
click at [411, 64] on button "TRANSICIÓN" at bounding box center [417, 70] width 53 height 18
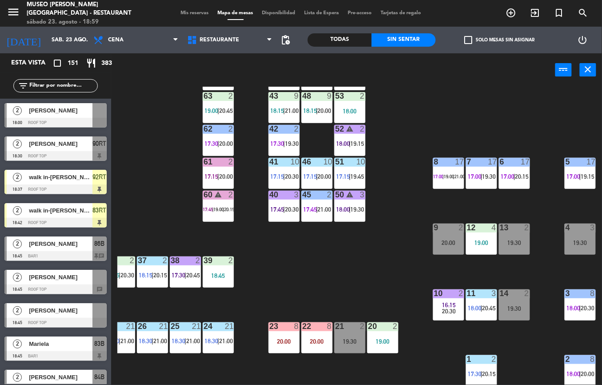
click at [221, 208] on span "19:00" at bounding box center [219, 209] width 10 height 5
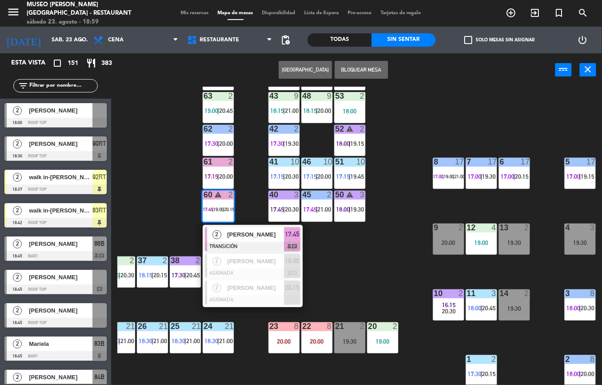
click at [271, 236] on span "[PERSON_NAME]" at bounding box center [255, 234] width 57 height 9
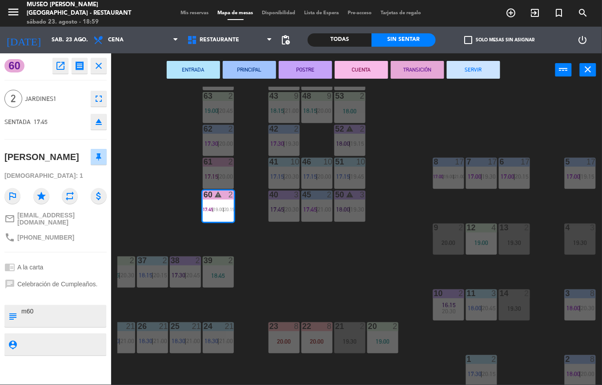
click at [468, 69] on button "SERVIR" at bounding box center [473, 70] width 53 height 18
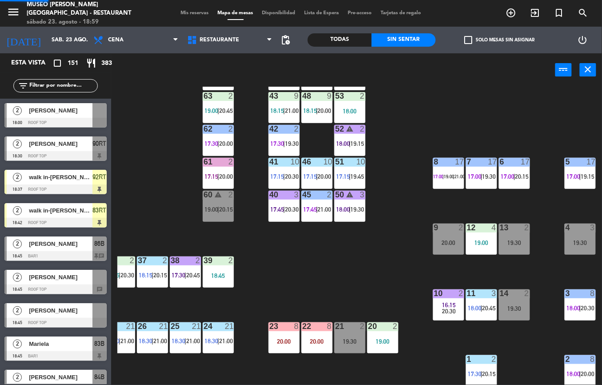
click at [224, 173] on span "20:00" at bounding box center [226, 176] width 14 height 7
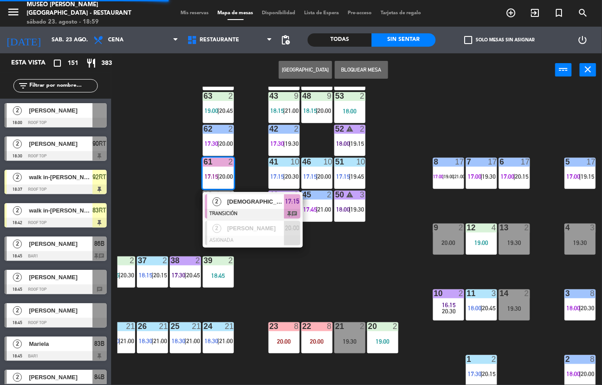
click at [265, 209] on div at bounding box center [253, 214] width 96 height 10
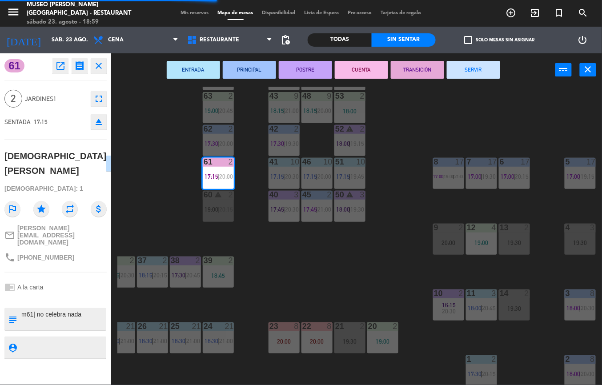
click at [463, 74] on button "SERVIR" at bounding box center [473, 70] width 53 height 18
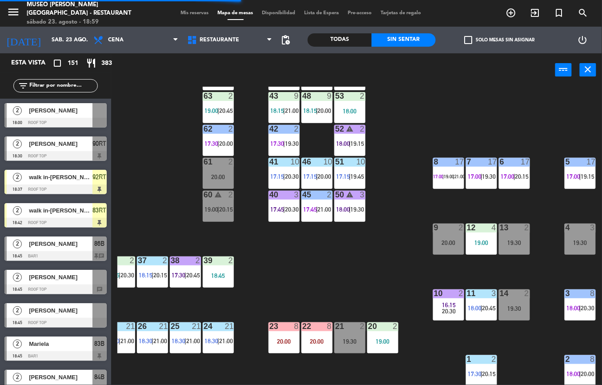
click at [464, 72] on div "power_input close" at bounding box center [333, 70] width 444 height 34
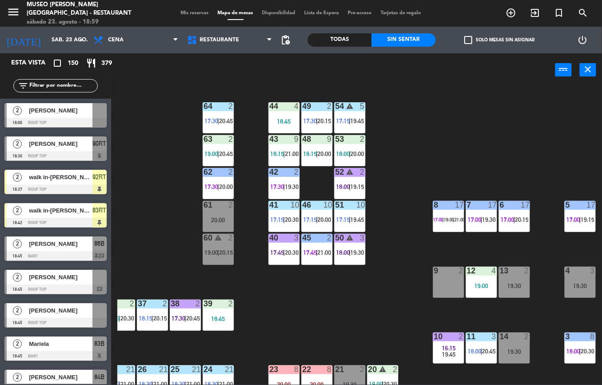
scroll to position [118, 146]
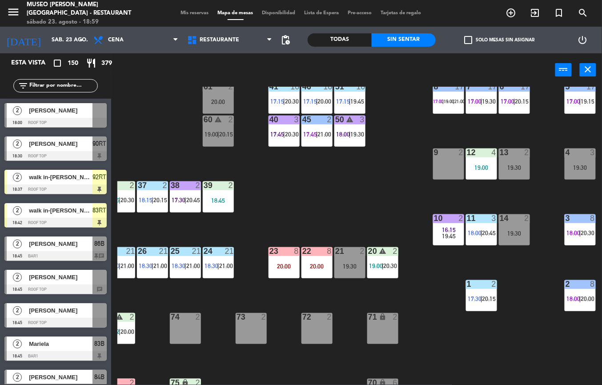
click at [379, 258] on div "20 warning 2 19:00 | 20:30" at bounding box center [382, 262] width 31 height 31
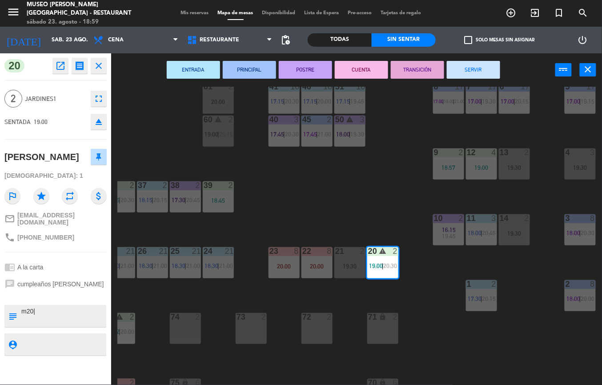
click at [380, 195] on div "44 4 18:45 49 2 17:30 | 20:15 54 warning 5 17:15 | 19:45 64 2 17:30 | 20:45 48 …" at bounding box center [359, 236] width 484 height 298
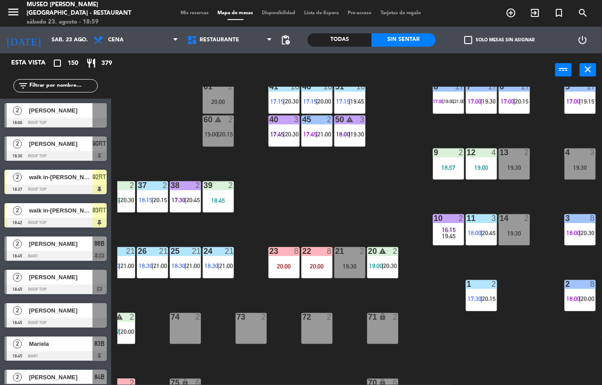
scroll to position [118, 99]
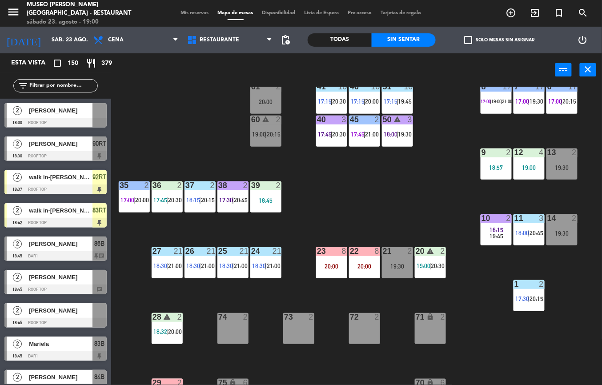
click at [427, 262] on span "19:00" at bounding box center [423, 265] width 14 height 7
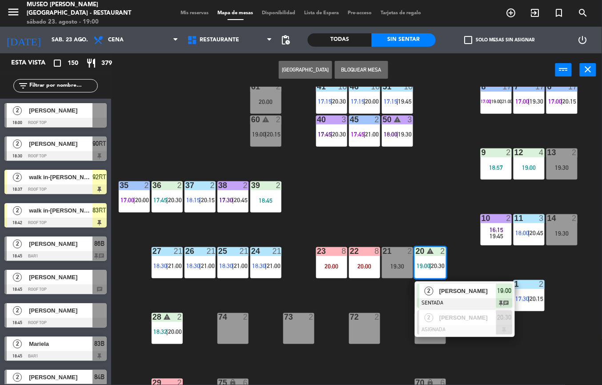
click at [466, 303] on div at bounding box center [465, 303] width 96 height 10
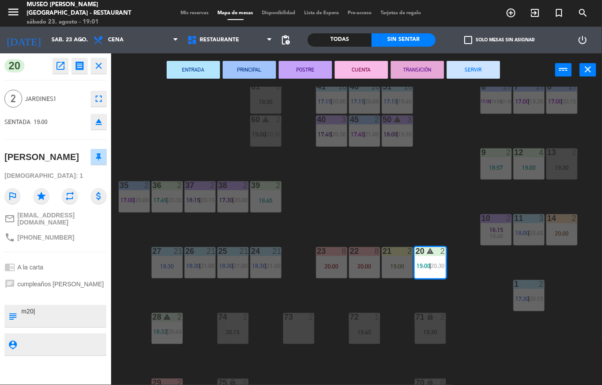
click at [425, 190] on div "44 4 18:45 49 2 17:30 | 20:15 54 warning 5 17:15 | 20:30 64 2 17:30 | 21:00 48 …" at bounding box center [359, 236] width 484 height 298
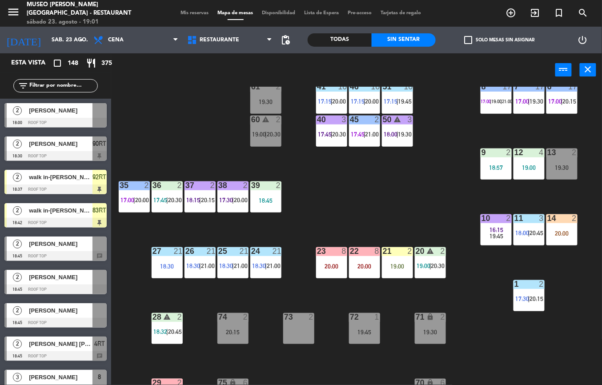
click at [395, 259] on div "21 2 19:00" at bounding box center [397, 262] width 31 height 31
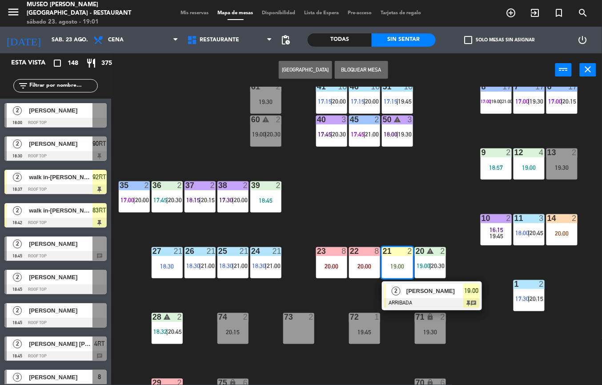
click at [412, 290] on span "[PERSON_NAME]" at bounding box center [434, 290] width 57 height 9
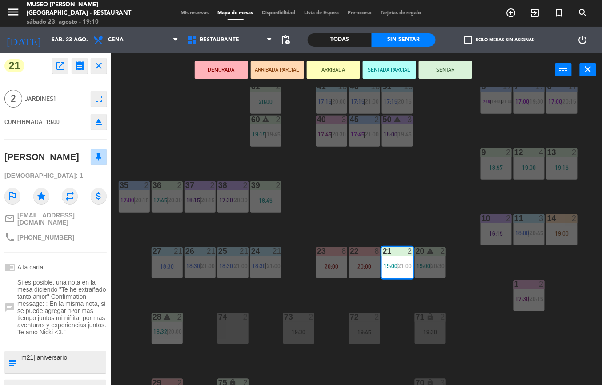
click at [340, 202] on div "44 4 18:45 49 2 17:30 | 20:30 54 warning 5 17:15 | 20:00 64 2 17:30 | 20:45 48 …" at bounding box center [359, 236] width 484 height 298
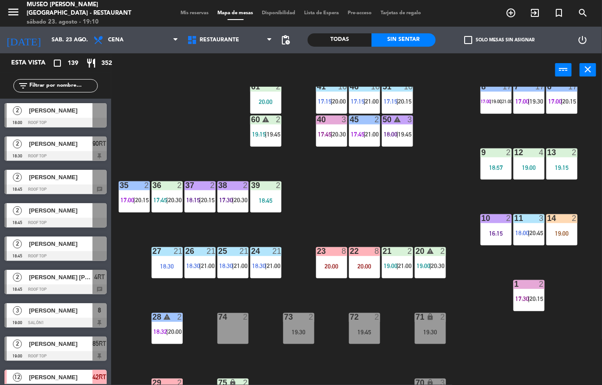
scroll to position [52, 99]
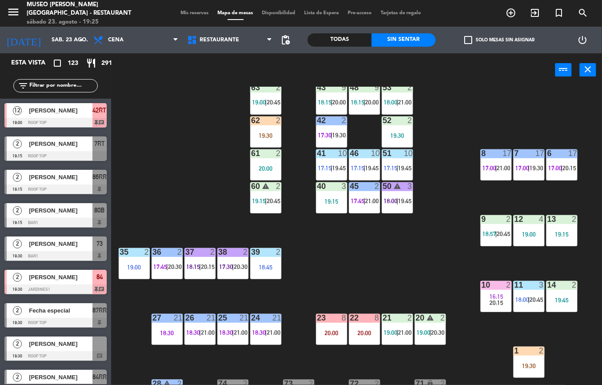
click at [446, 221] on div "44 4 18:45 49 2 17:30 | 20:15 54 warning 5 17:15 | 19:30 64 2 17:30 | 20:45 48 …" at bounding box center [359, 236] width 484 height 298
click at [429, 268] on div "44 4 18:45 49 2 17:30 | 20:15 54 warning 5 17:15 | 19:30 64 2 17:30 | 20:45 48 …" at bounding box center [359, 236] width 484 height 298
click at [433, 268] on div "44 4 18:45 49 2 17:30 | 20:15 54 warning 5 17:15 | 19:30 64 2 17:30 | 20:45 48 …" at bounding box center [359, 236] width 484 height 298
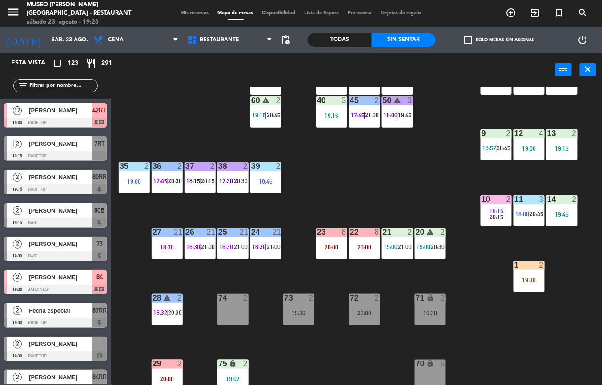
scroll to position [137, 99]
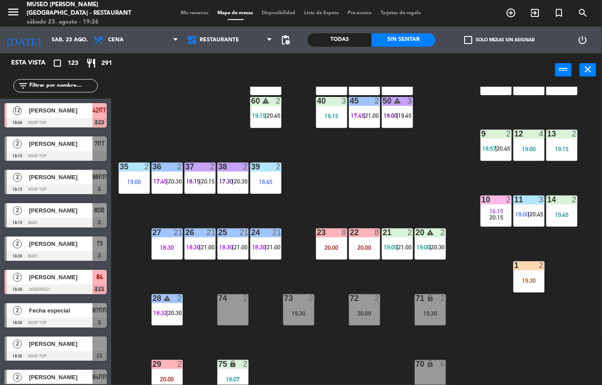
click at [559, 212] on div "19:45" at bounding box center [561, 215] width 31 height 6
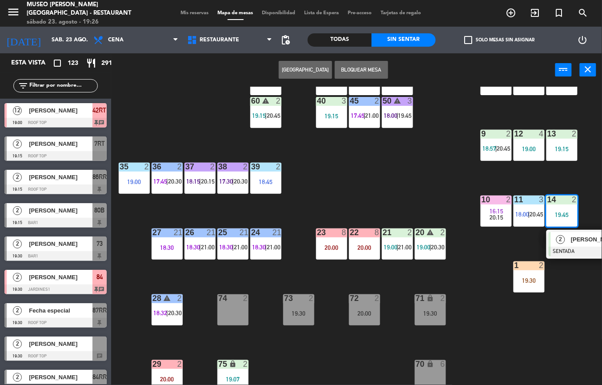
click at [569, 245] on div "2" at bounding box center [560, 239] width 19 height 15
